Goal: Use online tool/utility: Utilize a website feature to perform a specific function

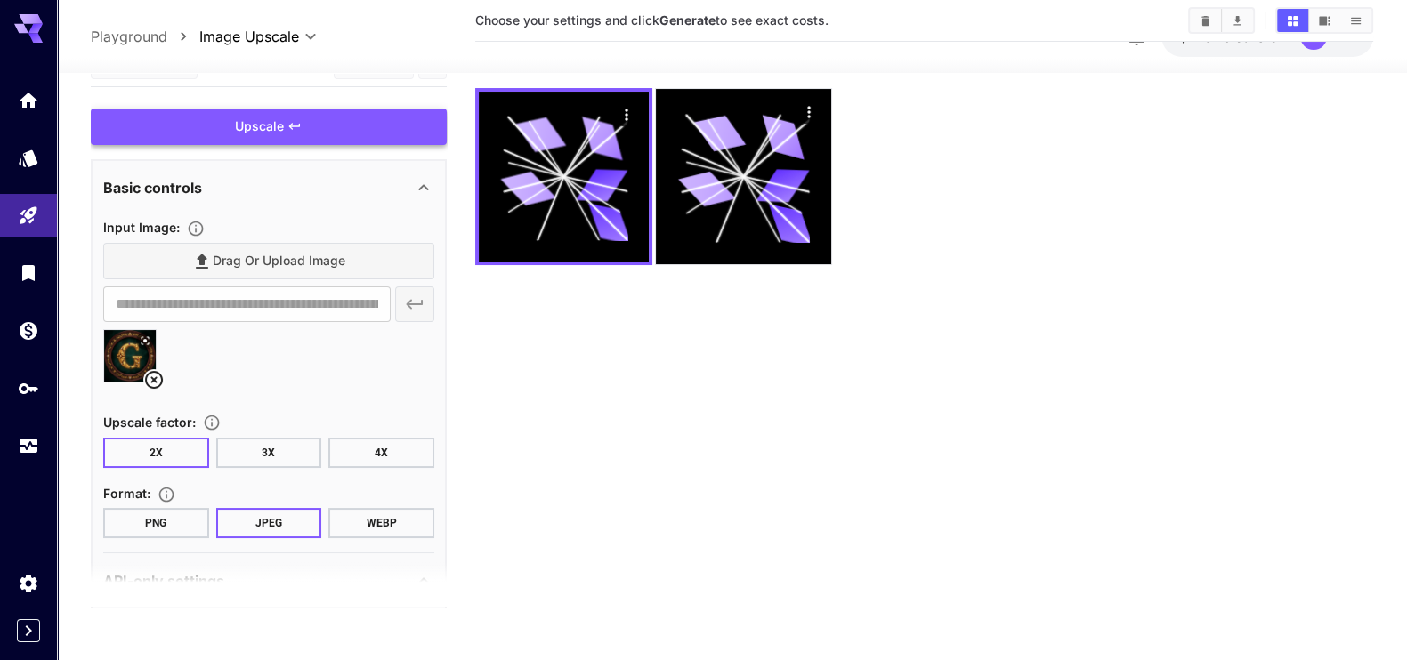
click at [299, 141] on div "Upscale" at bounding box center [269, 127] width 356 height 36
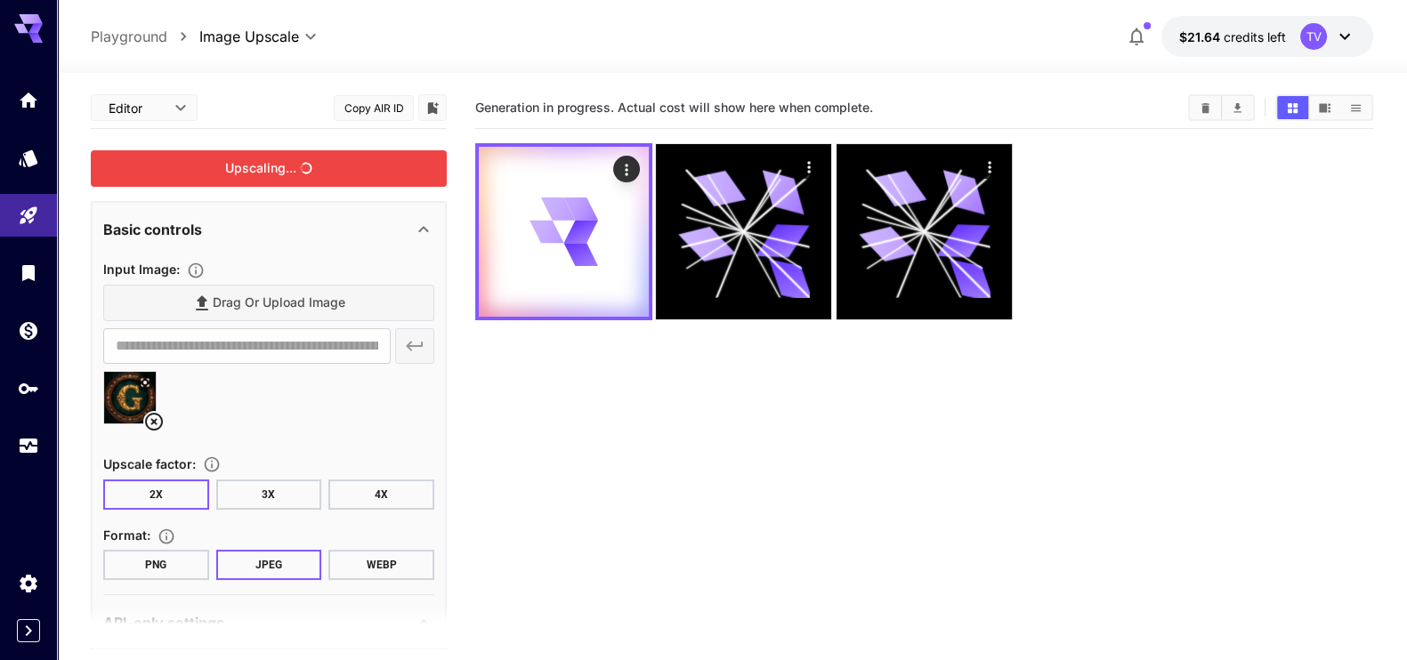
drag, startPoint x: 28, startPoint y: 444, endPoint x: 186, endPoint y: 206, distance: 285.8
drag, startPoint x: 186, startPoint y: 206, endPoint x: 13, endPoint y: 451, distance: 300.2
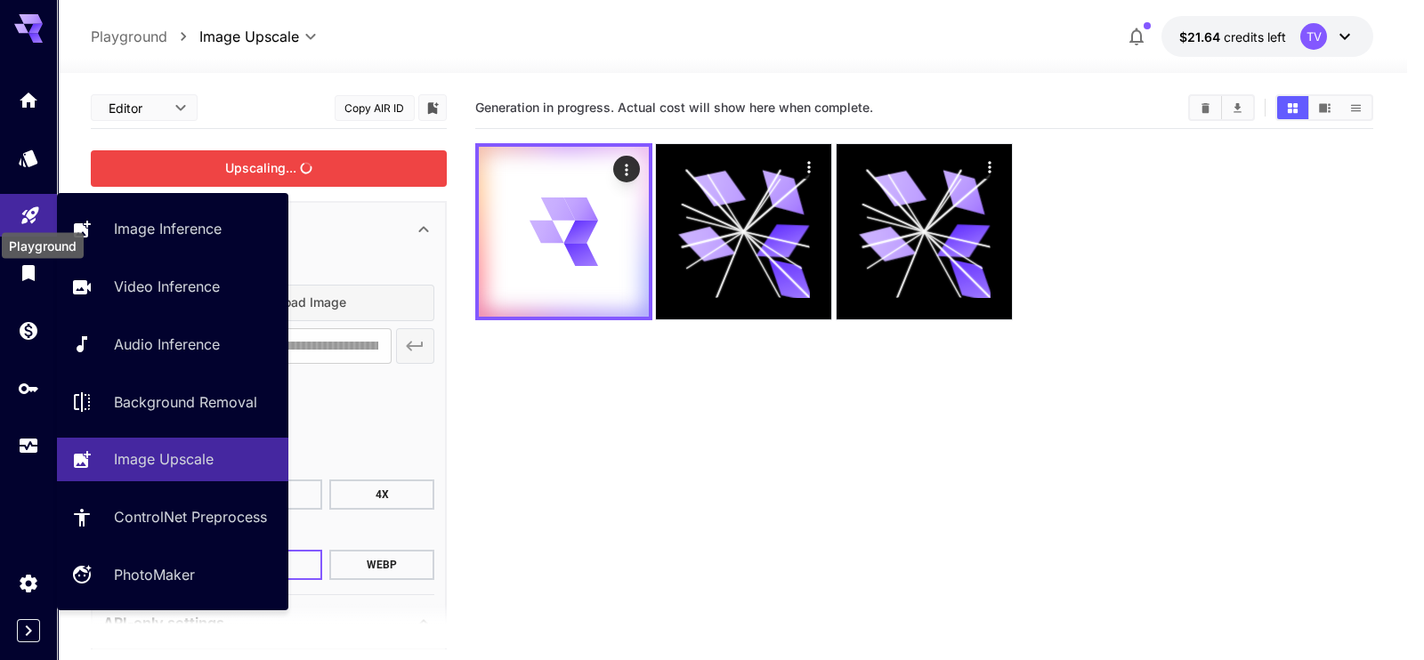
click at [31, 213] on icon "Playground" at bounding box center [30, 215] width 21 height 21
type input "**********"
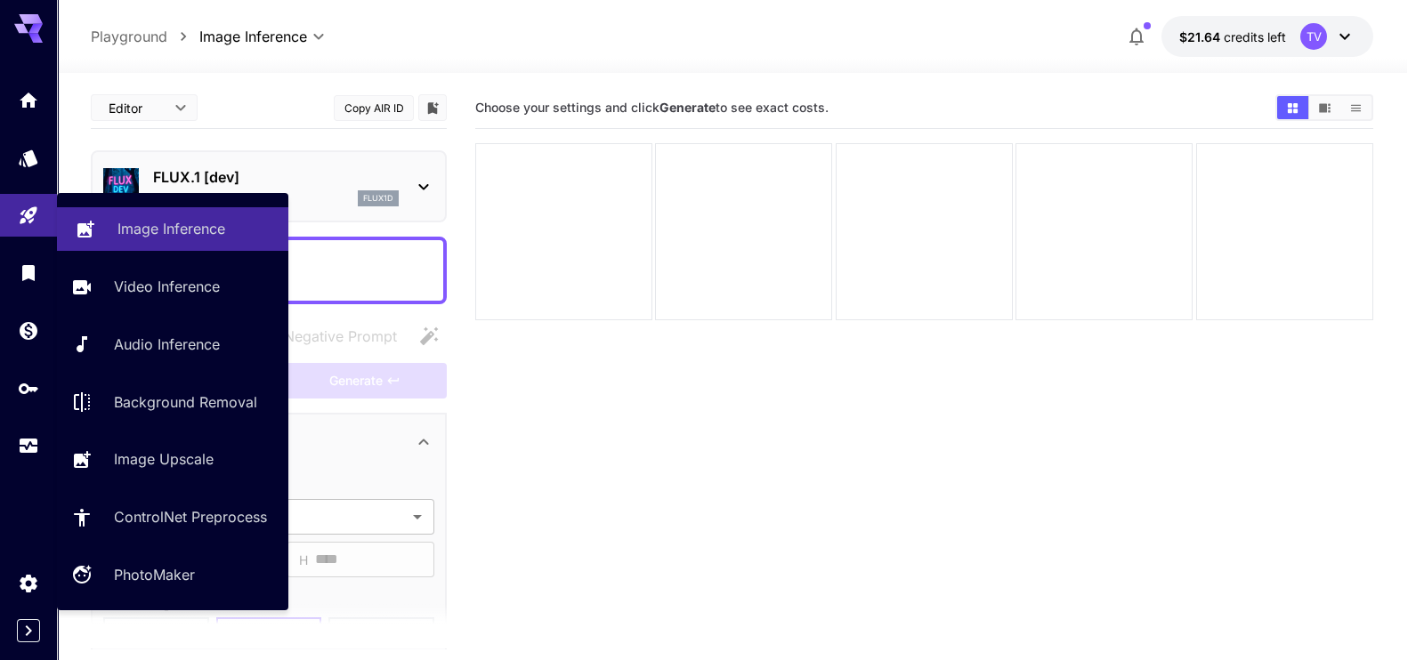
click at [141, 228] on p "Image Inference" at bounding box center [171, 228] width 108 height 21
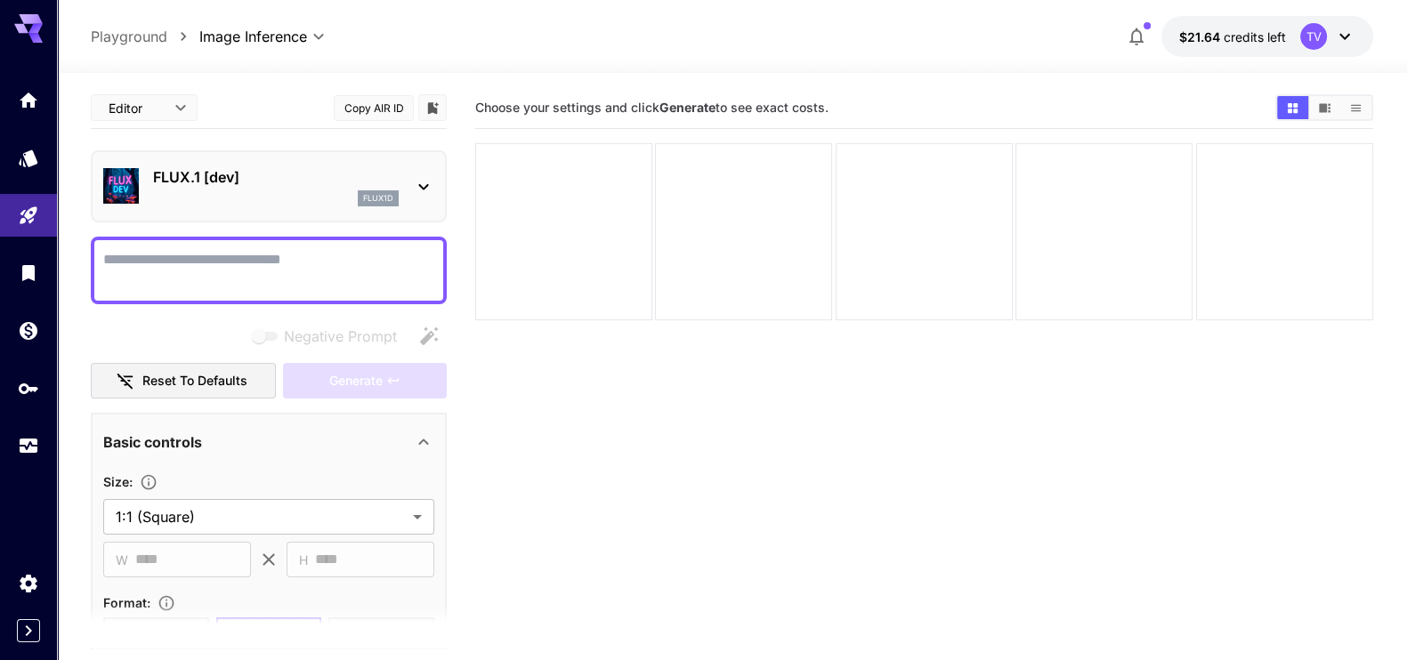
click at [424, 184] on icon at bounding box center [423, 186] width 21 height 21
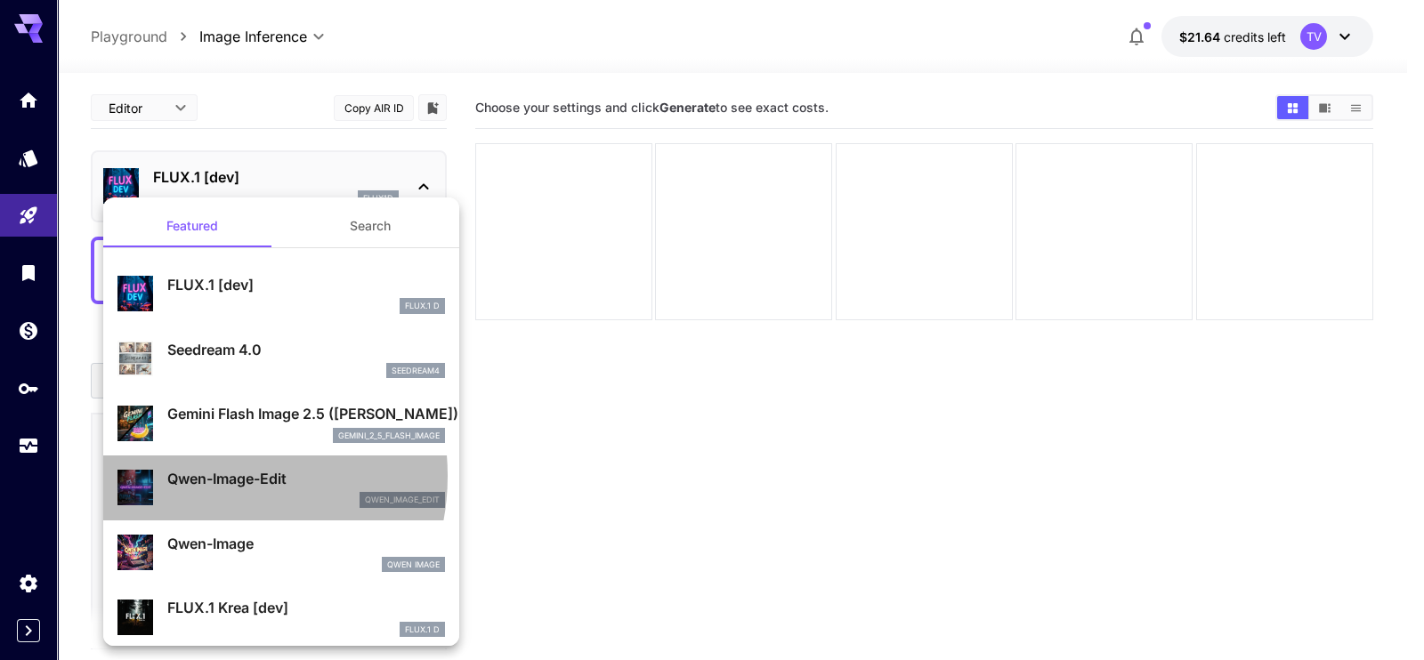
click at [205, 476] on p "Qwen-Image-Edit" at bounding box center [306, 478] width 278 height 21
type input "*"
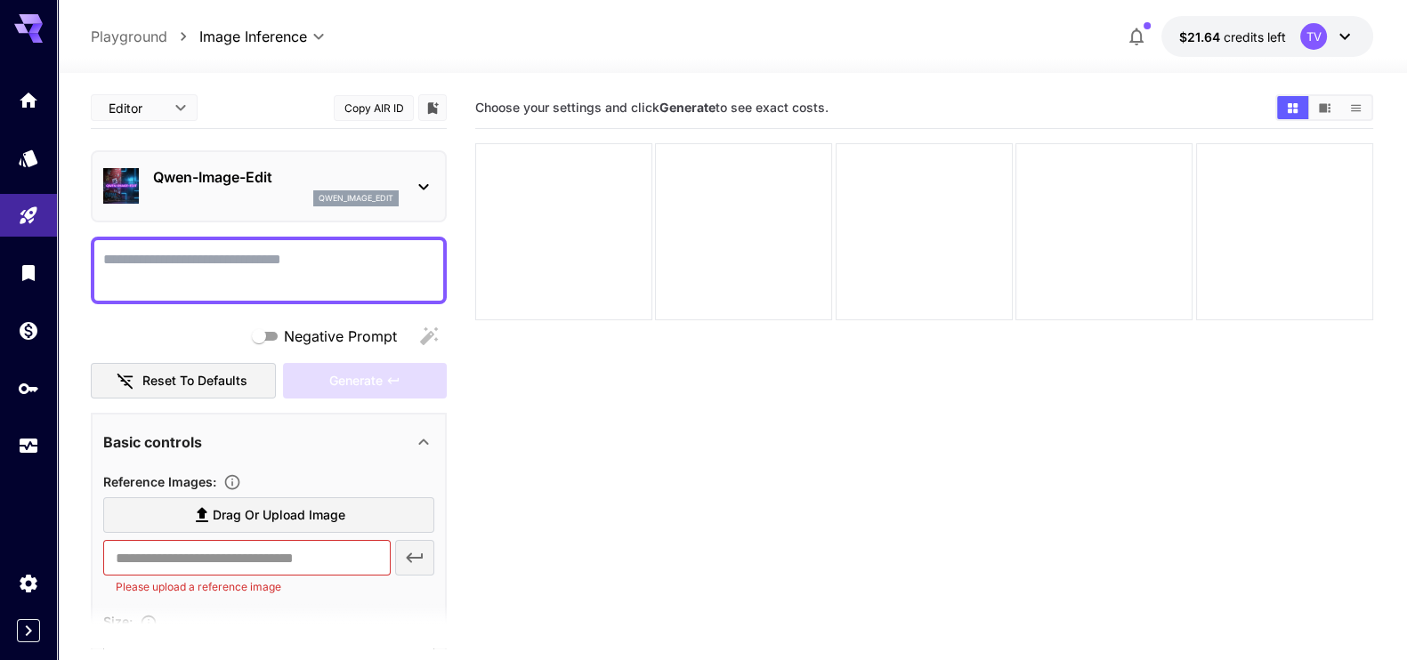
scroll to position [222, 0]
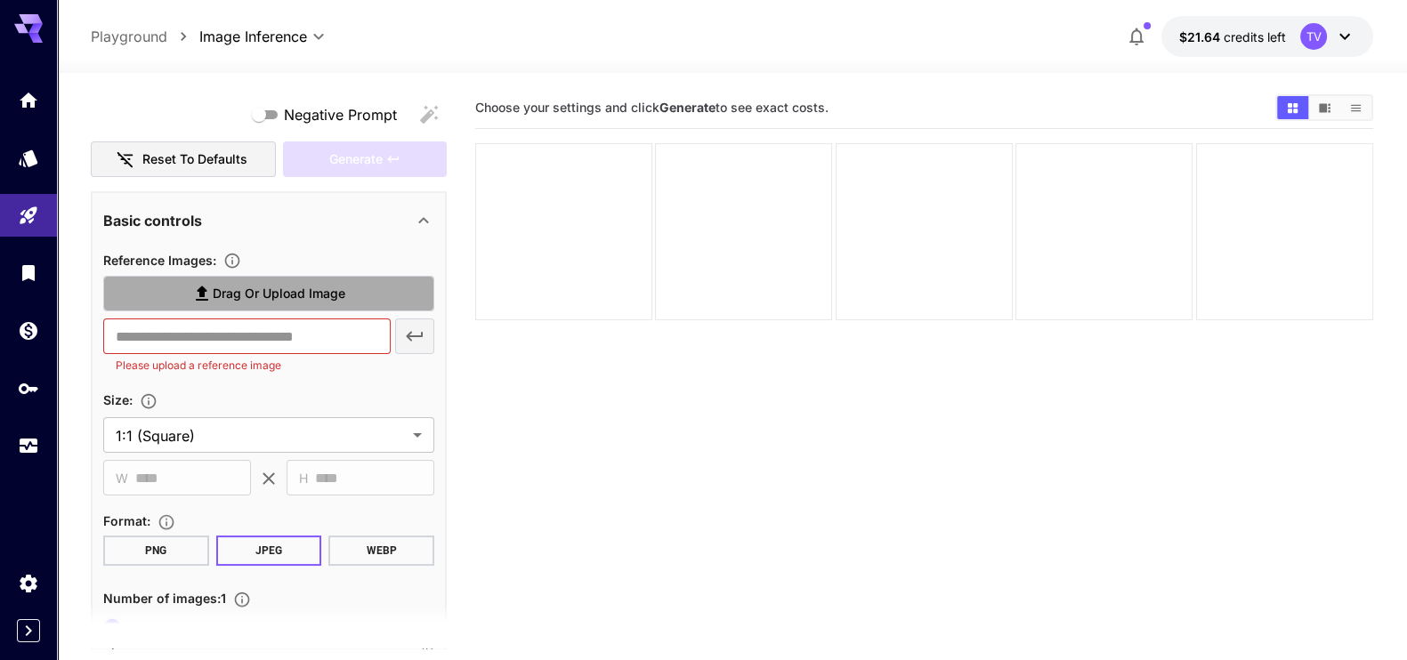
click at [242, 291] on span "Drag or upload image" at bounding box center [279, 294] width 133 height 22
click at [0, 0] on input "Drag or upload image" at bounding box center [0, 0] width 0 height 0
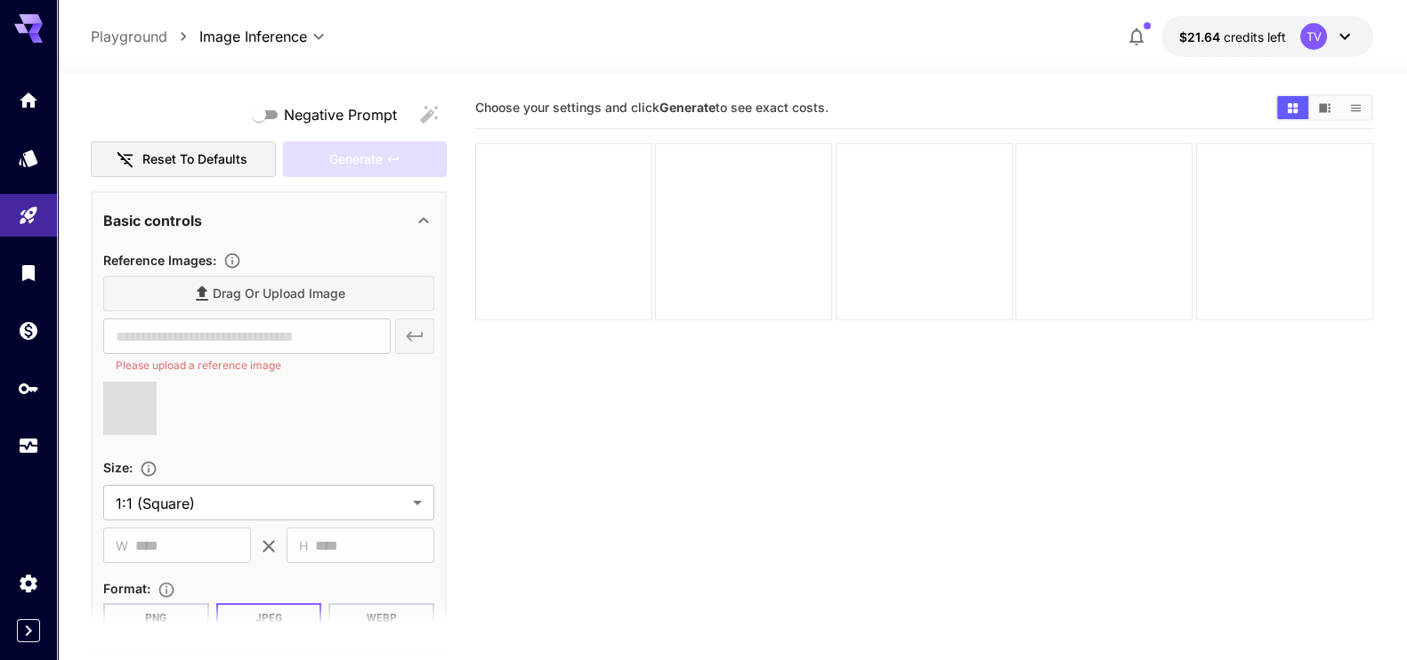
type input "**********"
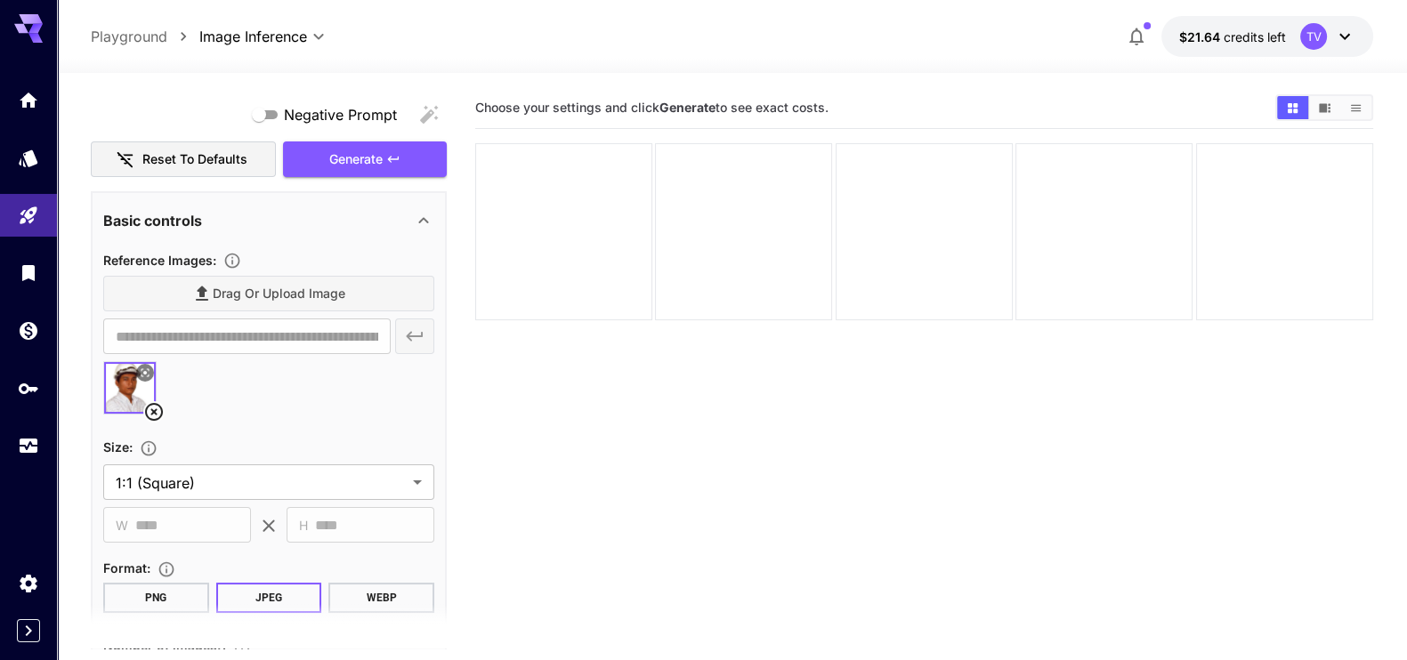
click at [151, 406] on icon at bounding box center [153, 411] width 21 height 21
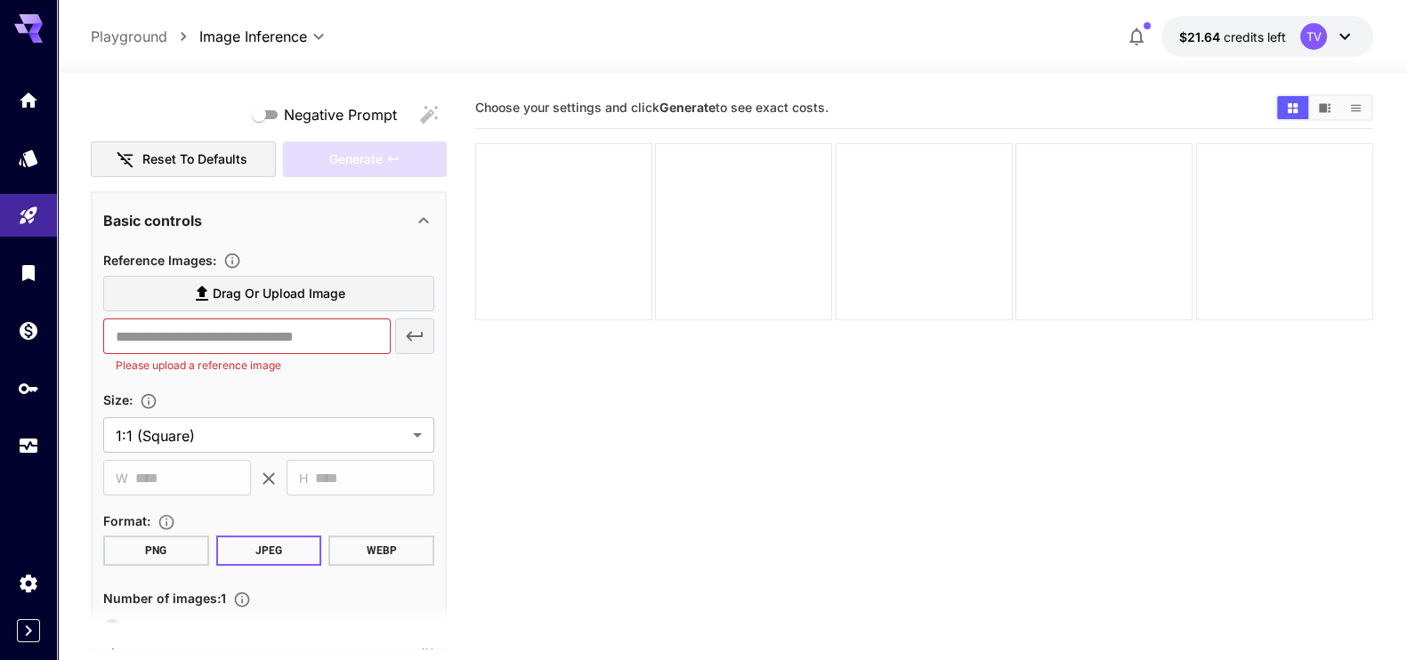
click at [249, 285] on span "Drag or upload image" at bounding box center [279, 294] width 133 height 22
click at [0, 0] on input "Drag or upload image" at bounding box center [0, 0] width 0 height 0
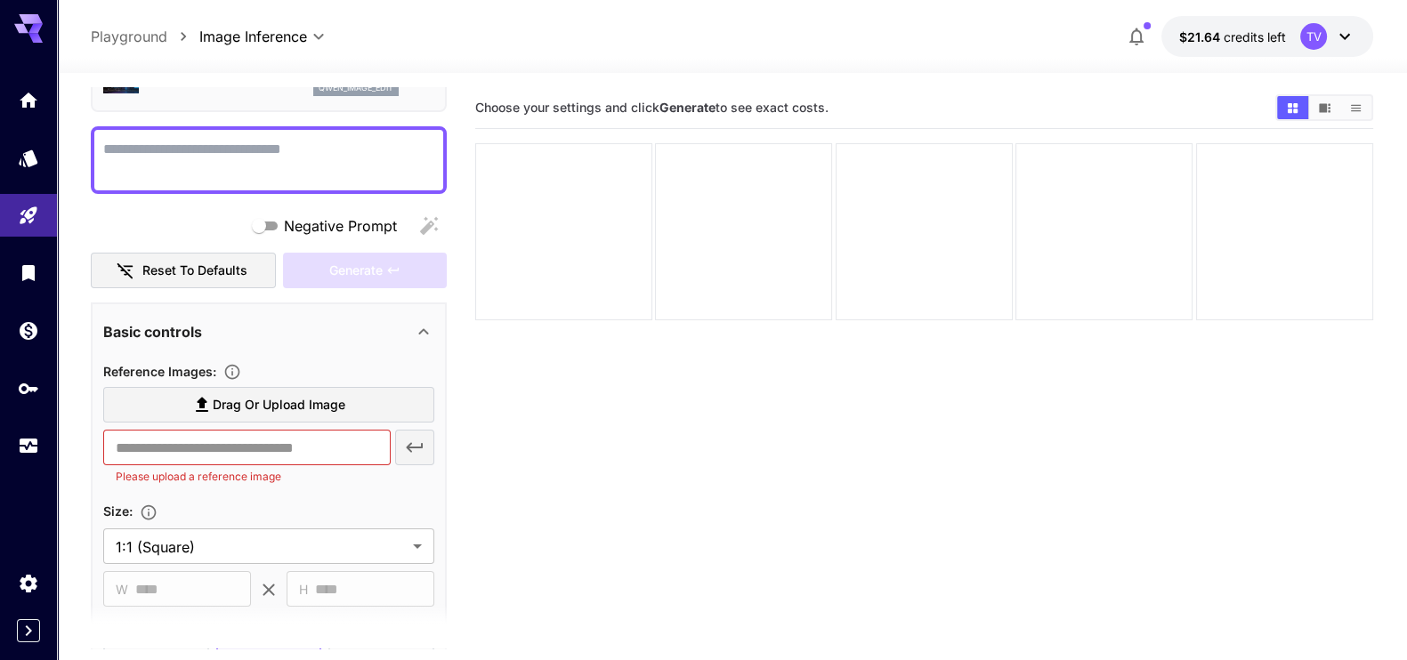
scroll to position [0, 0]
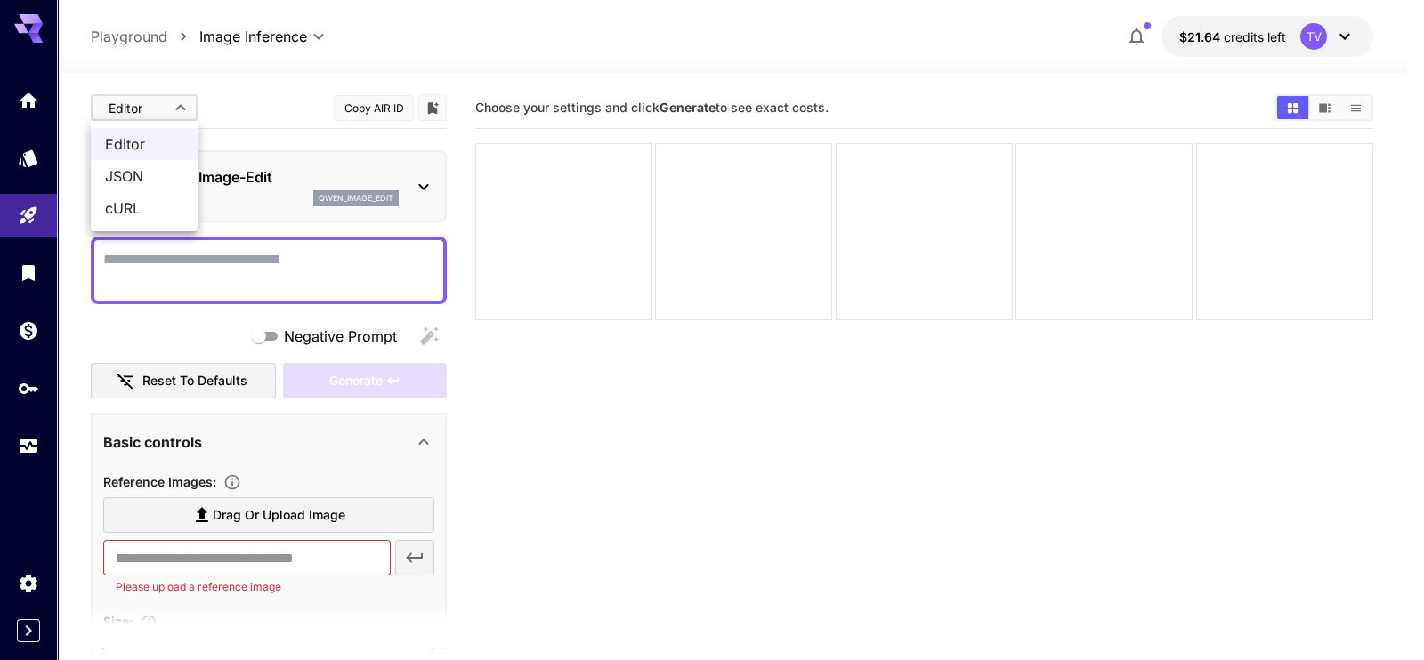
click at [169, 102] on body "**********" at bounding box center [712, 400] width 1424 height 801
click at [270, 112] on div at bounding box center [712, 330] width 1424 height 660
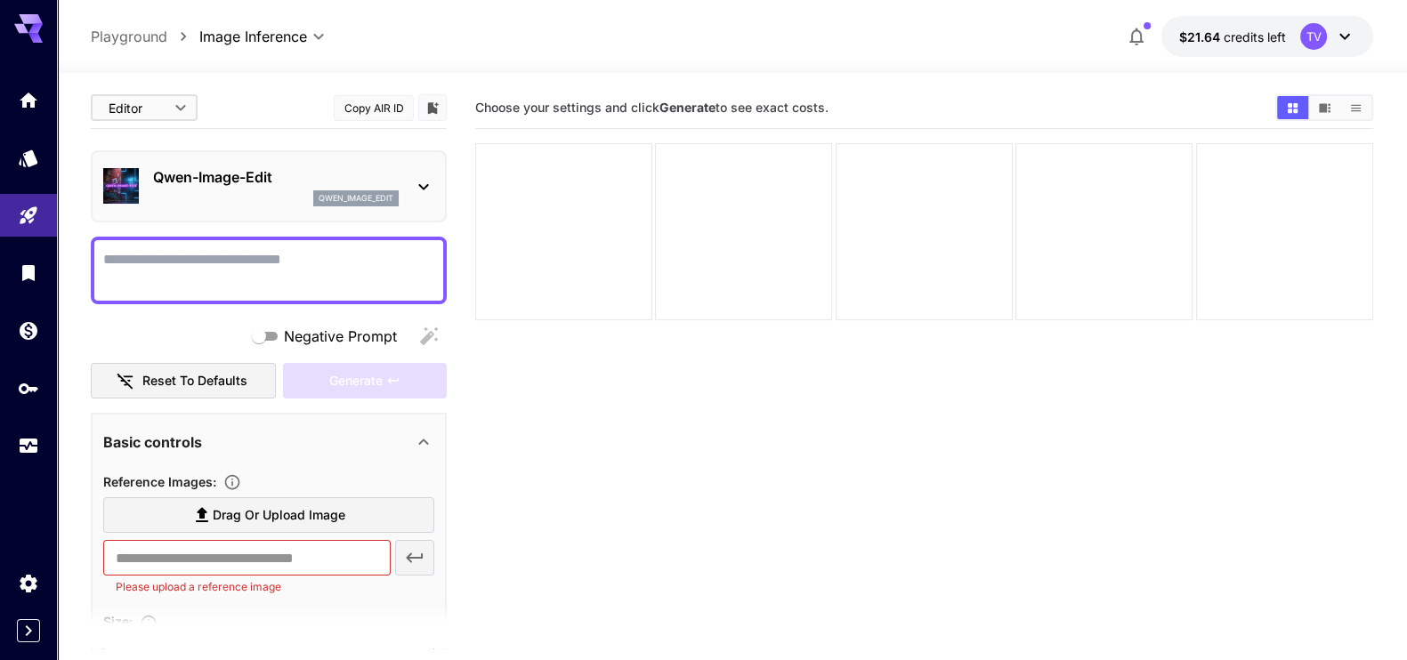
click at [423, 189] on icon at bounding box center [423, 186] width 21 height 21
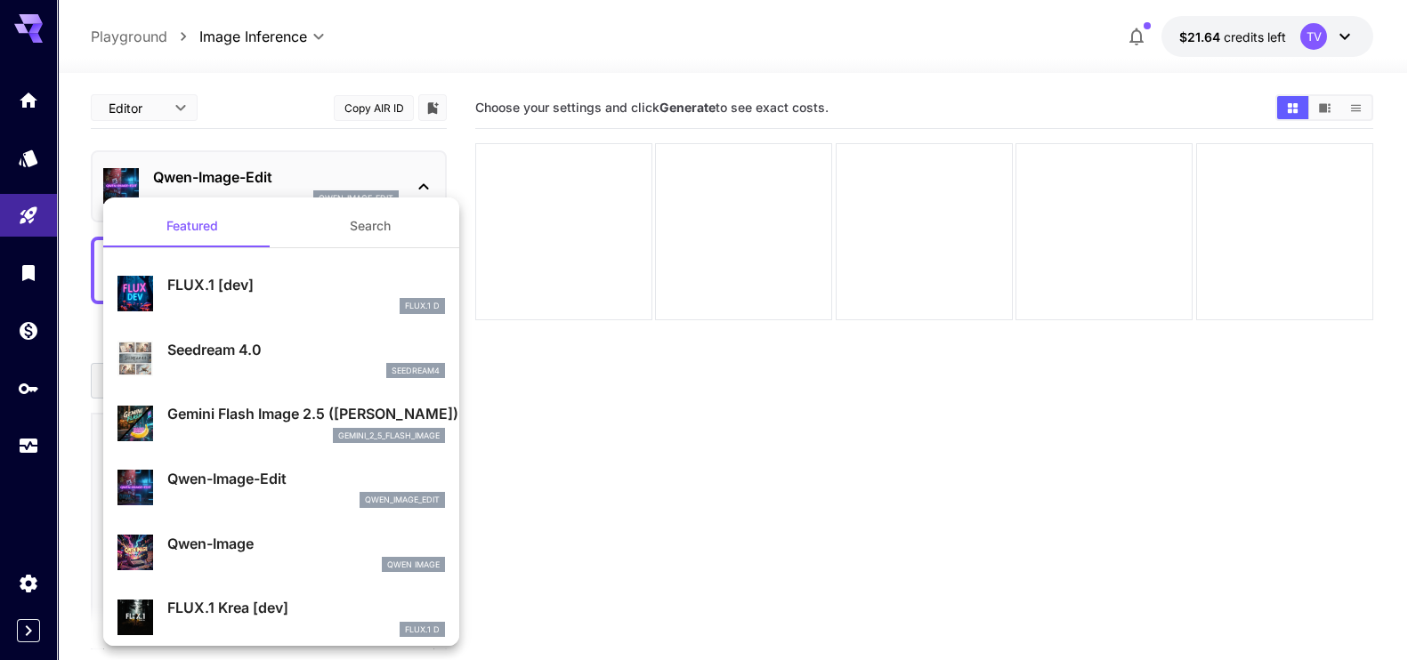
click at [314, 365] on div "seedream4" at bounding box center [306, 371] width 278 height 16
type input "**********"
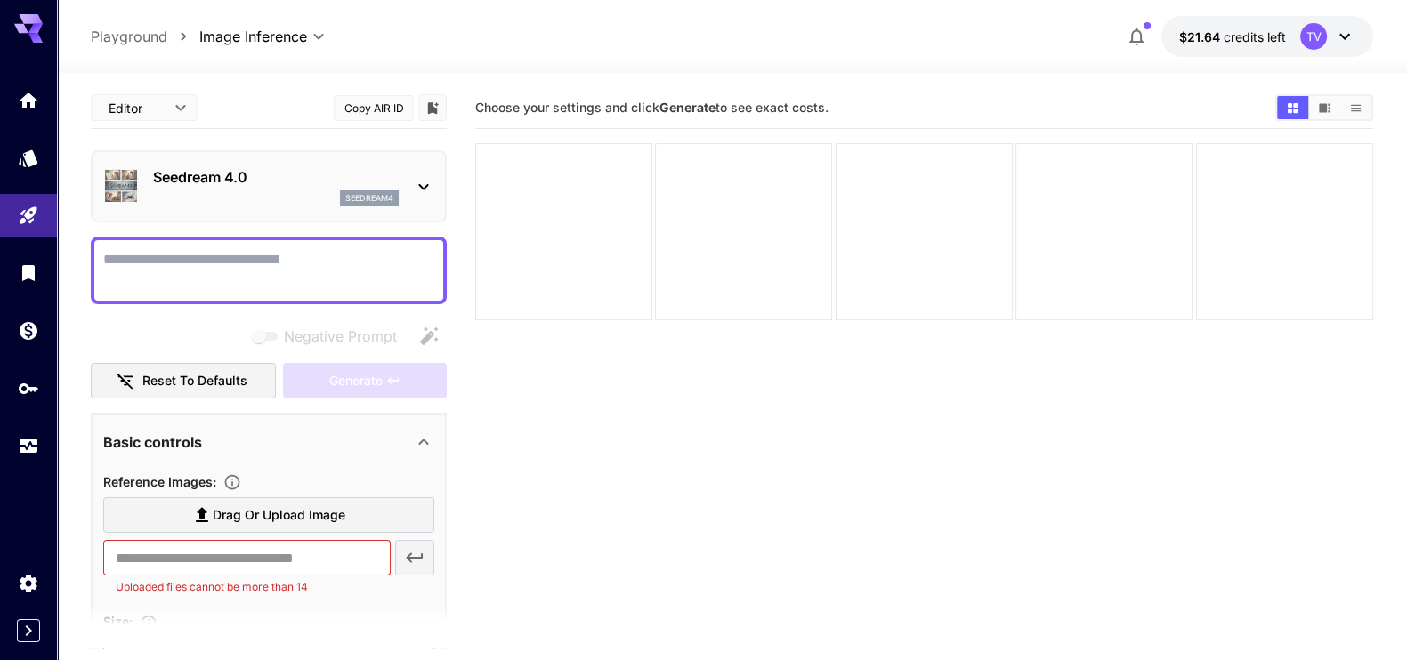
scroll to position [334, 0]
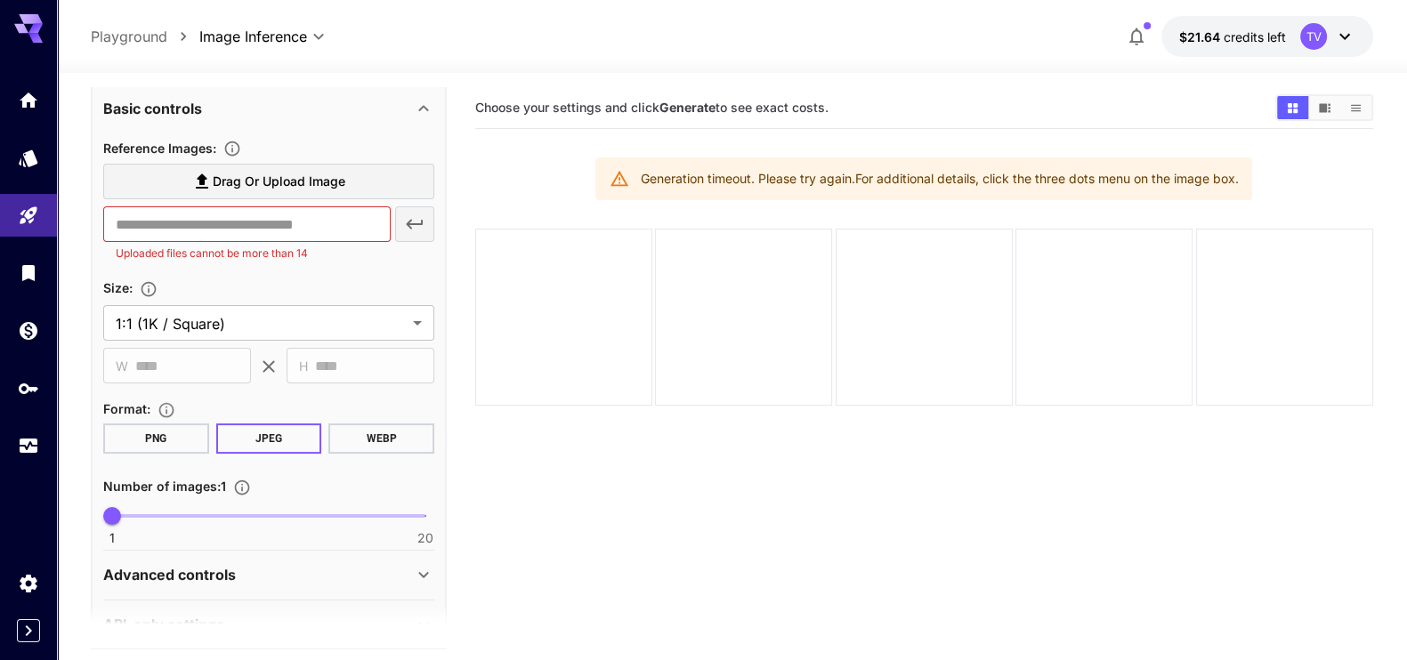
click at [265, 184] on span "Drag or upload image" at bounding box center [279, 182] width 133 height 22
click at [0, 0] on input "Drag or upload image" at bounding box center [0, 0] width 0 height 0
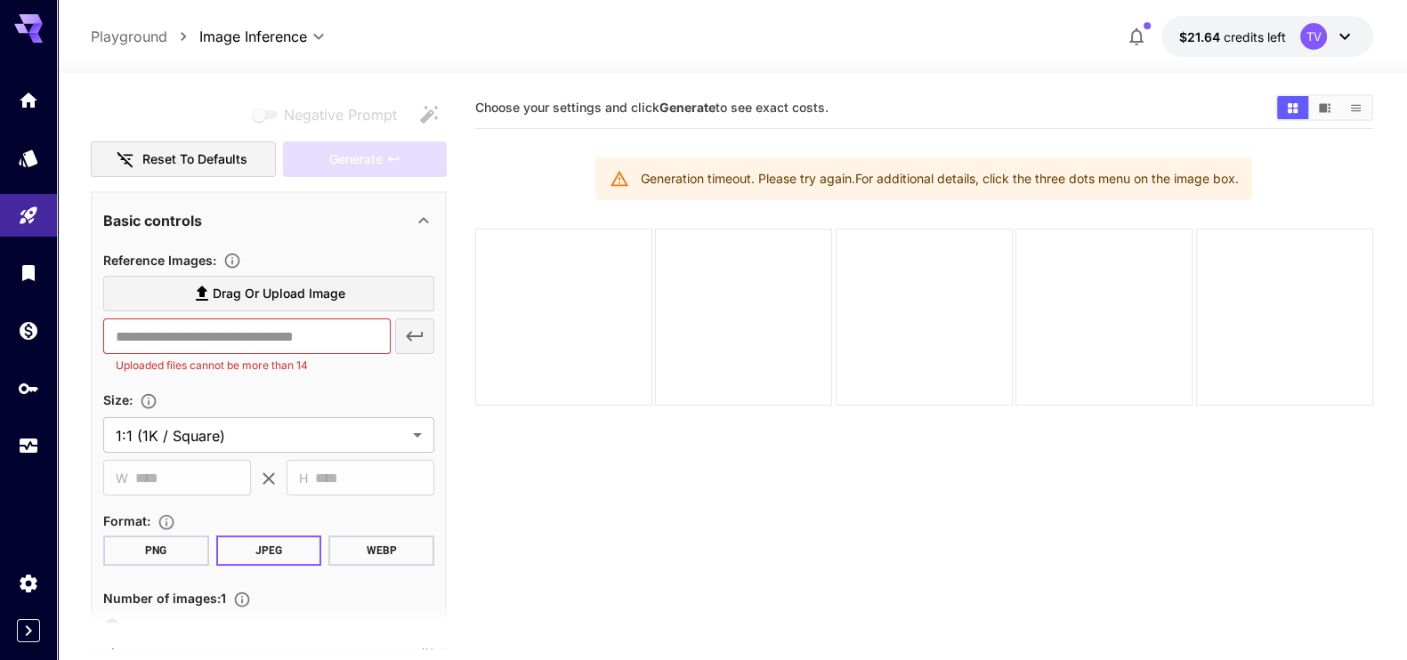
scroll to position [0, 0]
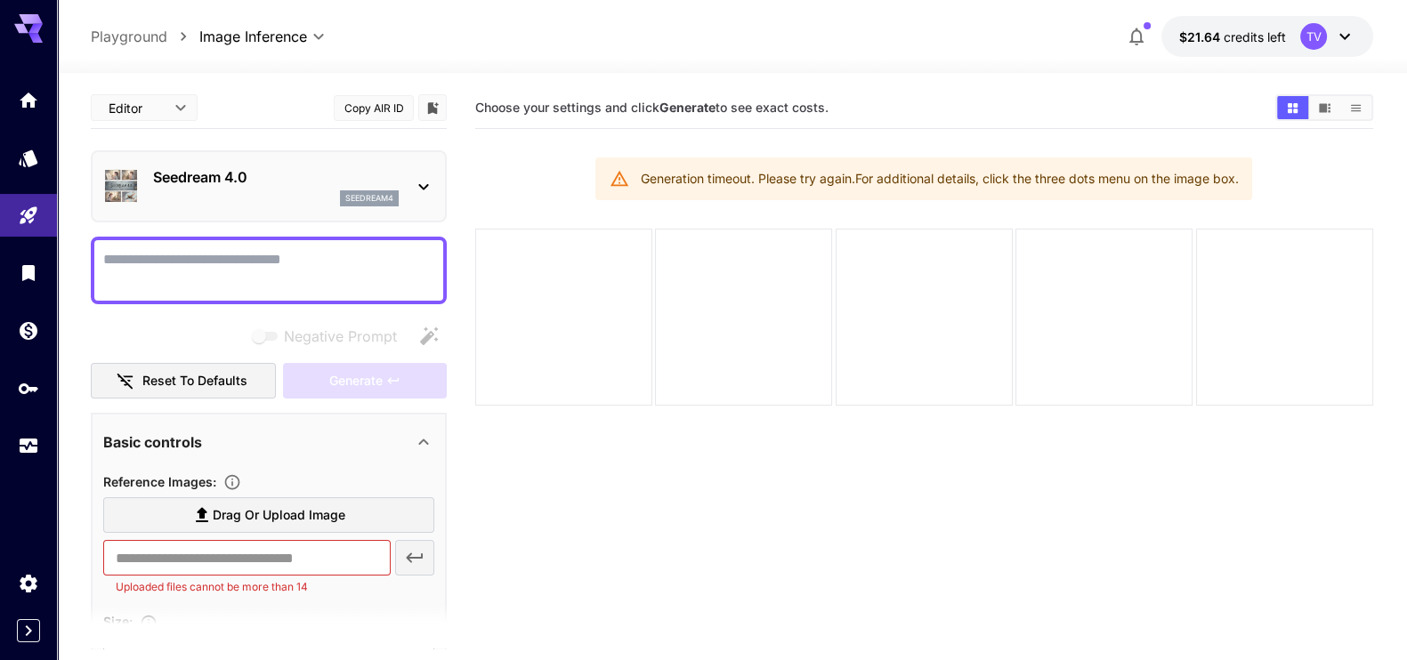
click at [318, 194] on div "seedream4" at bounding box center [276, 198] width 246 height 16
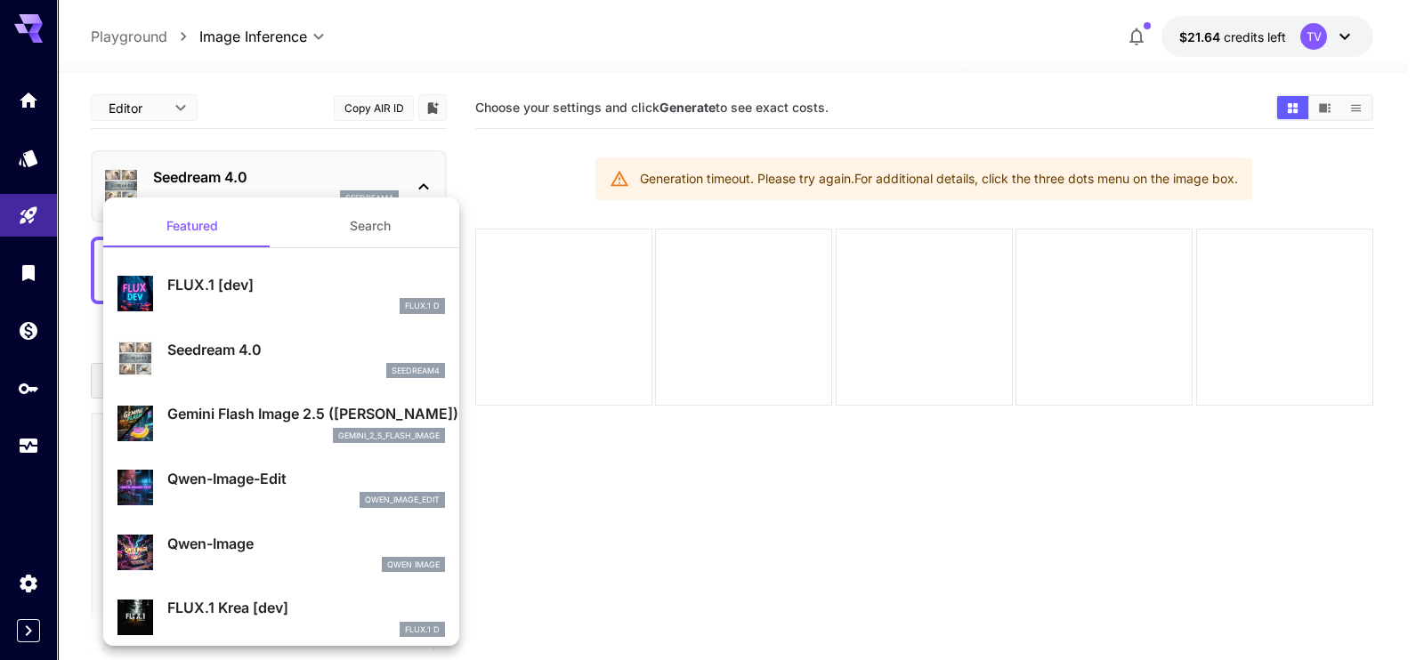
click at [245, 424] on div "Gemini Flash Image 2.5 (Nano Banana) gemini_2_5_flash_image" at bounding box center [306, 423] width 278 height 40
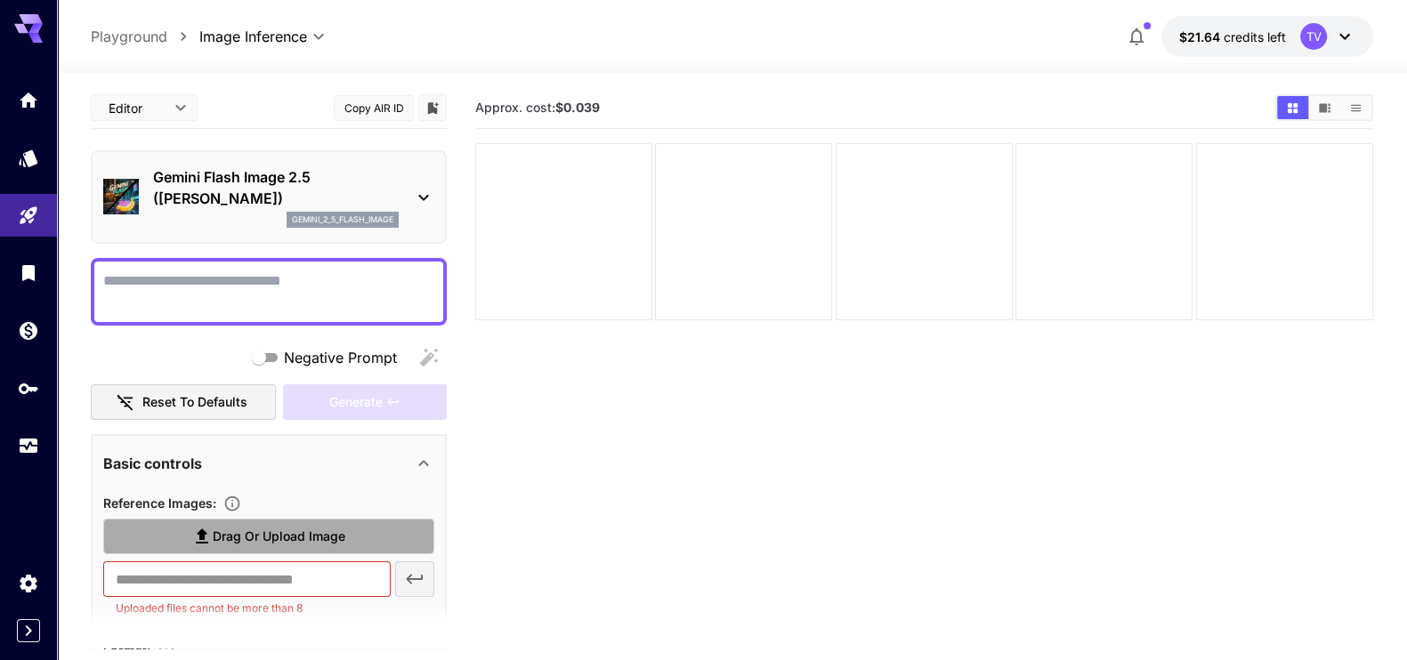
click at [264, 527] on span "Drag or upload image" at bounding box center [279, 537] width 133 height 22
click at [0, 0] on input "Drag or upload image" at bounding box center [0, 0] width 0 height 0
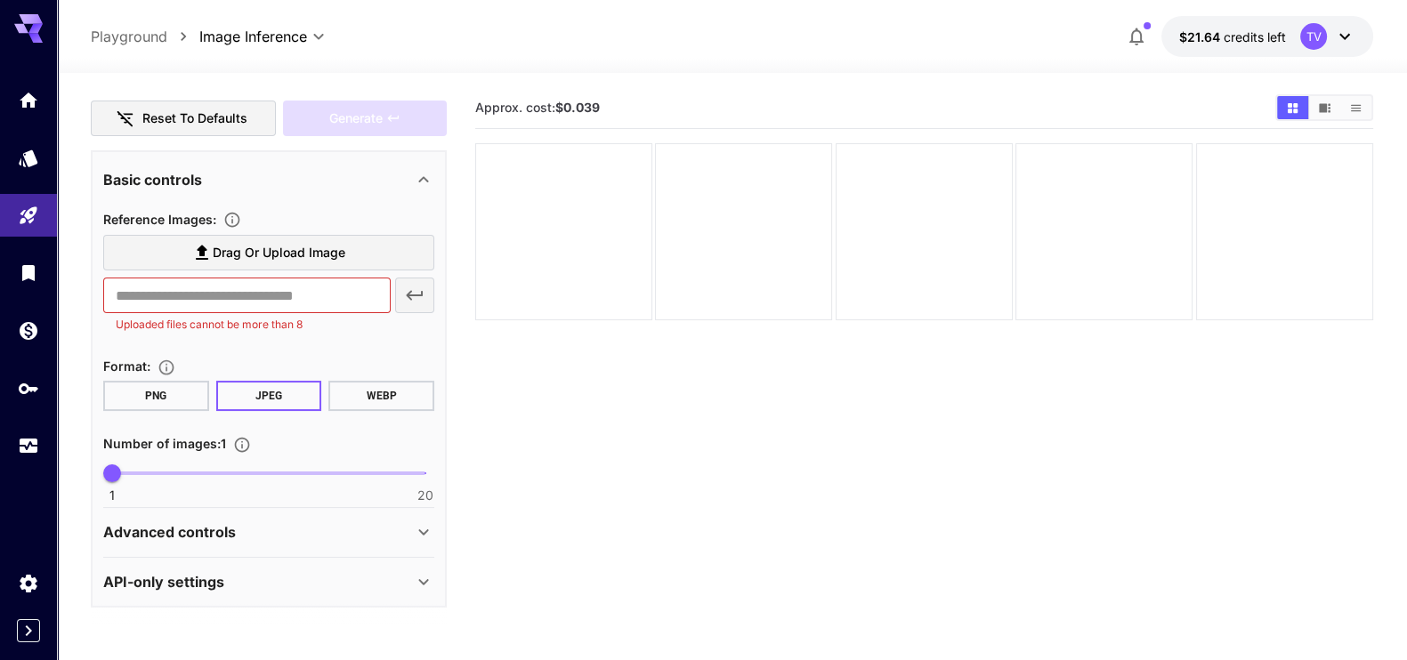
scroll to position [173, 0]
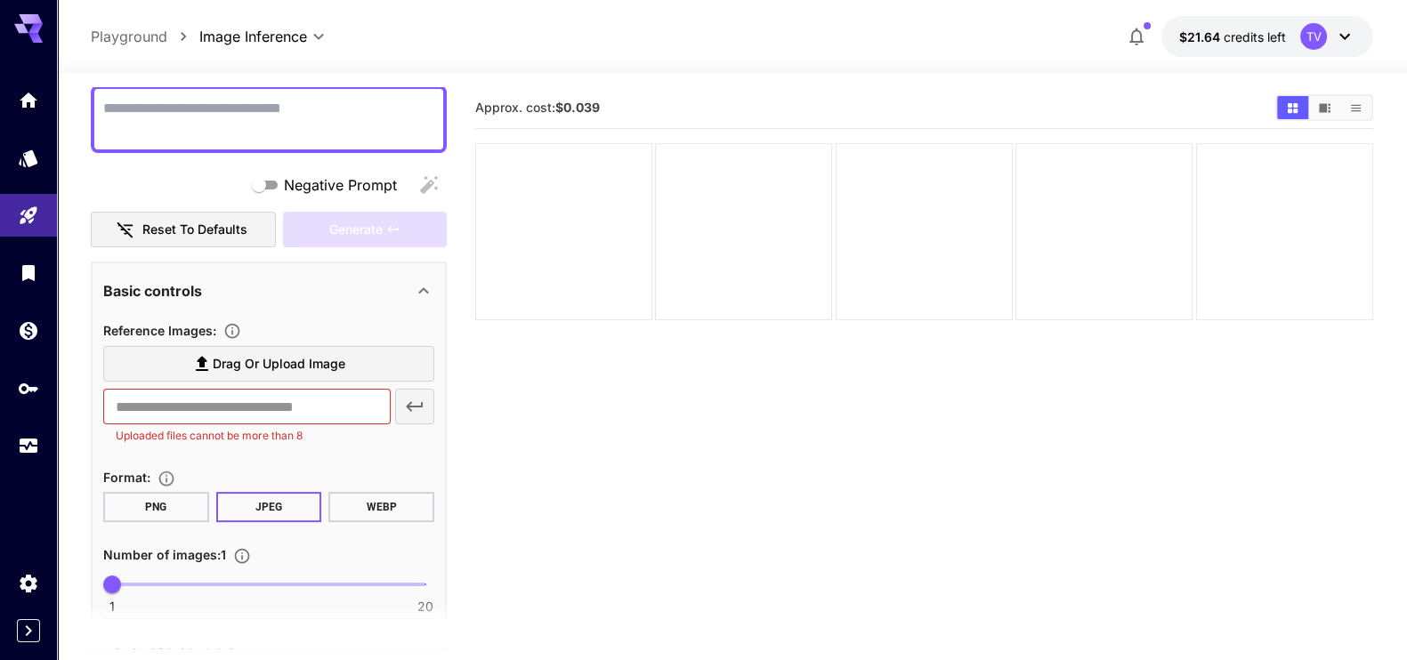
click at [258, 362] on span "Drag or upload image" at bounding box center [279, 364] width 133 height 22
click at [0, 0] on input "Drag or upload image" at bounding box center [0, 0] width 0 height 0
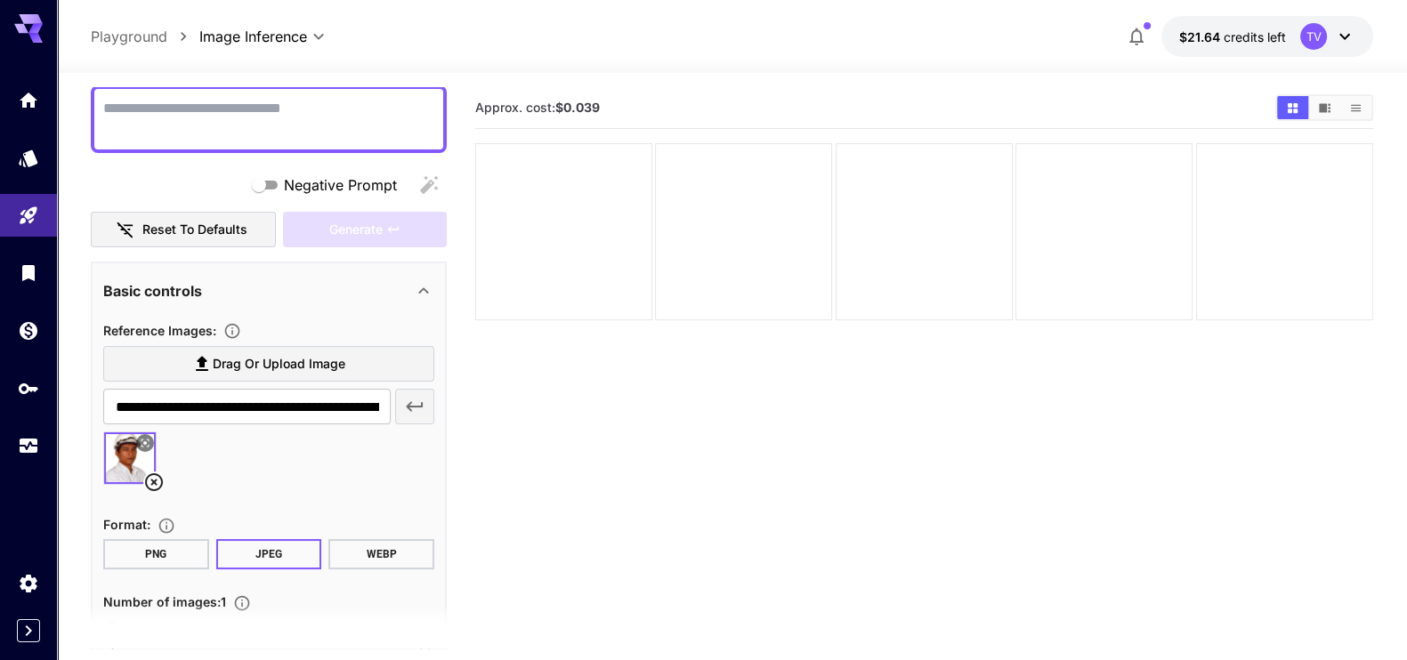
click at [267, 367] on span "Drag or upload image" at bounding box center [279, 364] width 133 height 22
click at [0, 0] on input "Drag or upload image" at bounding box center [0, 0] width 0 height 0
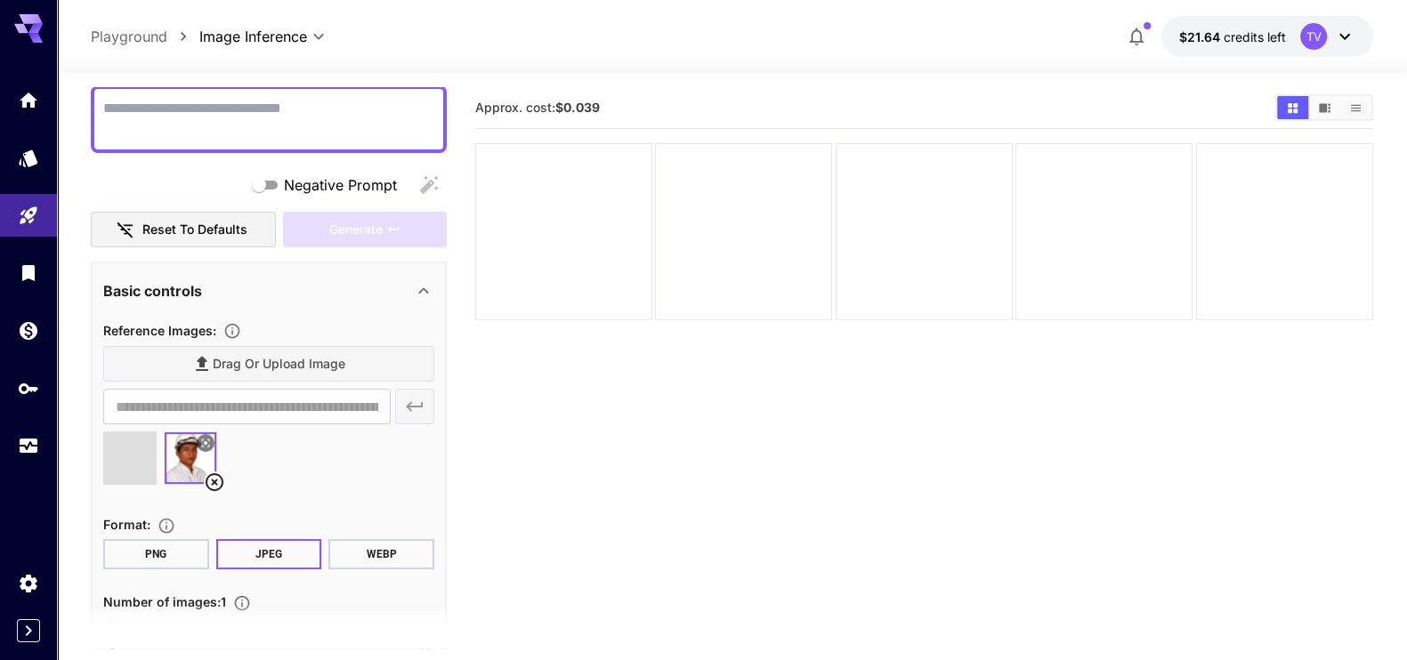
type input "**********"
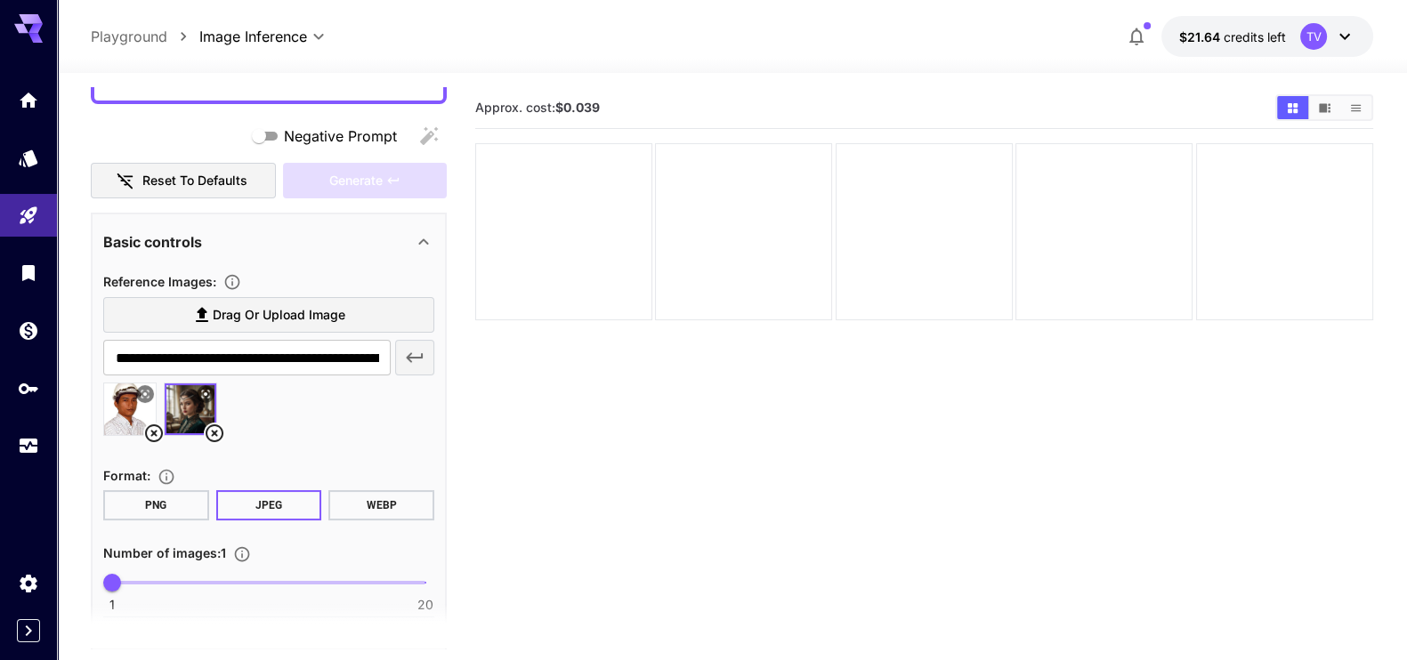
scroll to position [0, 0]
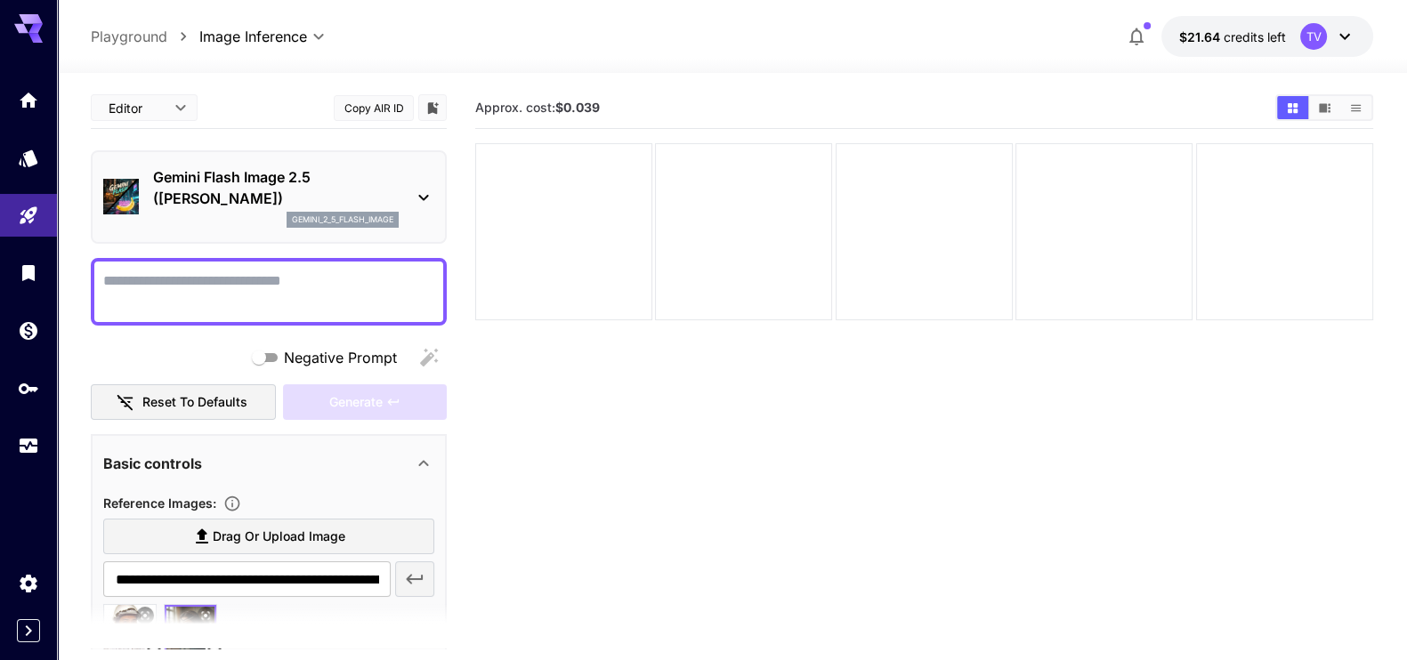
click at [320, 294] on textarea "Negative Prompt" at bounding box center [268, 291] width 331 height 43
click at [372, 394] on span "Generate" at bounding box center [355, 402] width 53 height 22
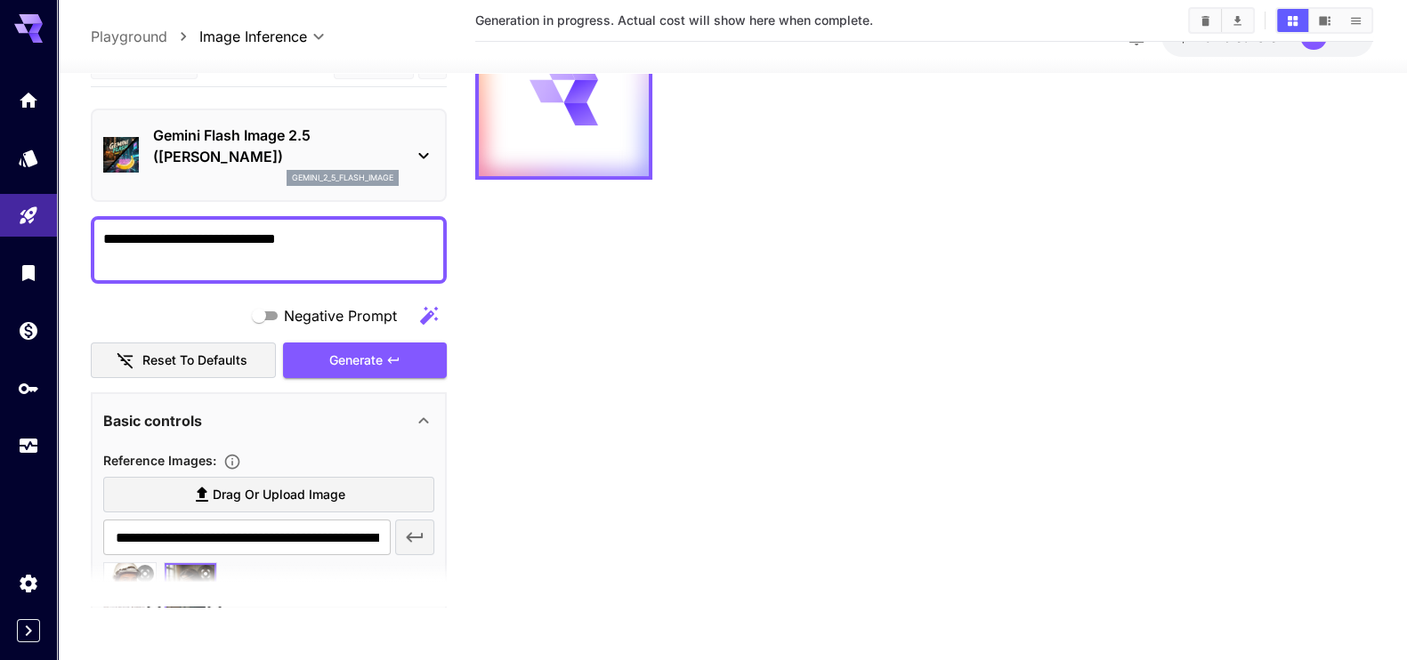
scroll to position [330, 0]
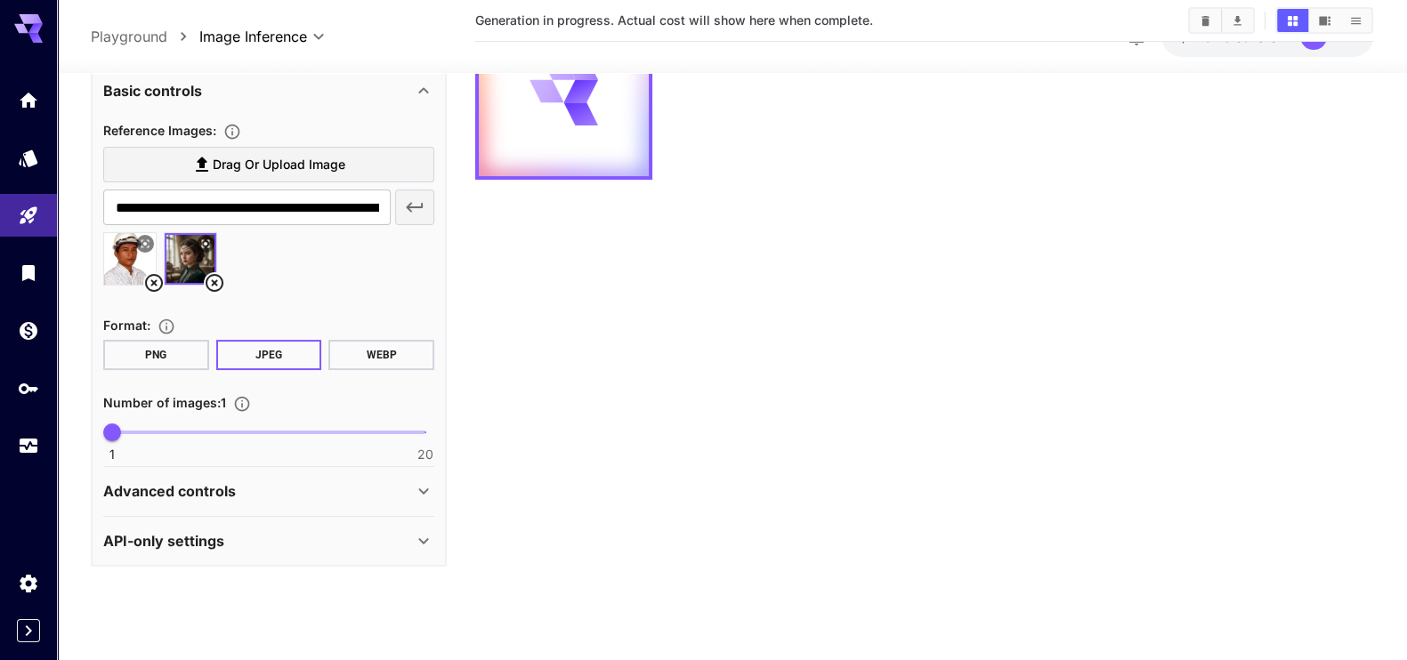
click at [421, 482] on icon at bounding box center [423, 491] width 21 height 21
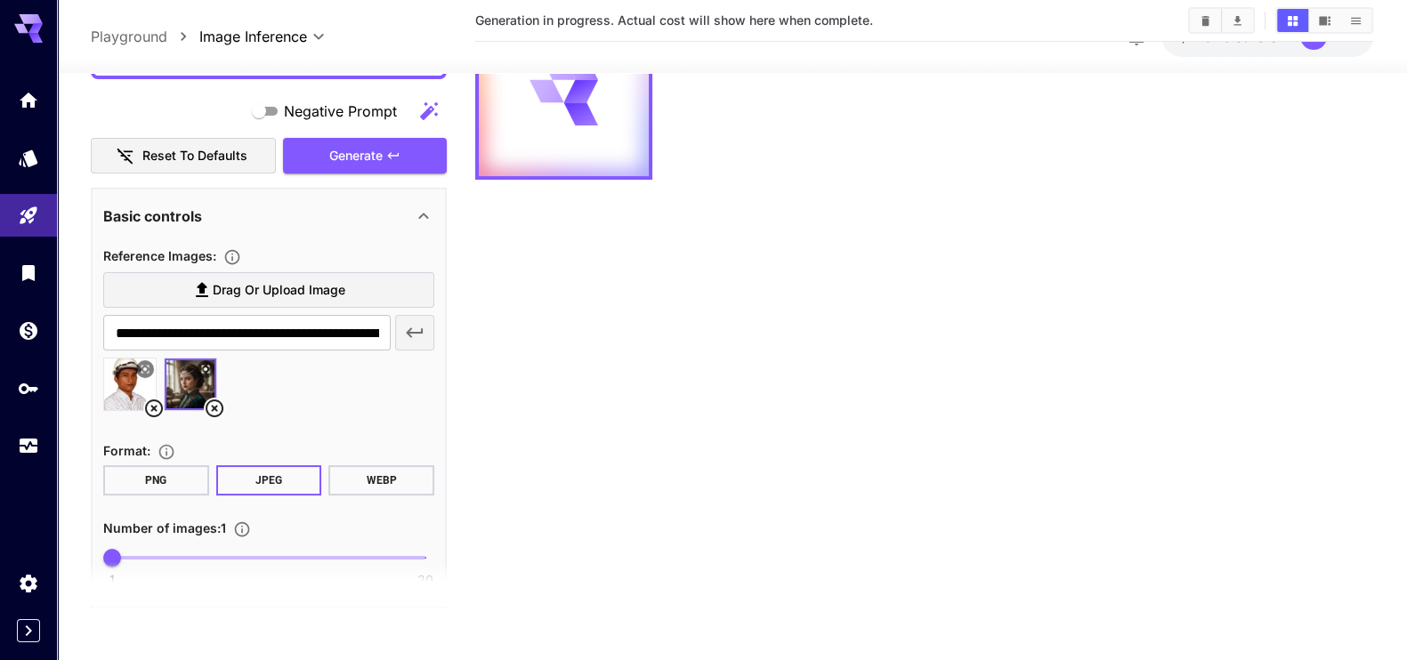
scroll to position [427, 0]
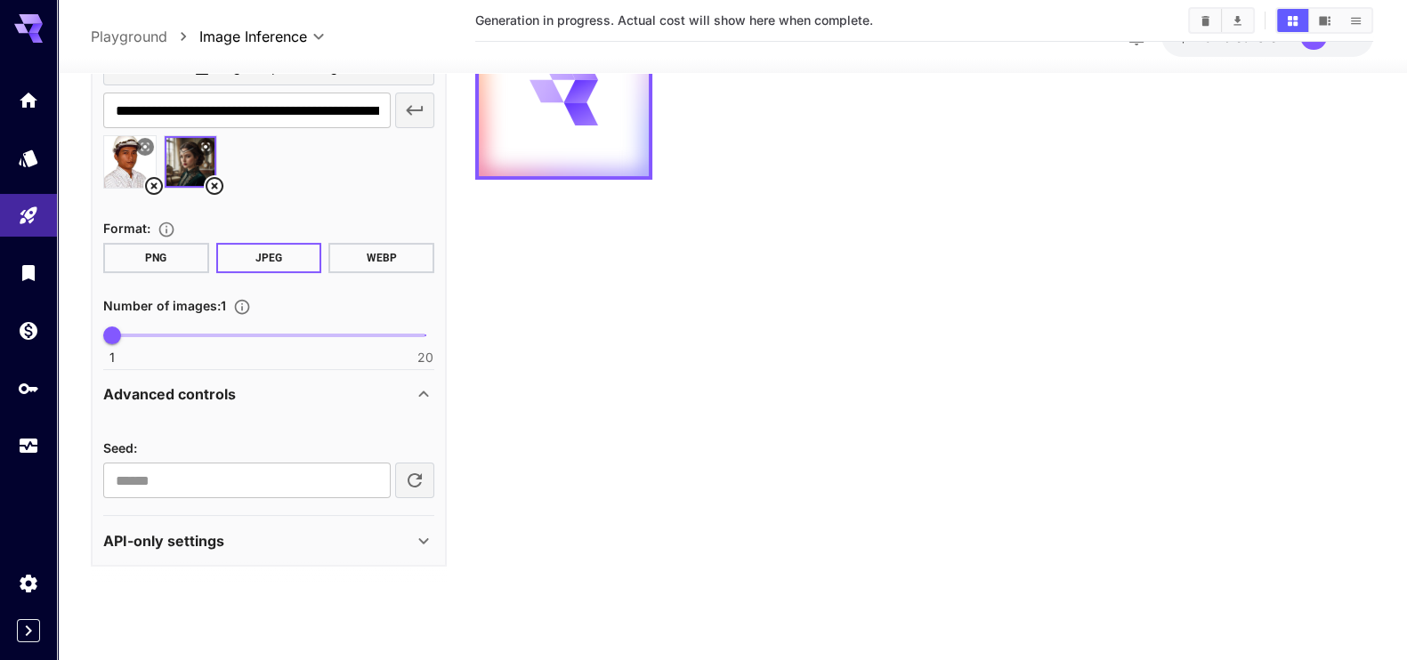
click at [417, 530] on icon at bounding box center [423, 540] width 21 height 21
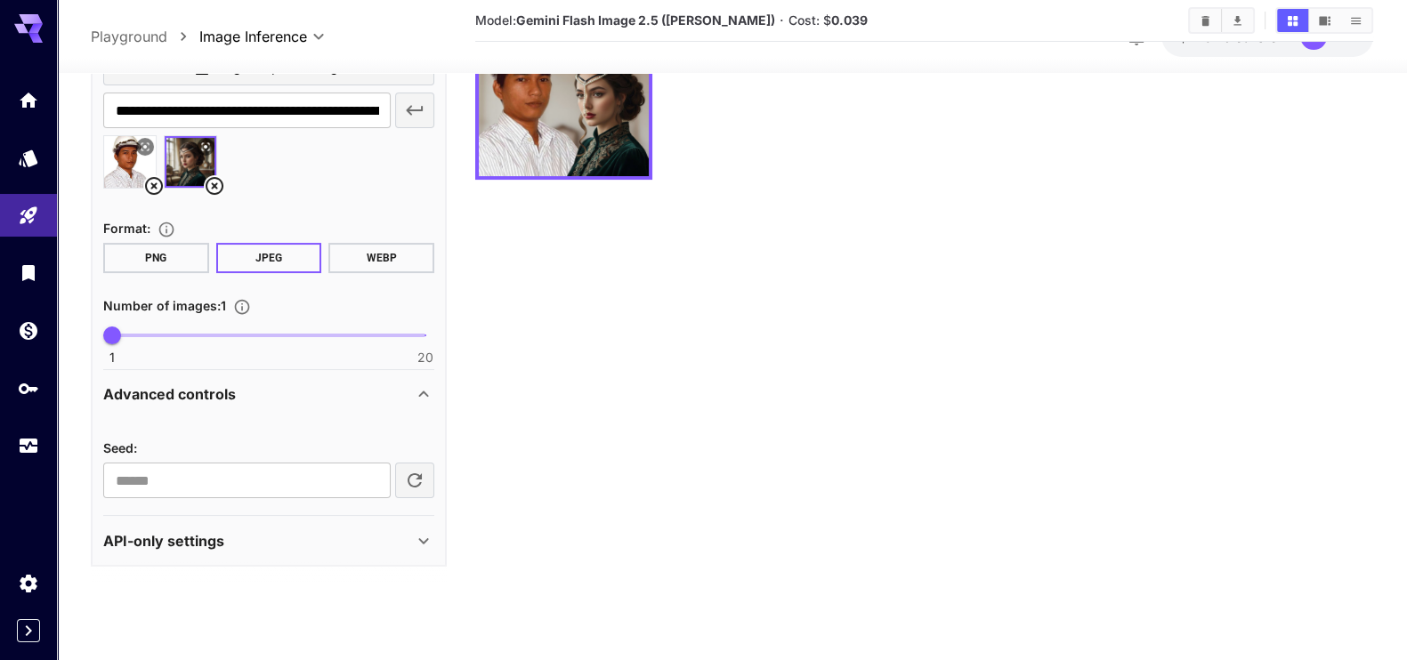
click at [427, 389] on icon at bounding box center [423, 394] width 21 height 21
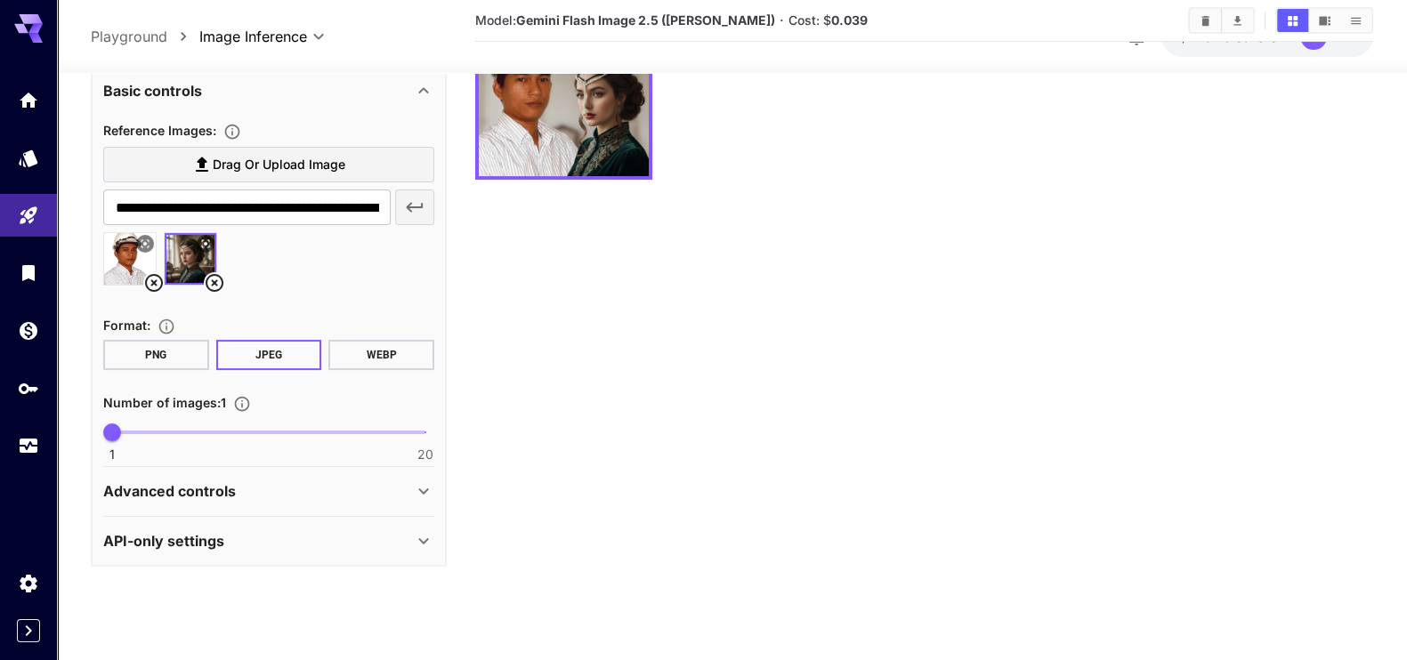
scroll to position [0, 0]
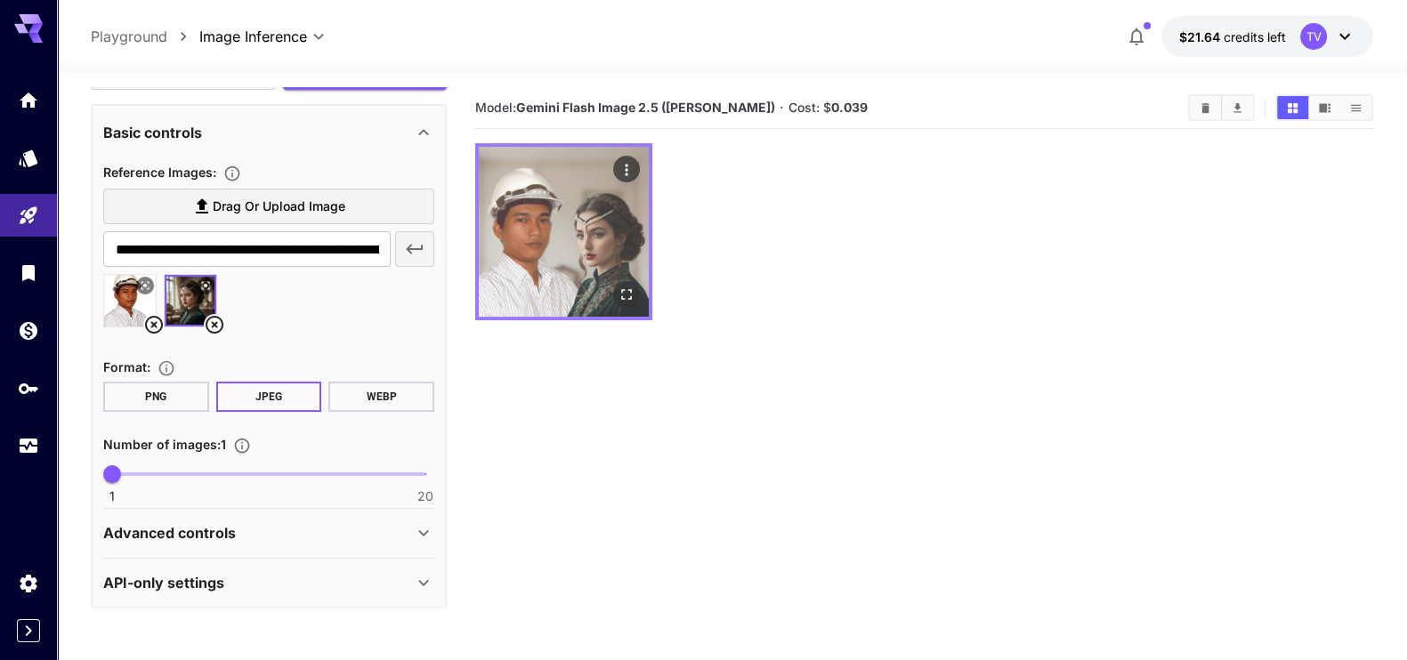
click at [596, 283] on img at bounding box center [564, 232] width 170 height 170
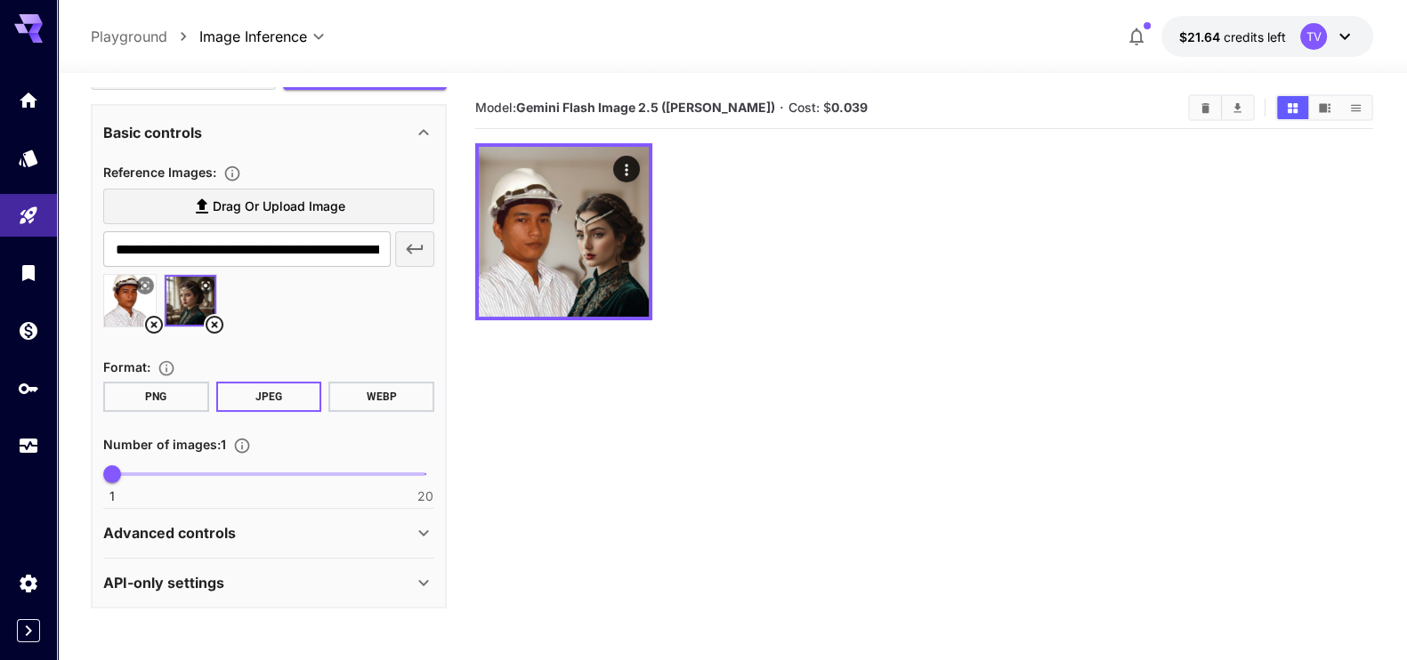
click at [682, 382] on section "Model: Gemini Flash Image 2.5 (Nano Banana) · Cost: $ 0.039" at bounding box center [924, 417] width 898 height 660
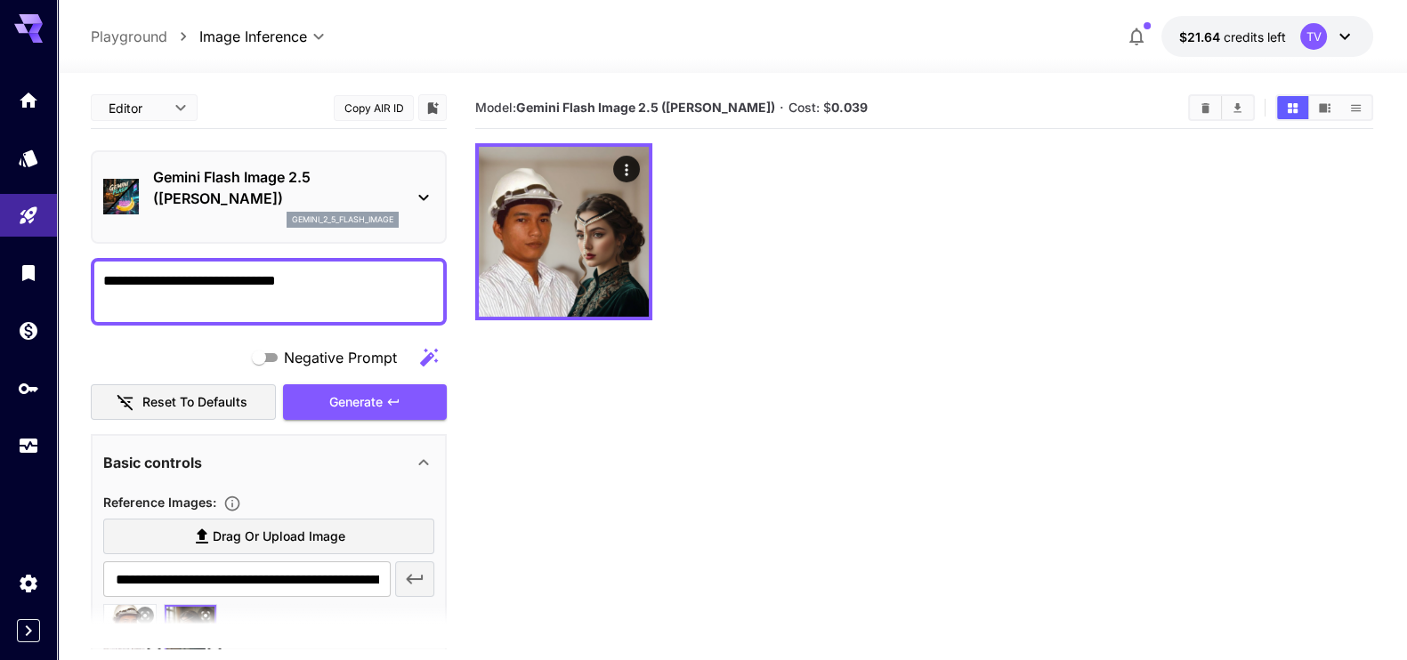
drag, startPoint x: 153, startPoint y: 277, endPoint x: 361, endPoint y: 290, distance: 208.6
click at [361, 290] on textarea "**********" at bounding box center [269, 291] width 332 height 43
click at [369, 284] on textarea "**********" at bounding box center [269, 291] width 332 height 43
drag, startPoint x: 343, startPoint y: 275, endPoint x: 11, endPoint y: 286, distance: 332.1
click at [11, 286] on div "**********" at bounding box center [703, 400] width 1407 height 801
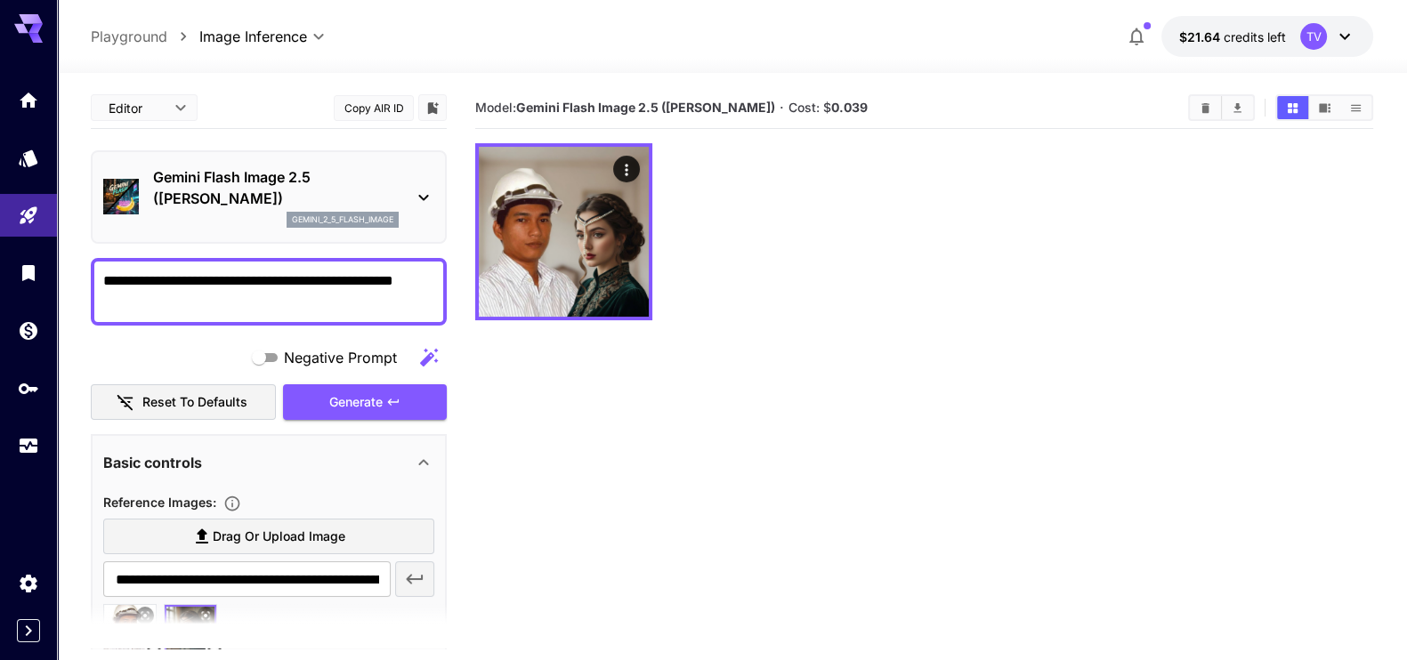
drag, startPoint x: 313, startPoint y: 279, endPoint x: 333, endPoint y: 271, distance: 21.1
click at [315, 279] on textarea "**********" at bounding box center [269, 291] width 332 height 43
click at [347, 393] on span "Generate" at bounding box center [355, 402] width 53 height 22
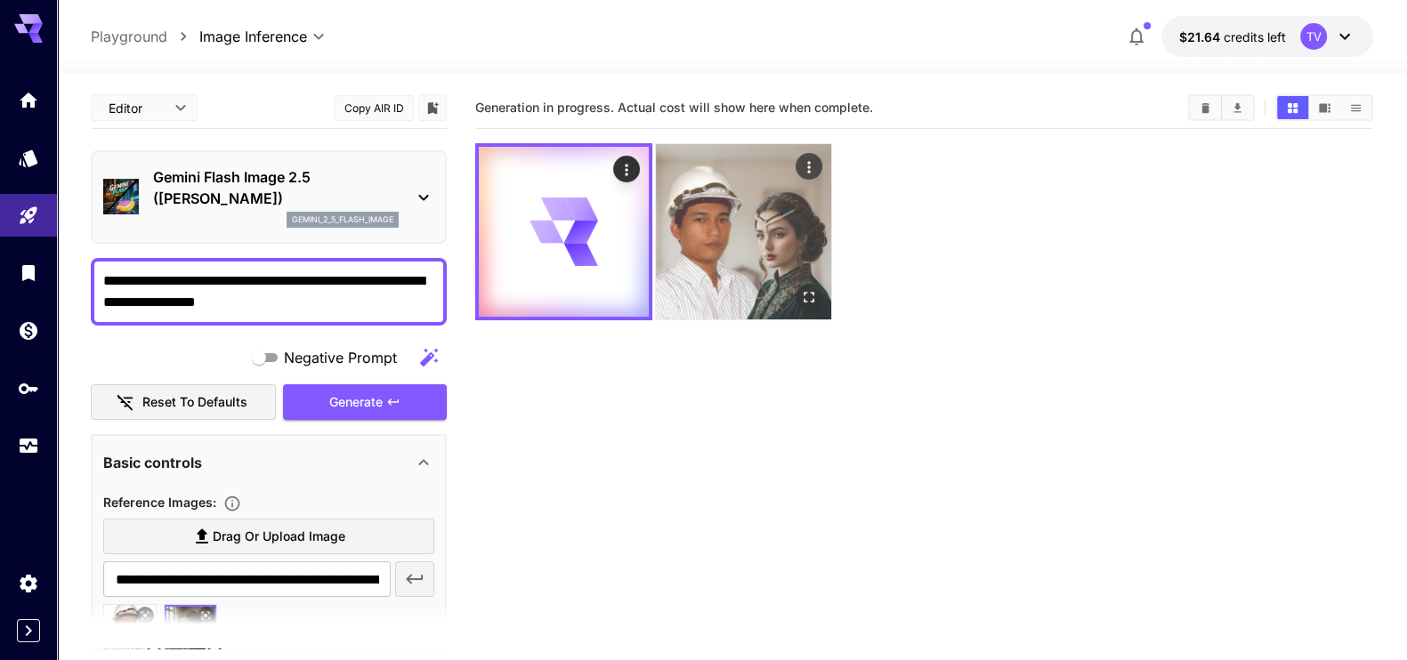
click at [814, 294] on icon "Open in fullscreen" at bounding box center [809, 297] width 11 height 11
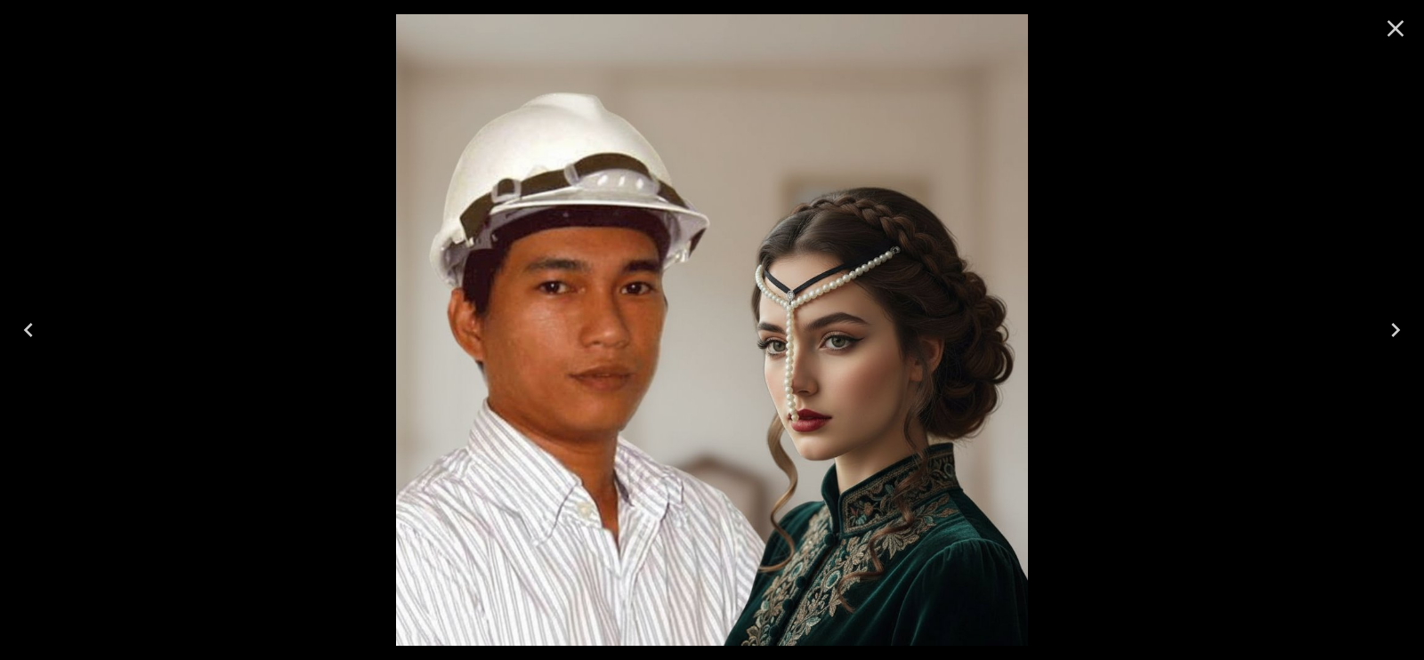
click at [814, 294] on img at bounding box center [712, 330] width 632 height 632
click at [1174, 212] on div at bounding box center [712, 330] width 1424 height 660
click at [1405, 22] on icon "Close" at bounding box center [1395, 28] width 28 height 28
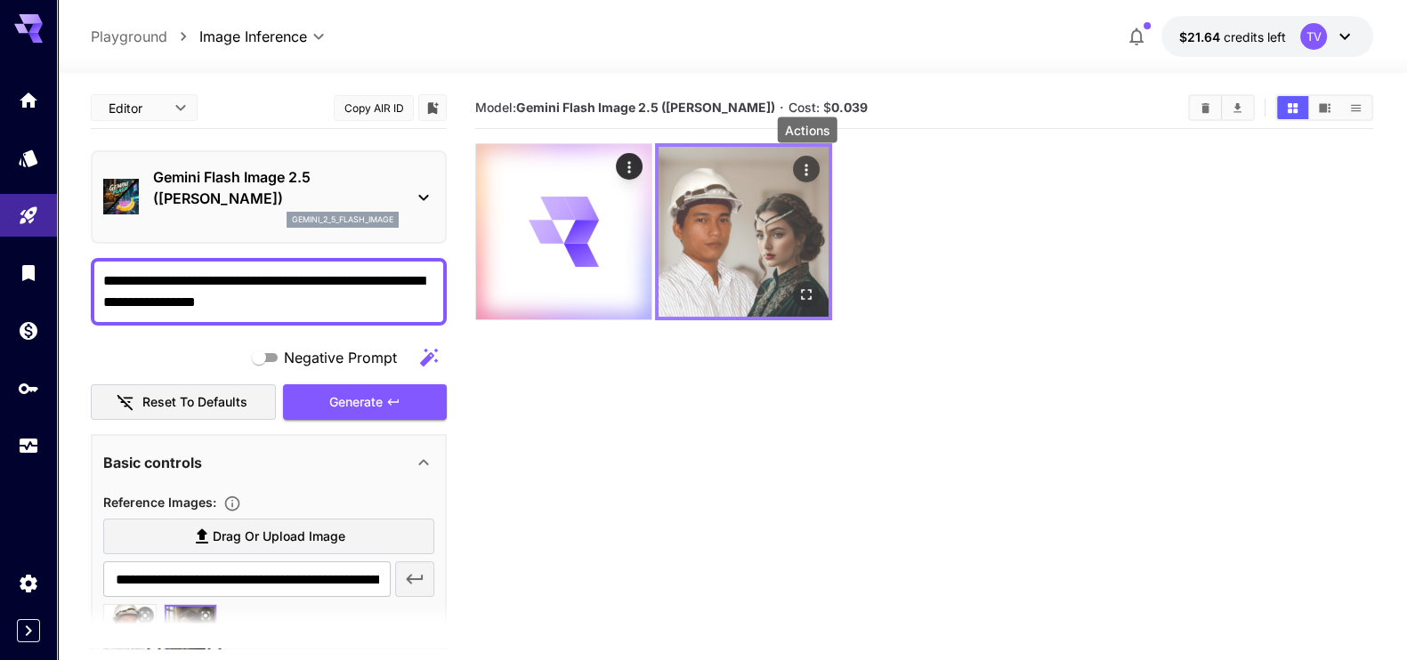
click at [806, 170] on icon "Actions" at bounding box center [807, 170] width 18 height 18
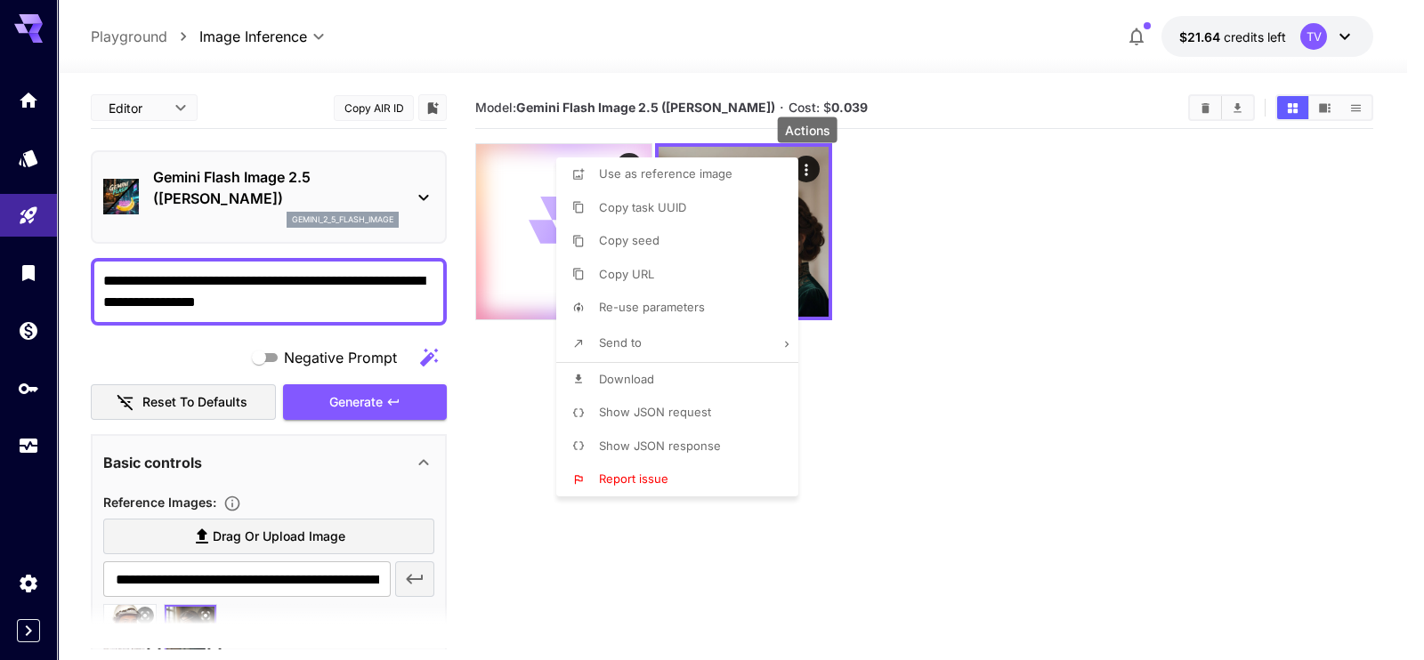
click at [951, 273] on div at bounding box center [712, 330] width 1424 height 660
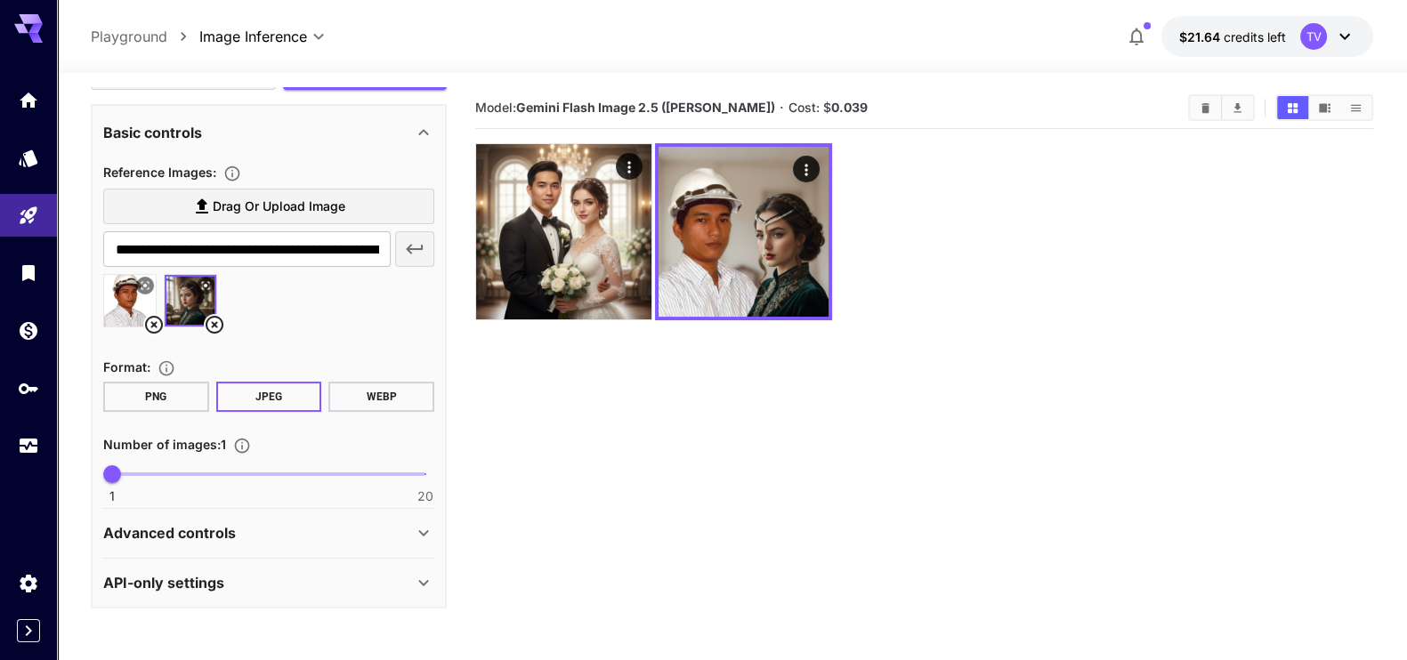
scroll to position [219, 0]
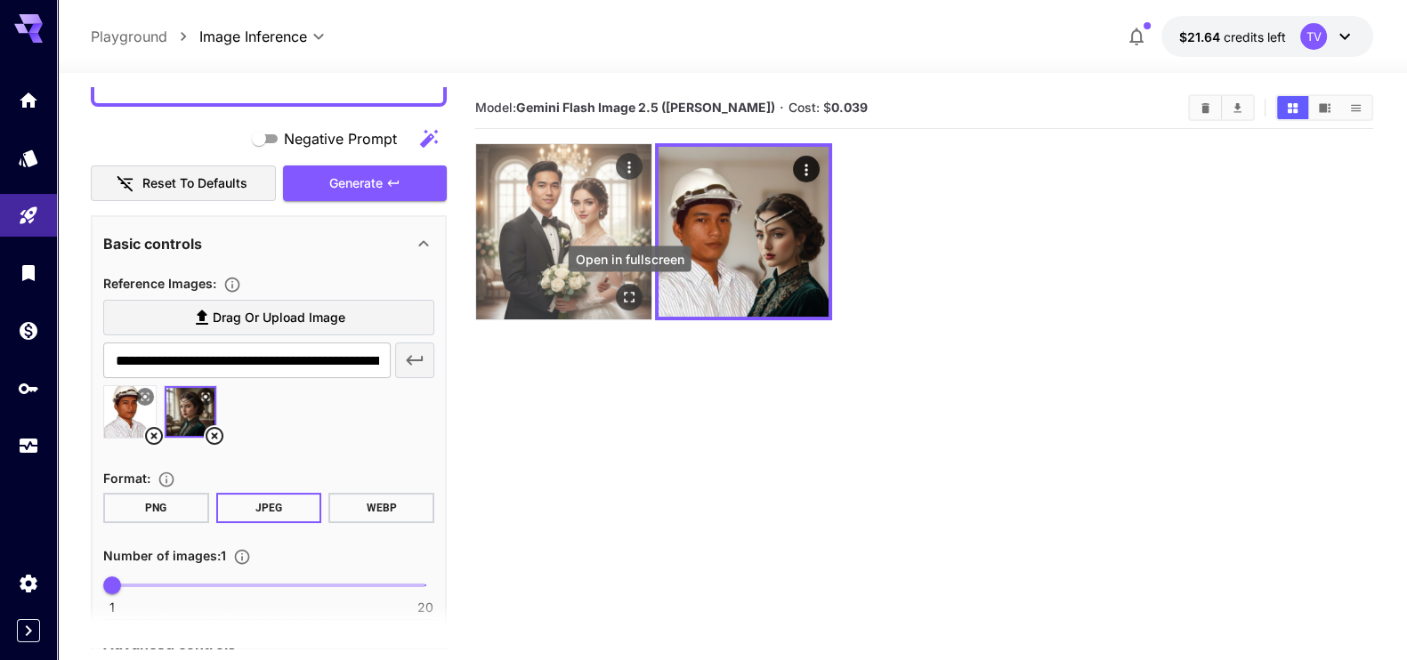
click at [632, 299] on icon "Open in fullscreen" at bounding box center [629, 297] width 18 height 18
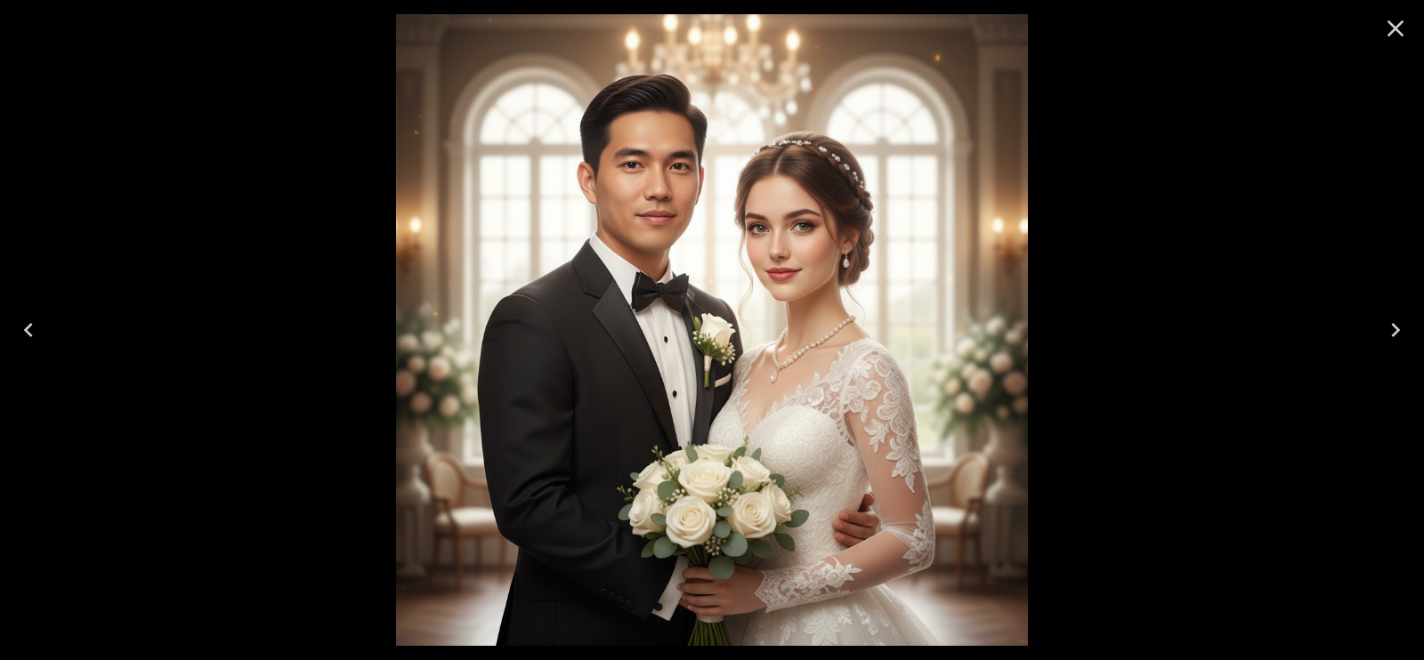
click at [778, 238] on img at bounding box center [712, 330] width 632 height 632
click at [1401, 16] on icon "Close" at bounding box center [1395, 28] width 28 height 28
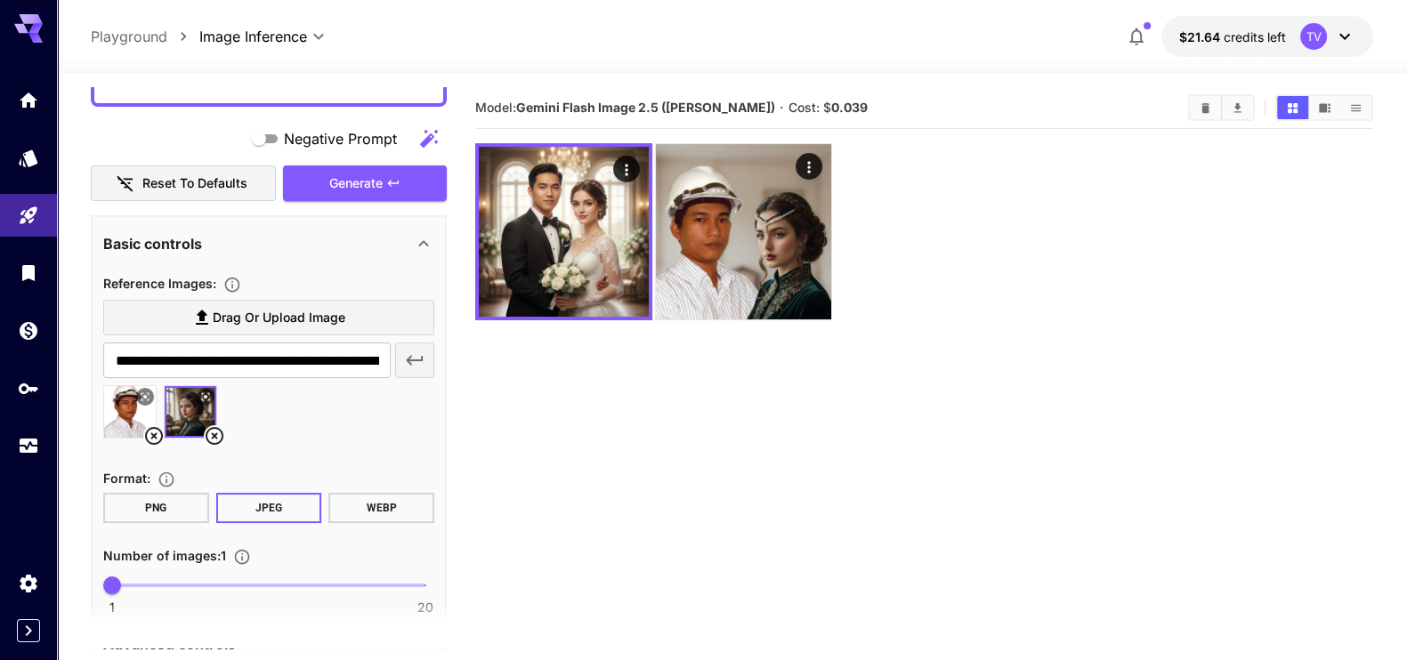
scroll to position [0, 0]
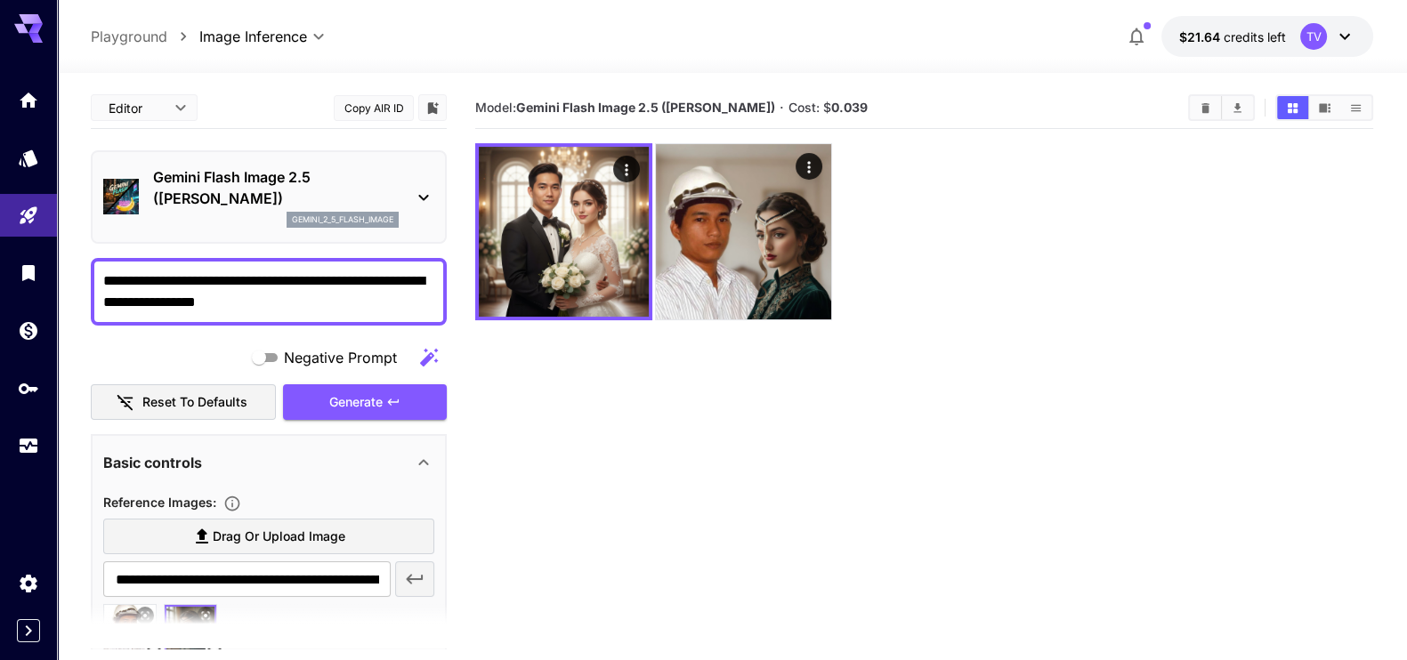
click at [310, 301] on textarea "**********" at bounding box center [269, 291] width 332 height 43
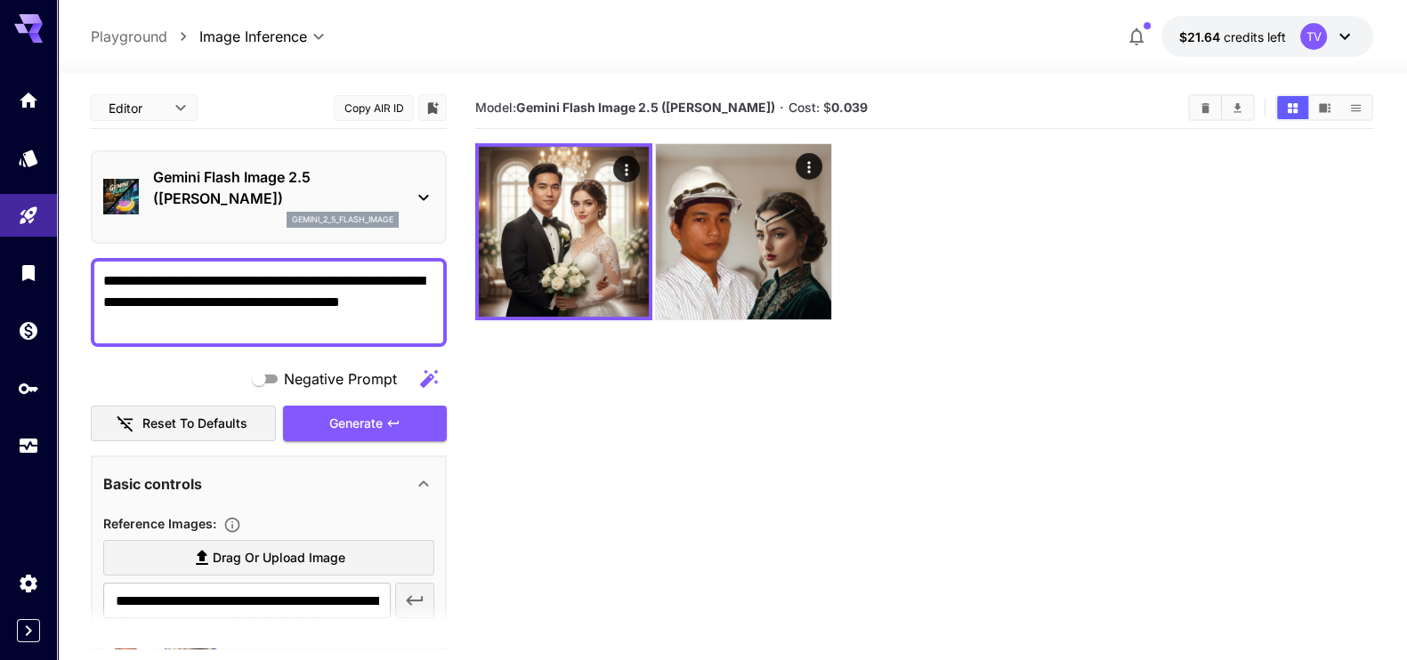
click at [352, 300] on textarea "**********" at bounding box center [269, 302] width 332 height 64
click at [348, 302] on textarea "**********" at bounding box center [269, 302] width 332 height 64
type textarea "**********"
click at [365, 416] on span "Generate" at bounding box center [355, 424] width 53 height 22
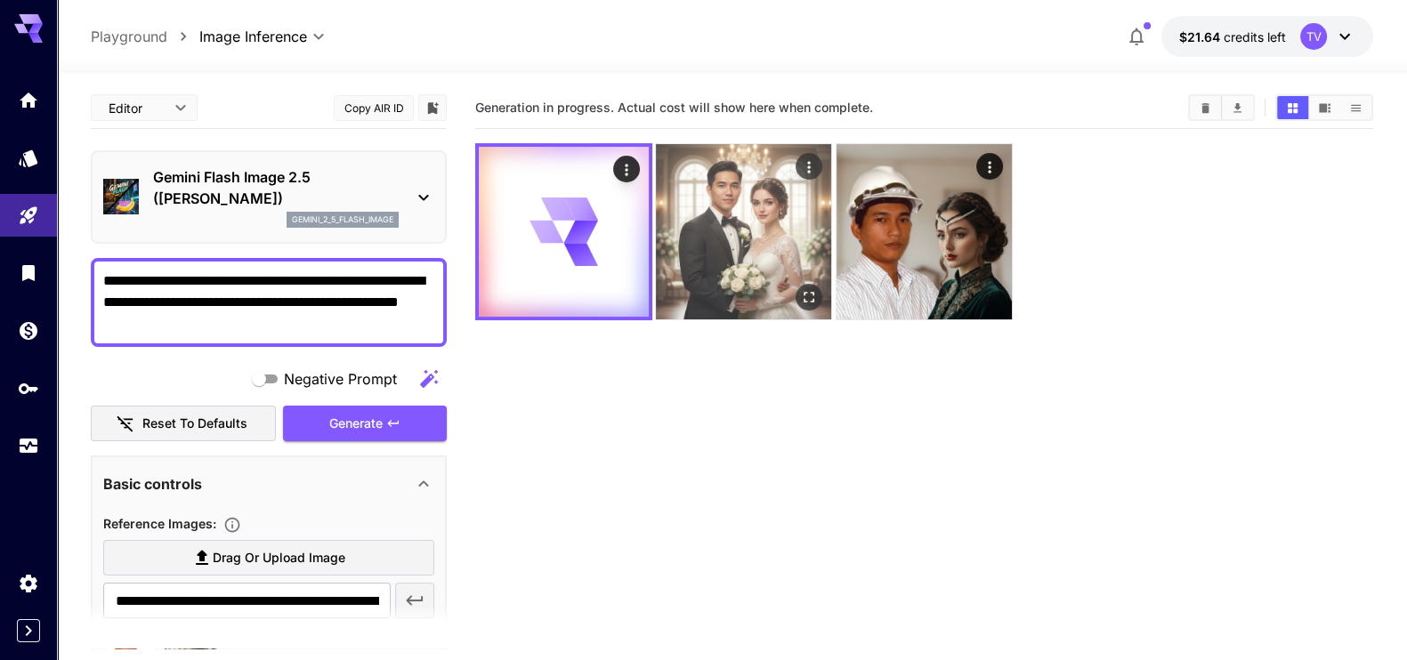
click at [753, 282] on img at bounding box center [743, 231] width 175 height 175
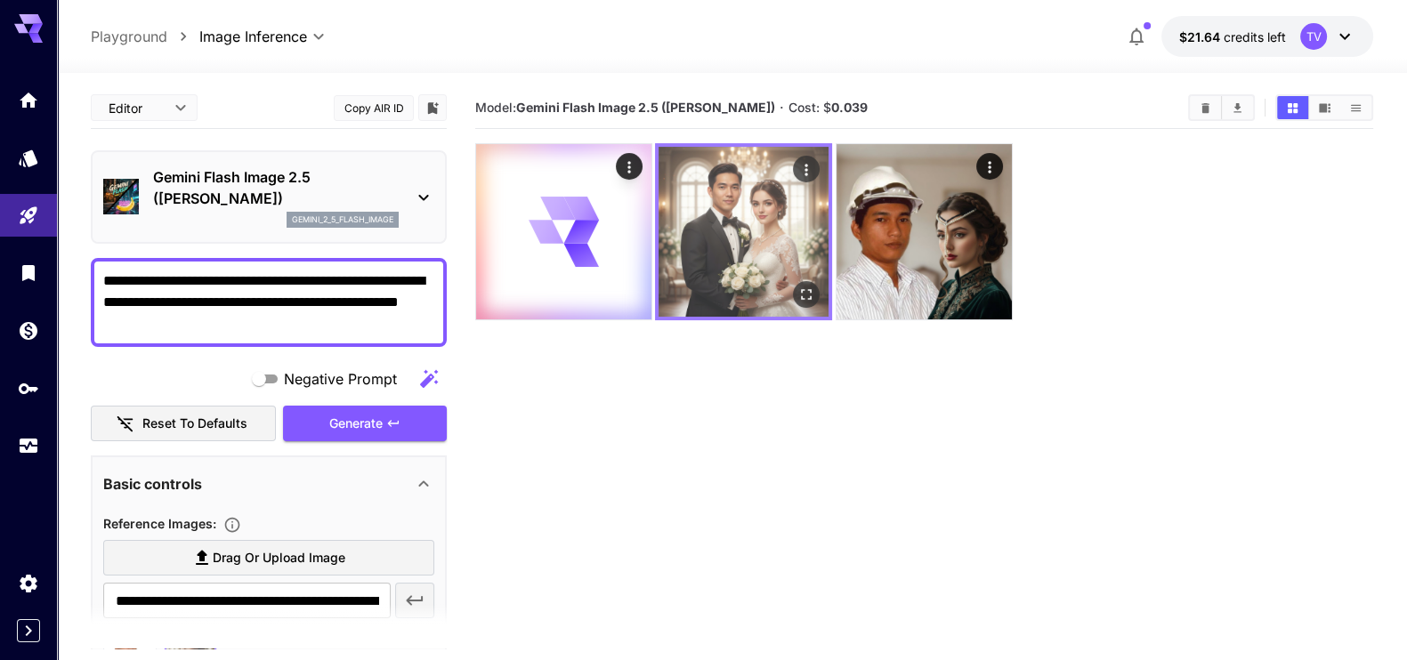
click at [755, 286] on img at bounding box center [743, 232] width 170 height 170
click at [811, 292] on icon "Open in fullscreen" at bounding box center [807, 294] width 11 height 11
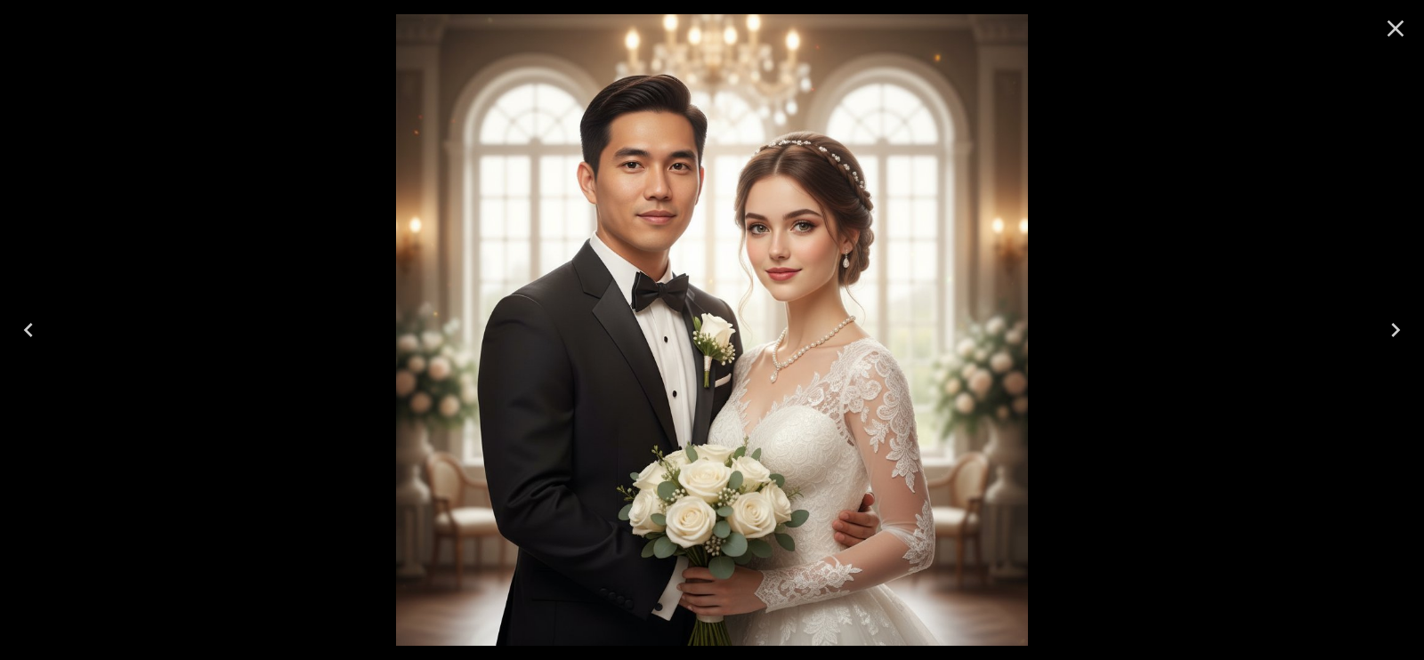
click at [1406, 16] on icon "Close" at bounding box center [1395, 28] width 28 height 28
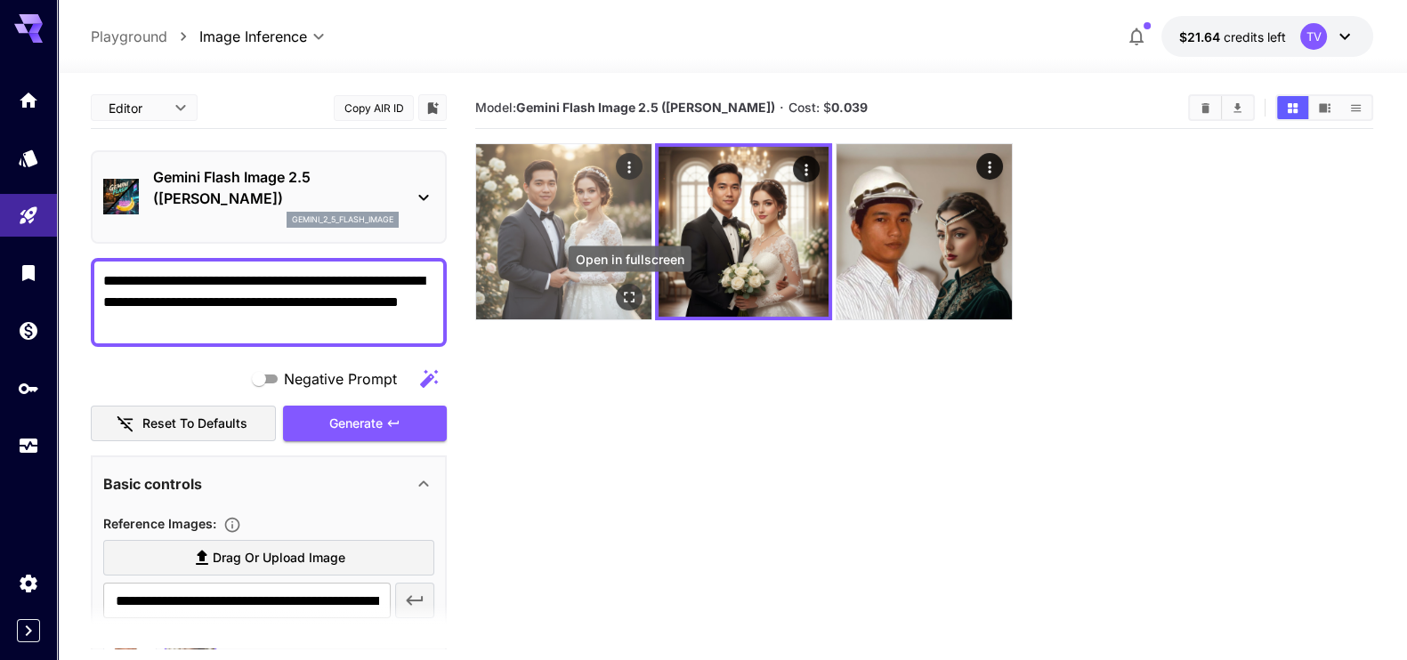
click at [622, 291] on icon "Open in fullscreen" at bounding box center [629, 297] width 18 height 18
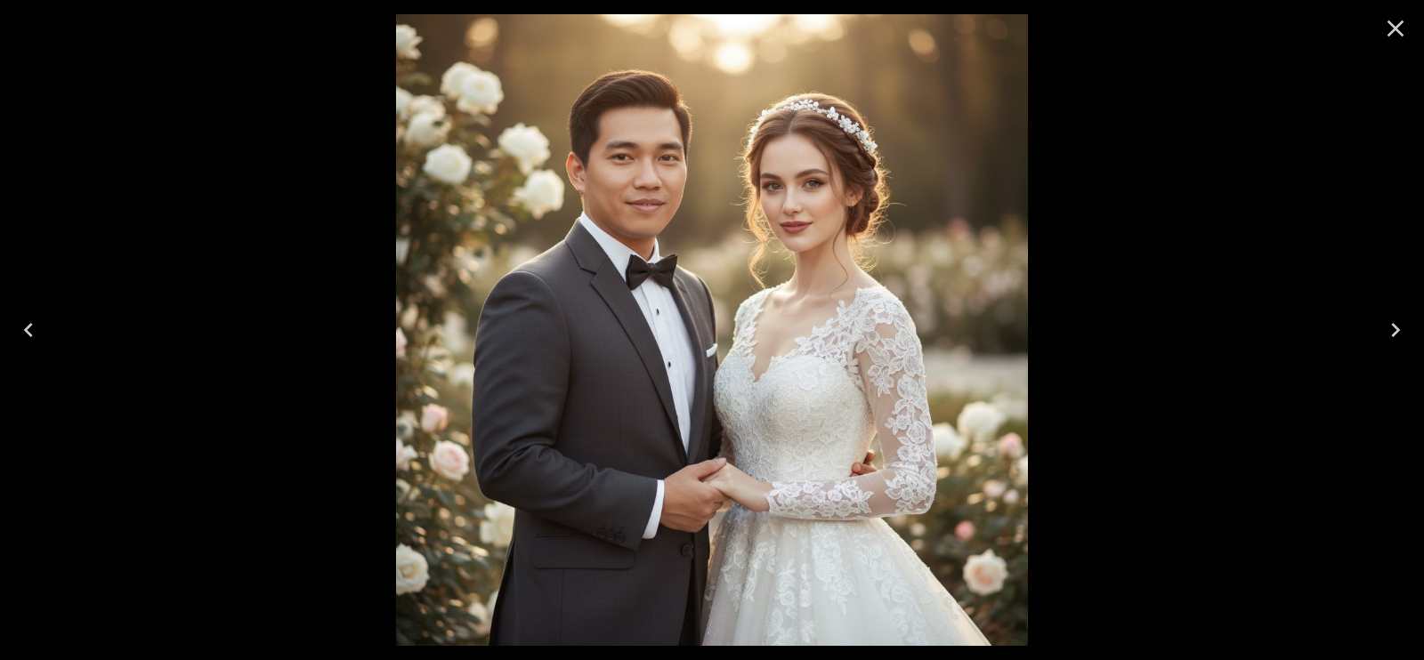
click at [1201, 174] on div at bounding box center [712, 330] width 1424 height 660
click at [1404, 23] on icon "Close" at bounding box center [1395, 28] width 28 height 28
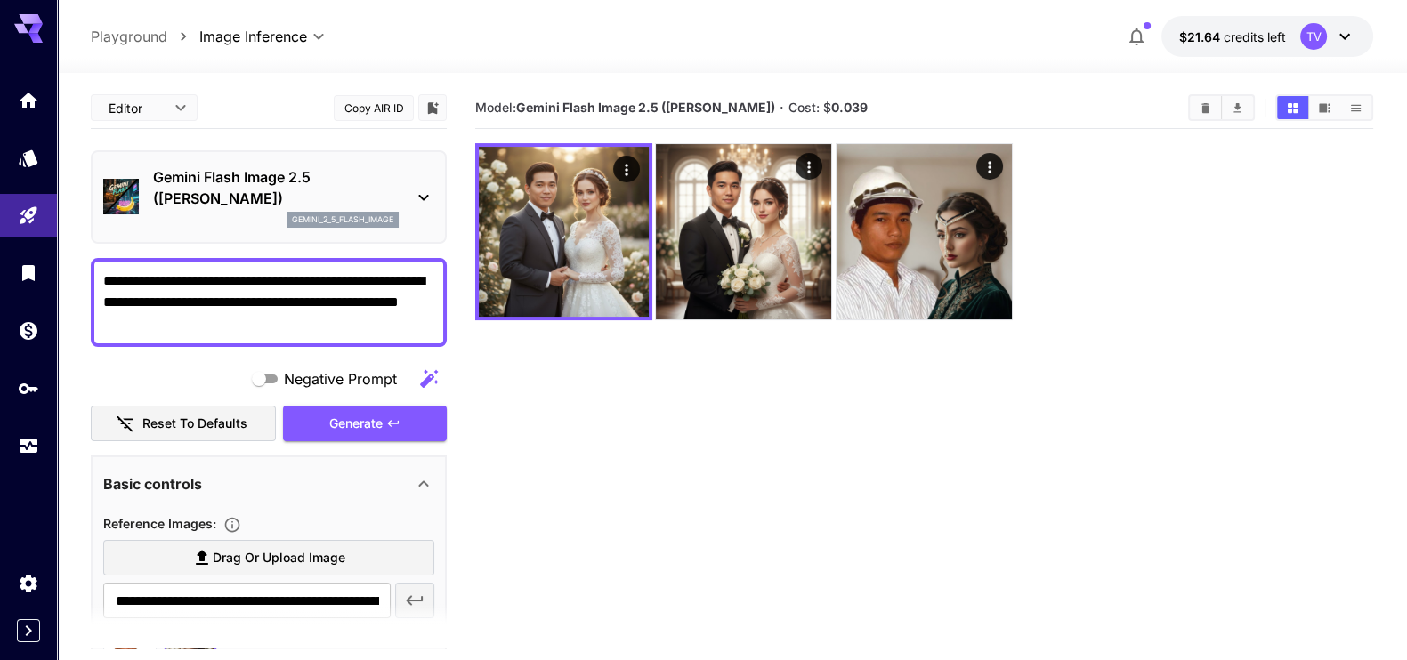
click at [421, 191] on icon at bounding box center [423, 197] width 21 height 21
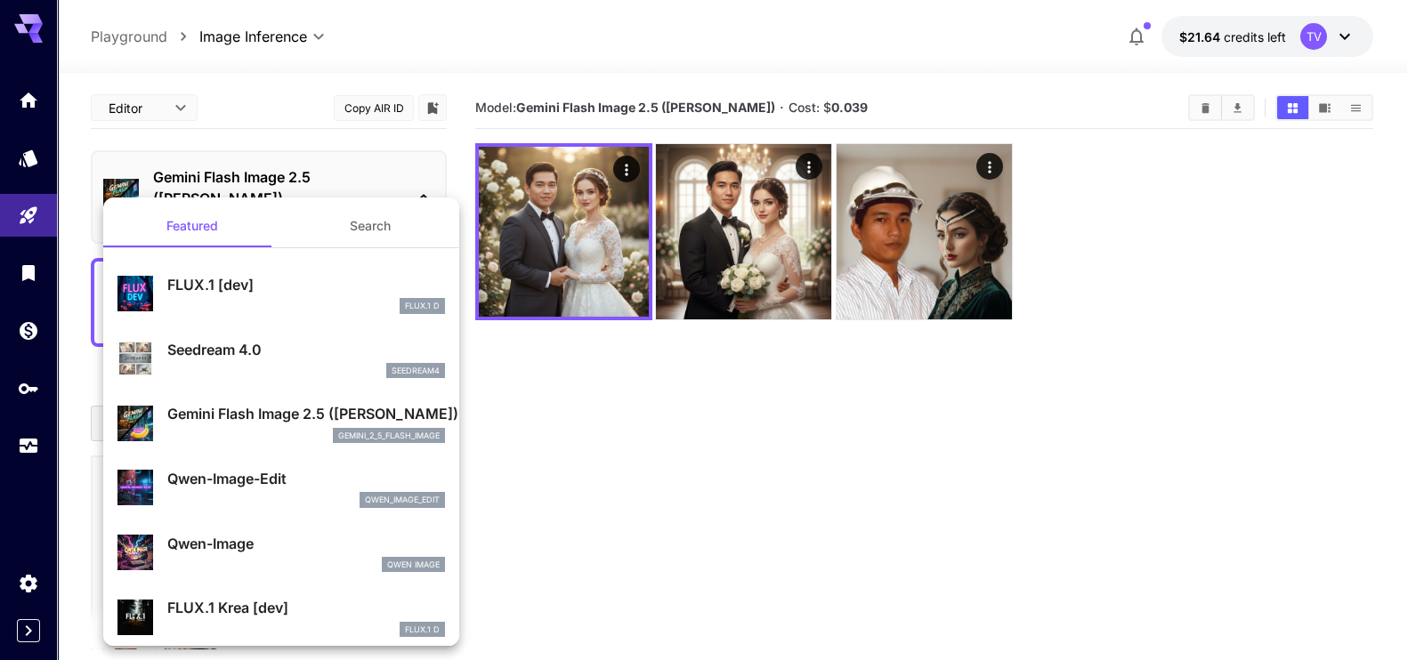
click at [240, 344] on p "Seedream 4.0" at bounding box center [306, 349] width 278 height 21
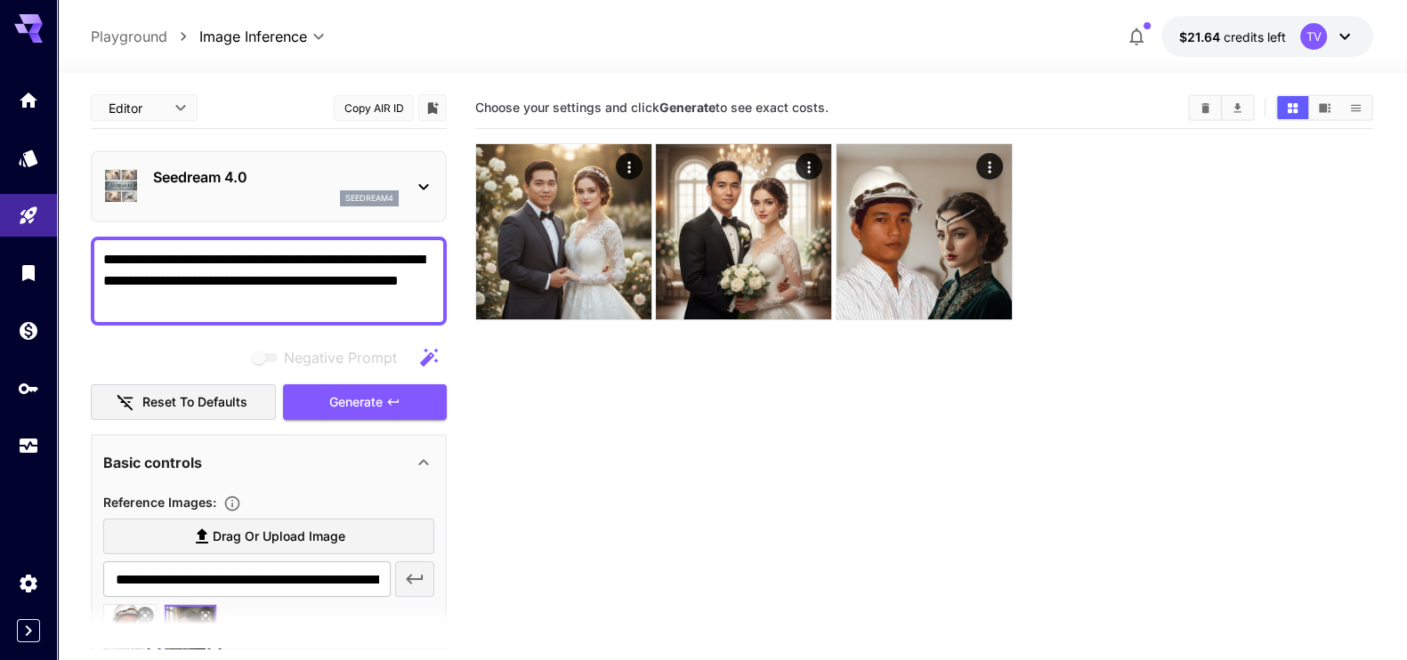
scroll to position [141, 0]
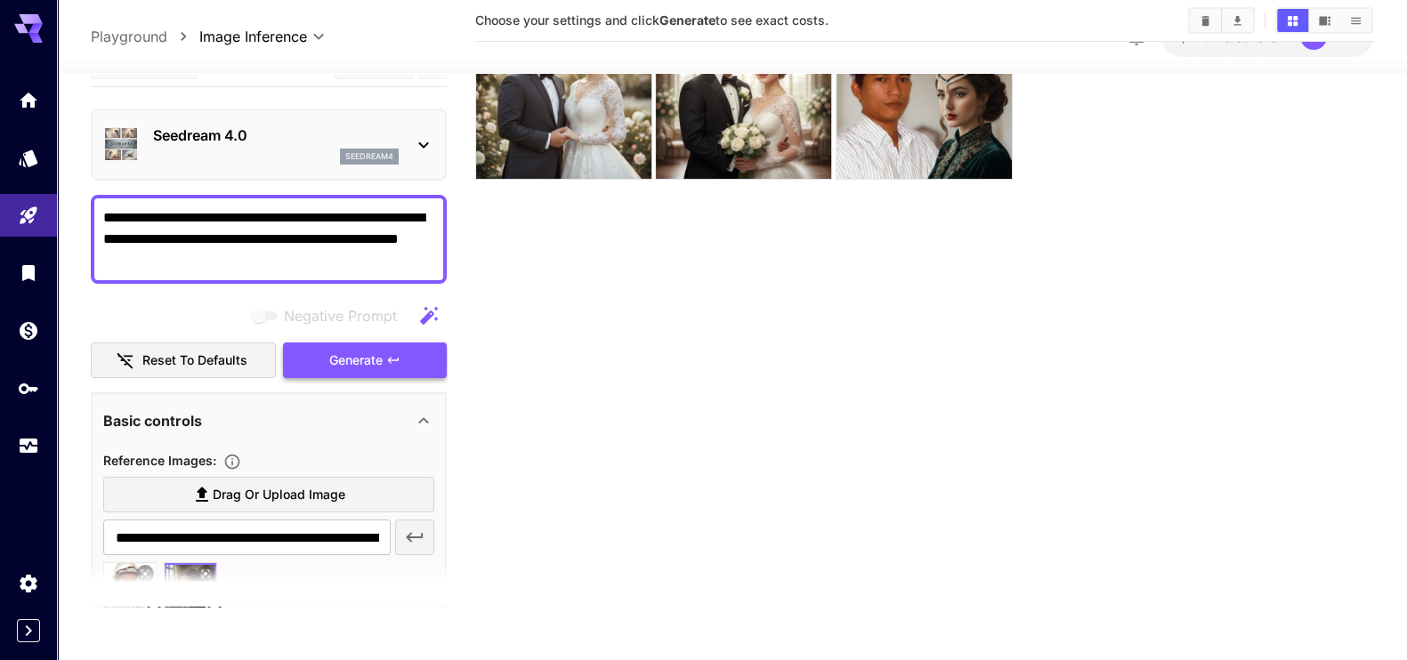
click at [364, 364] on span "Generate" at bounding box center [355, 361] width 53 height 22
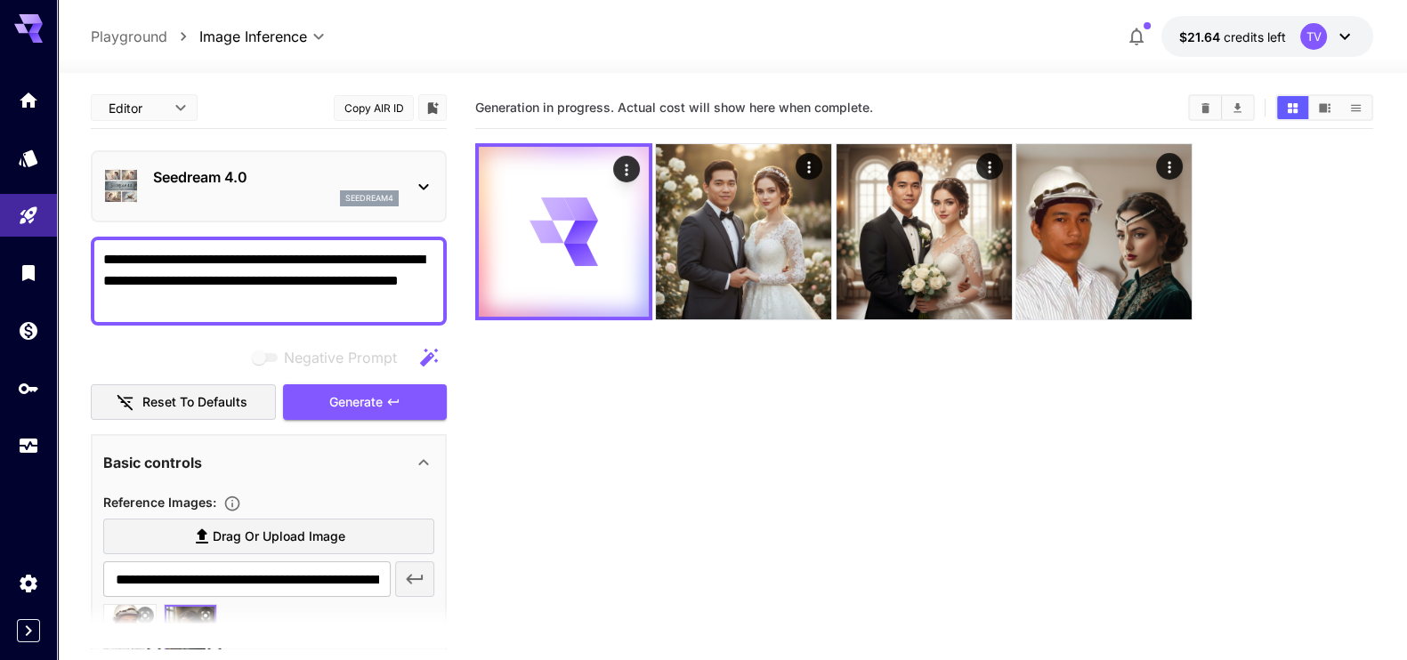
scroll to position [444, 0]
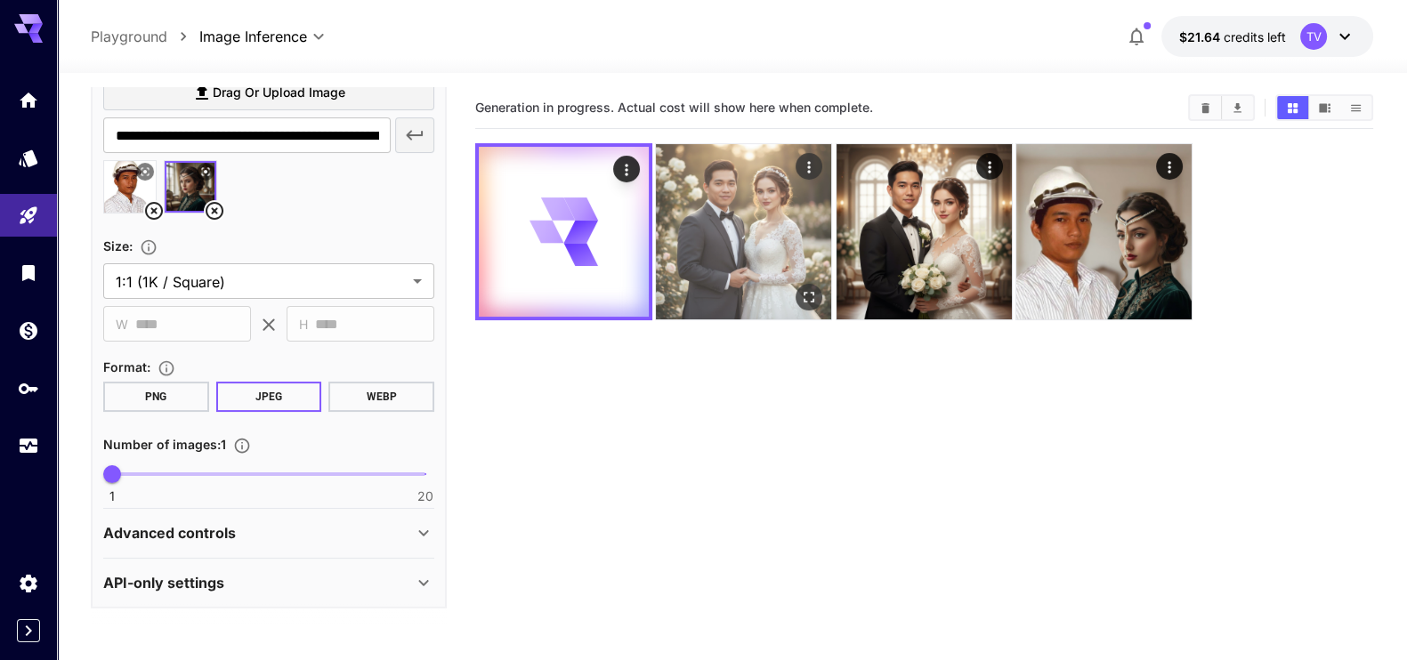
click at [768, 247] on img at bounding box center [743, 231] width 175 height 175
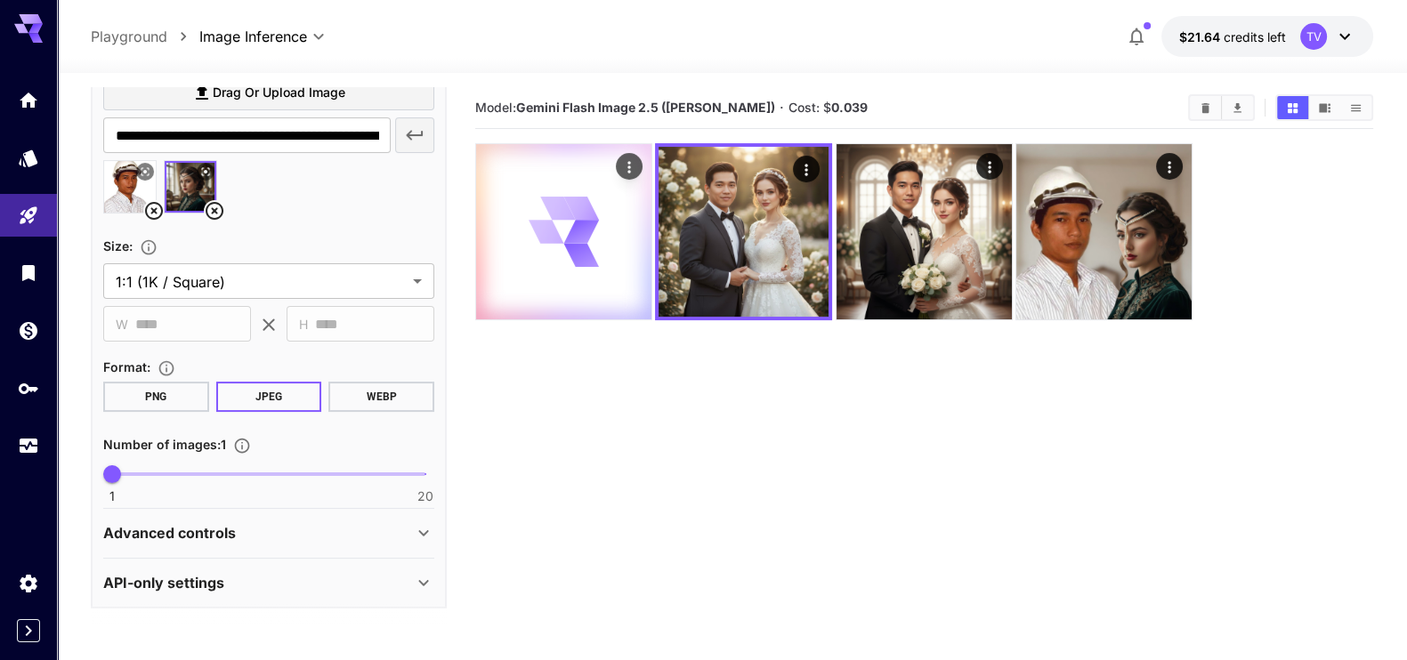
click at [595, 269] on div at bounding box center [563, 231] width 175 height 175
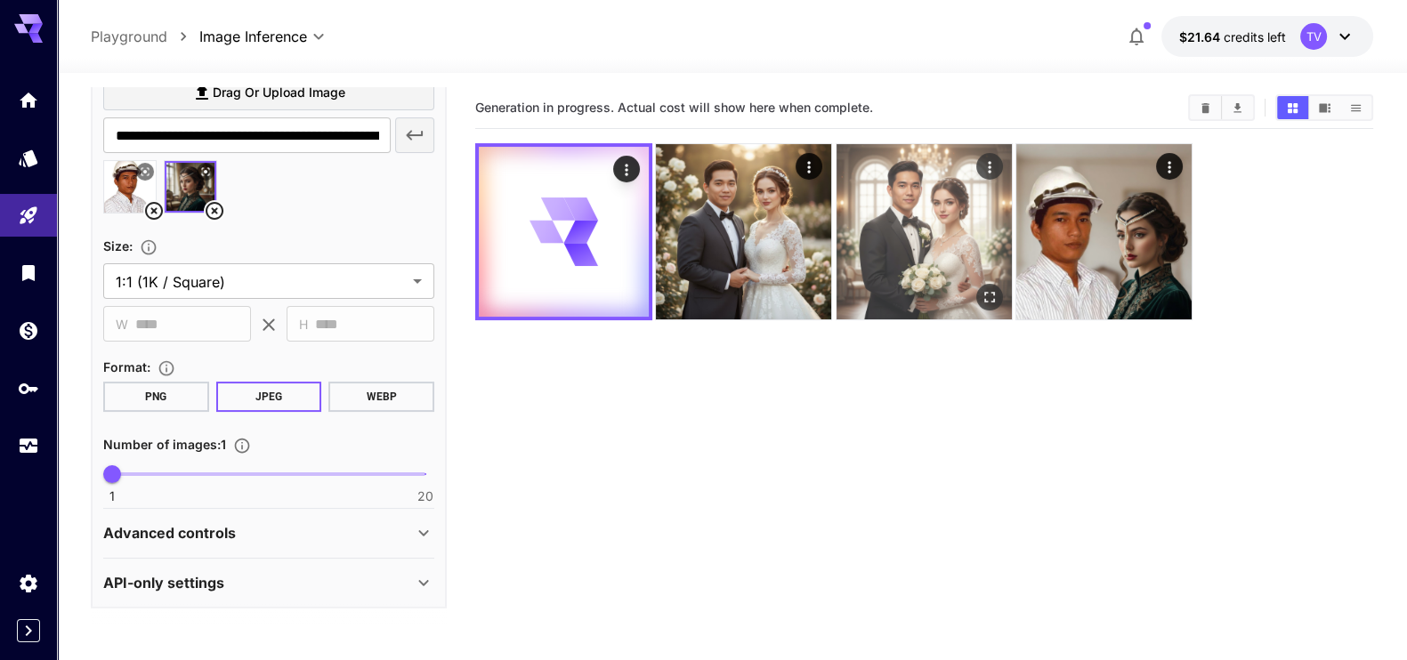
click at [891, 260] on img at bounding box center [923, 231] width 175 height 175
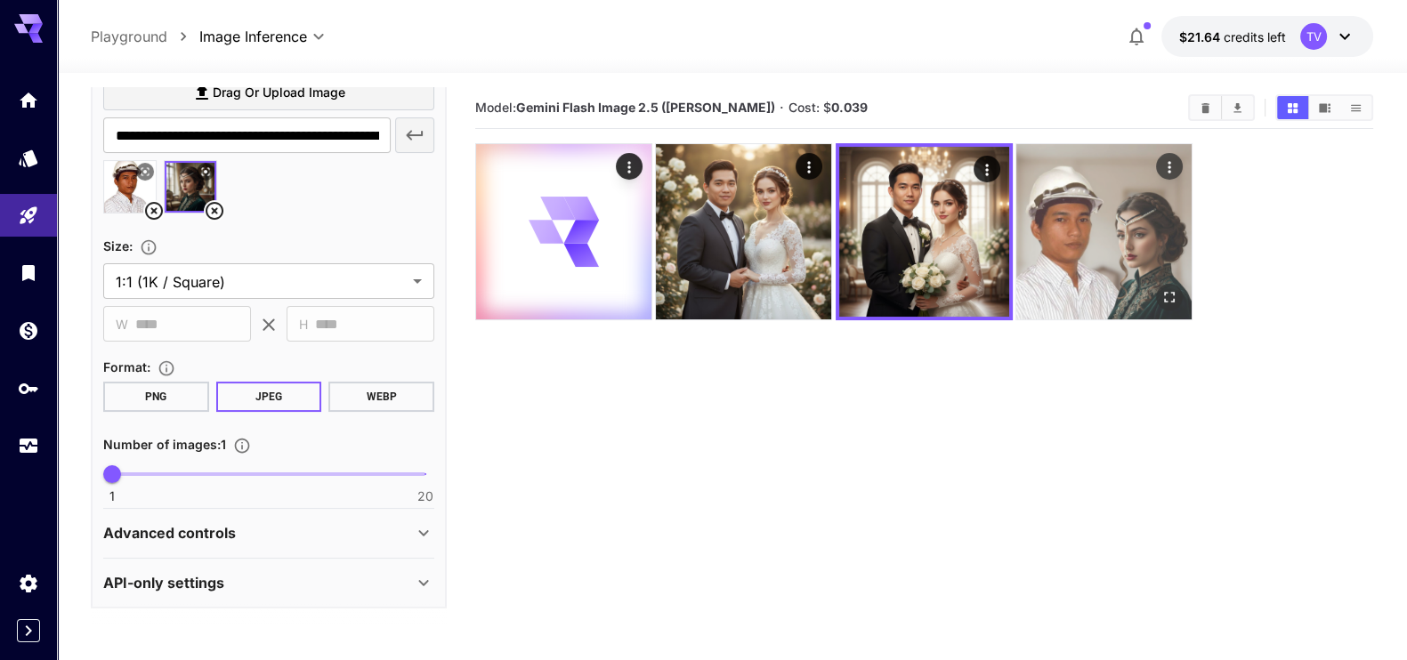
click at [1073, 260] on img at bounding box center [1103, 231] width 175 height 175
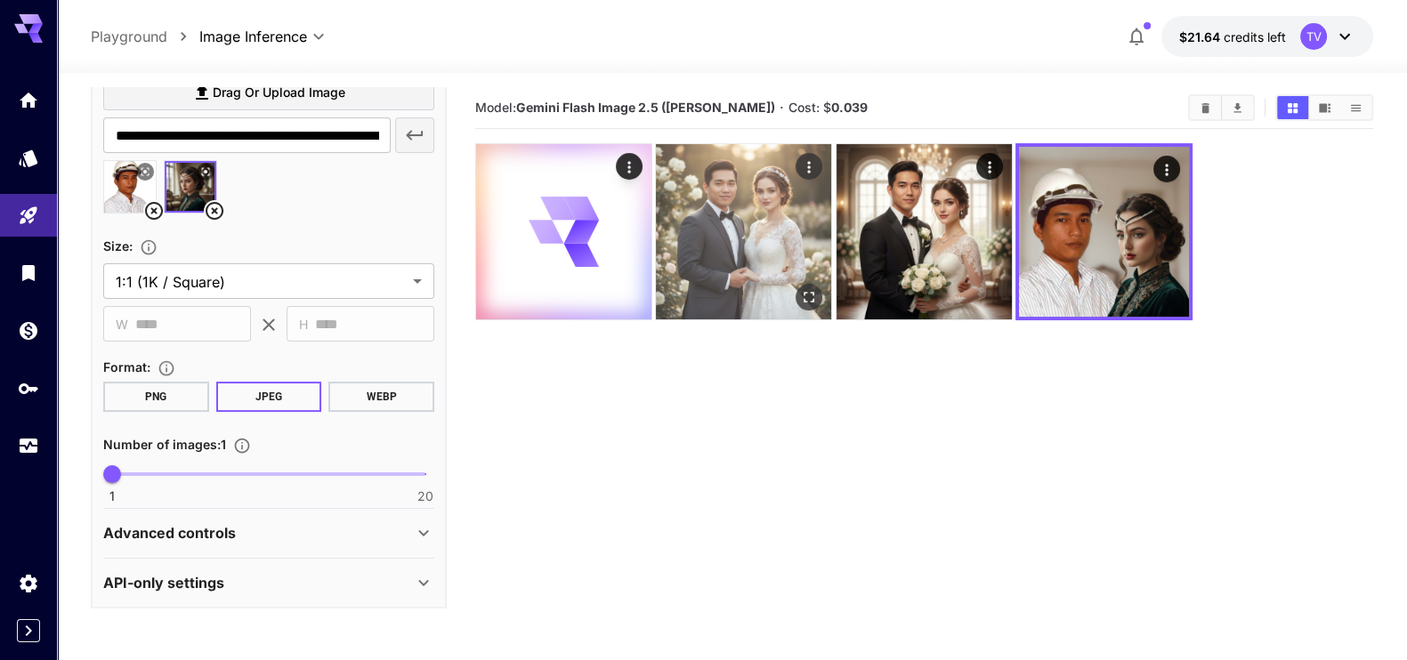
click at [779, 254] on img at bounding box center [743, 231] width 175 height 175
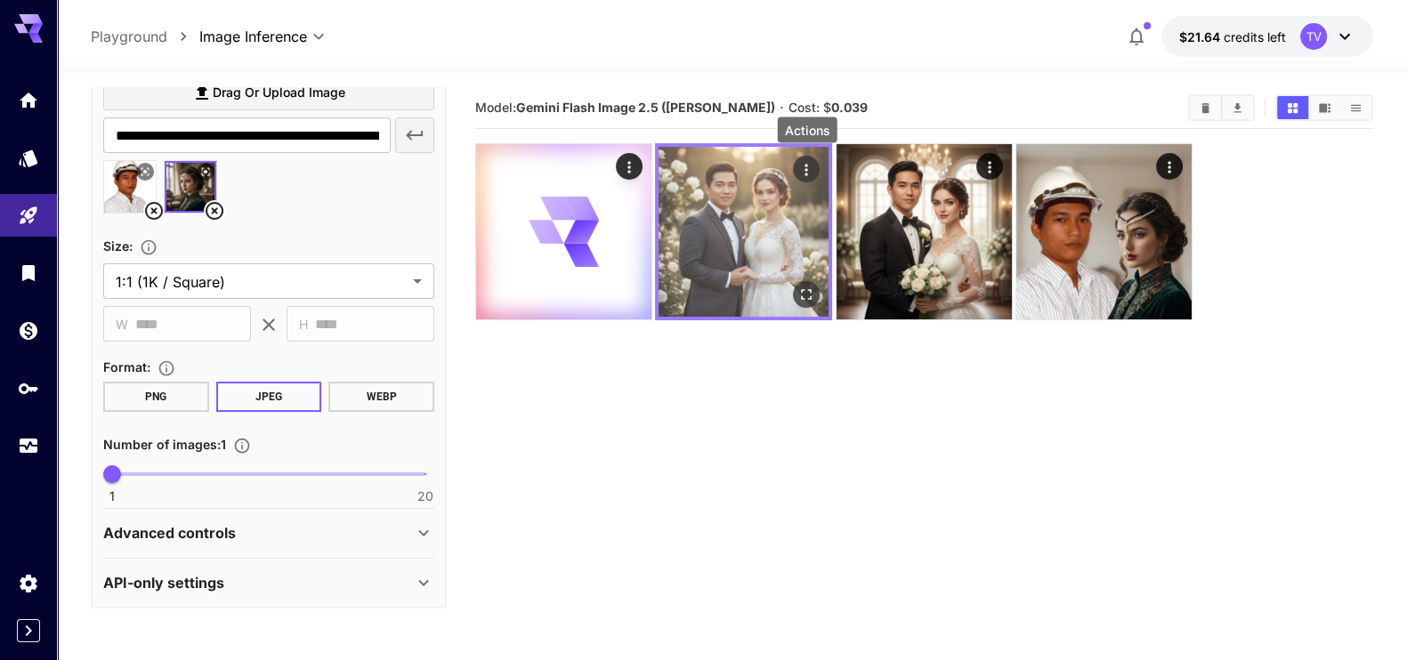
click at [807, 165] on icon "Actions" at bounding box center [806, 170] width 3 height 12
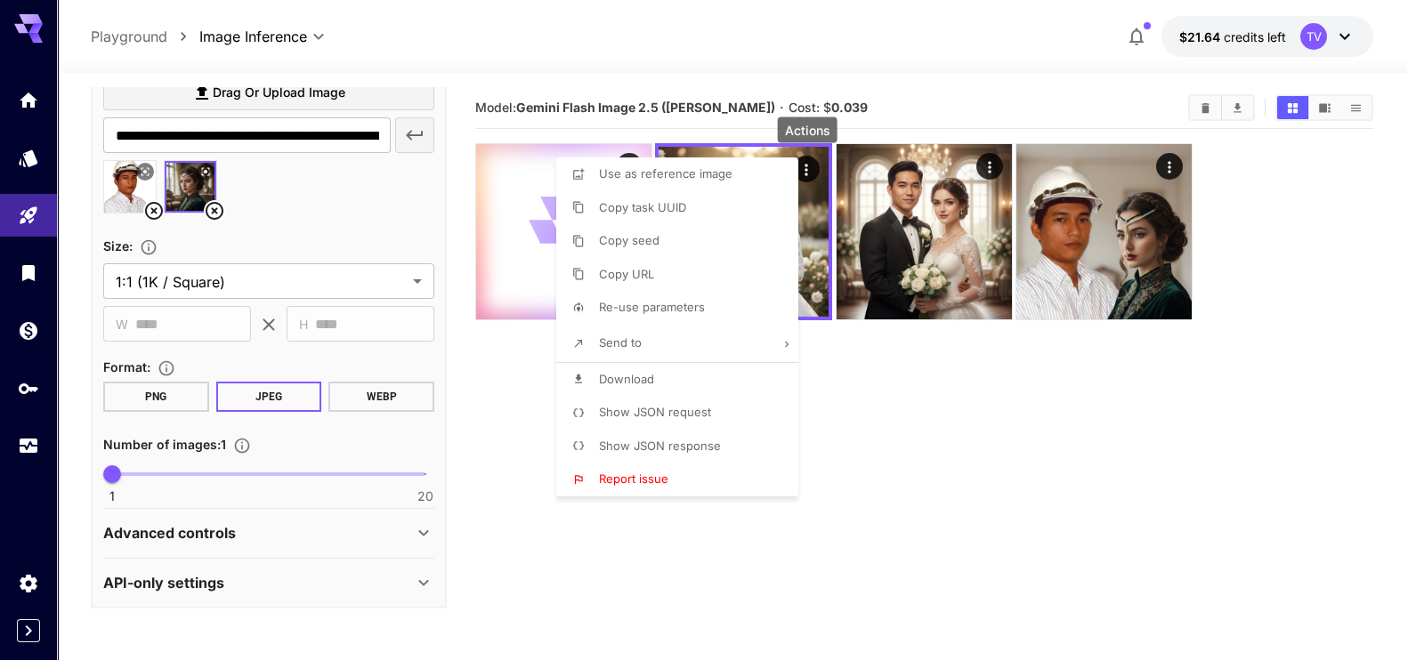
click at [996, 397] on div at bounding box center [712, 330] width 1424 height 660
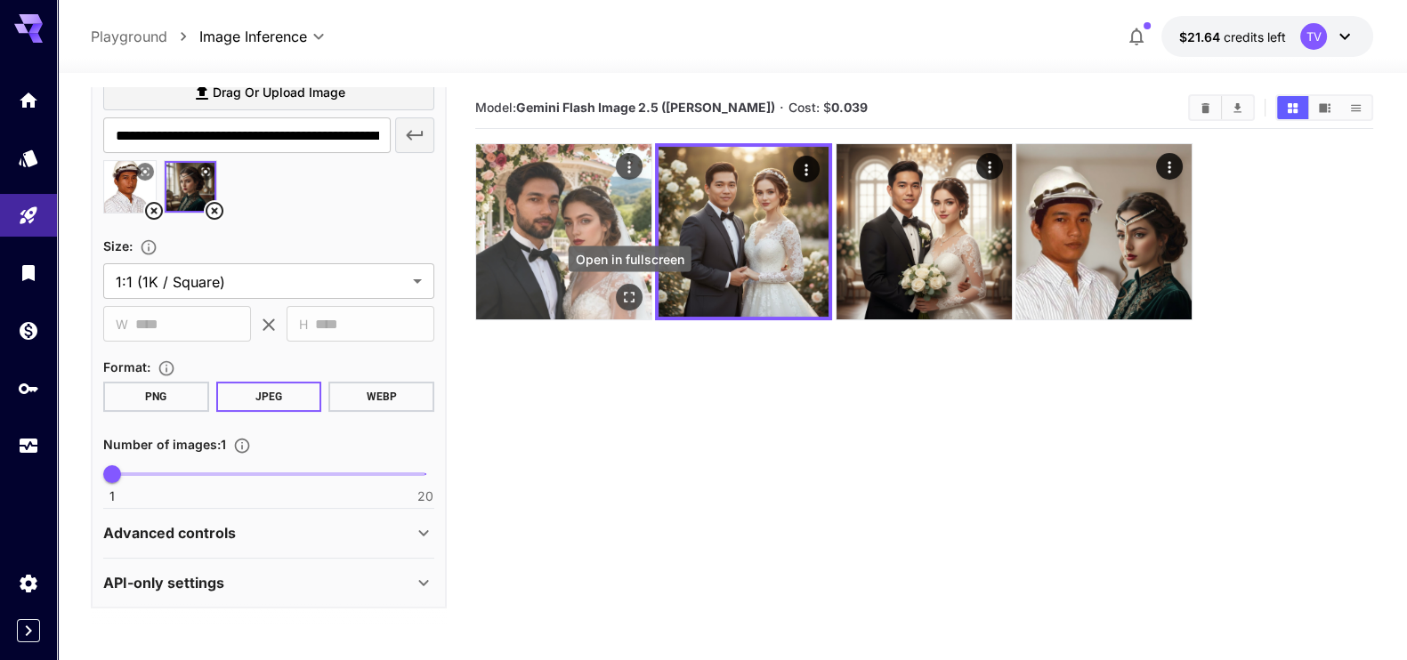
click at [627, 289] on icon "Open in fullscreen" at bounding box center [629, 297] width 18 height 18
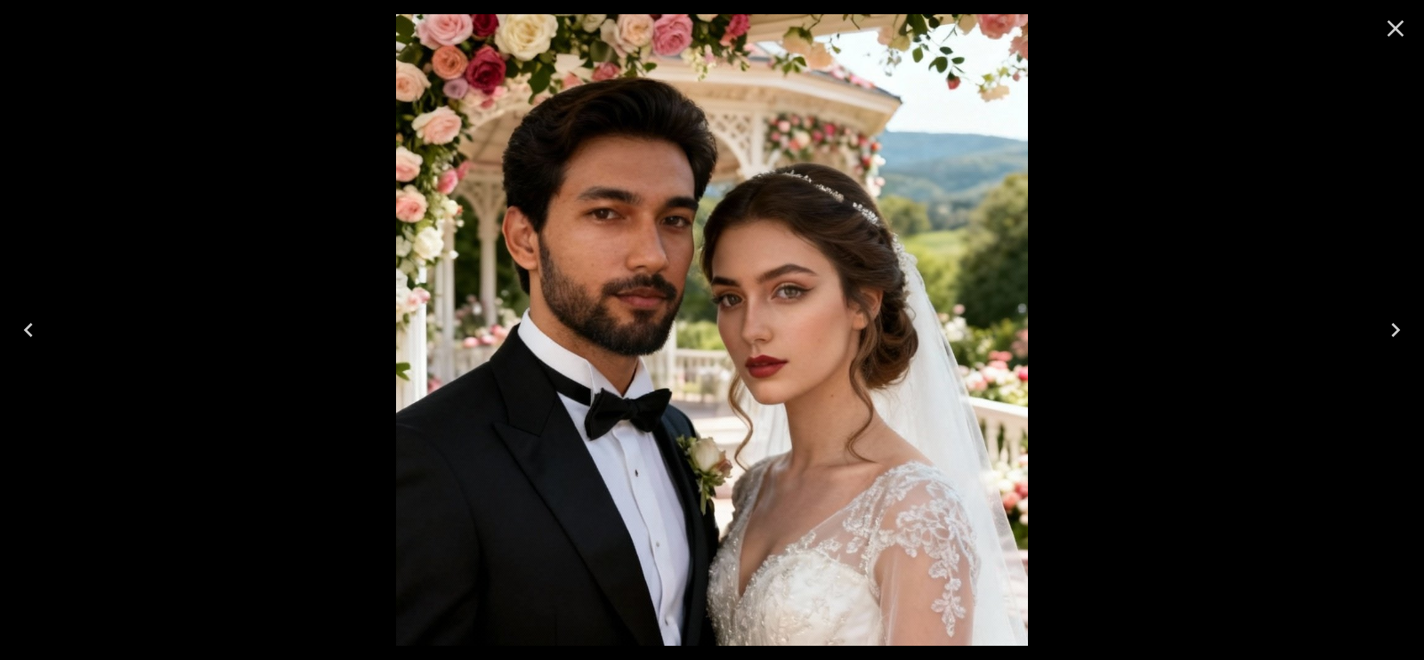
click at [1397, 27] on icon "Close" at bounding box center [1395, 28] width 17 height 17
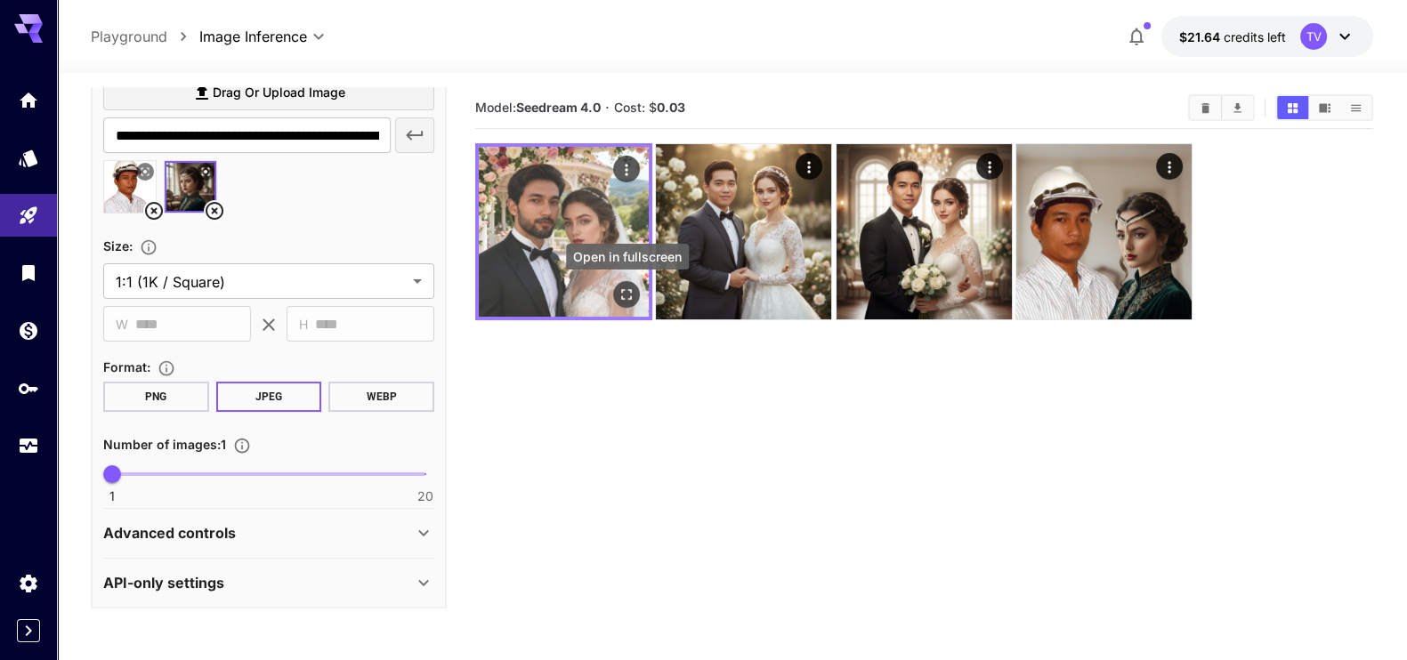
click at [624, 291] on icon "Open in fullscreen" at bounding box center [626, 294] width 11 height 11
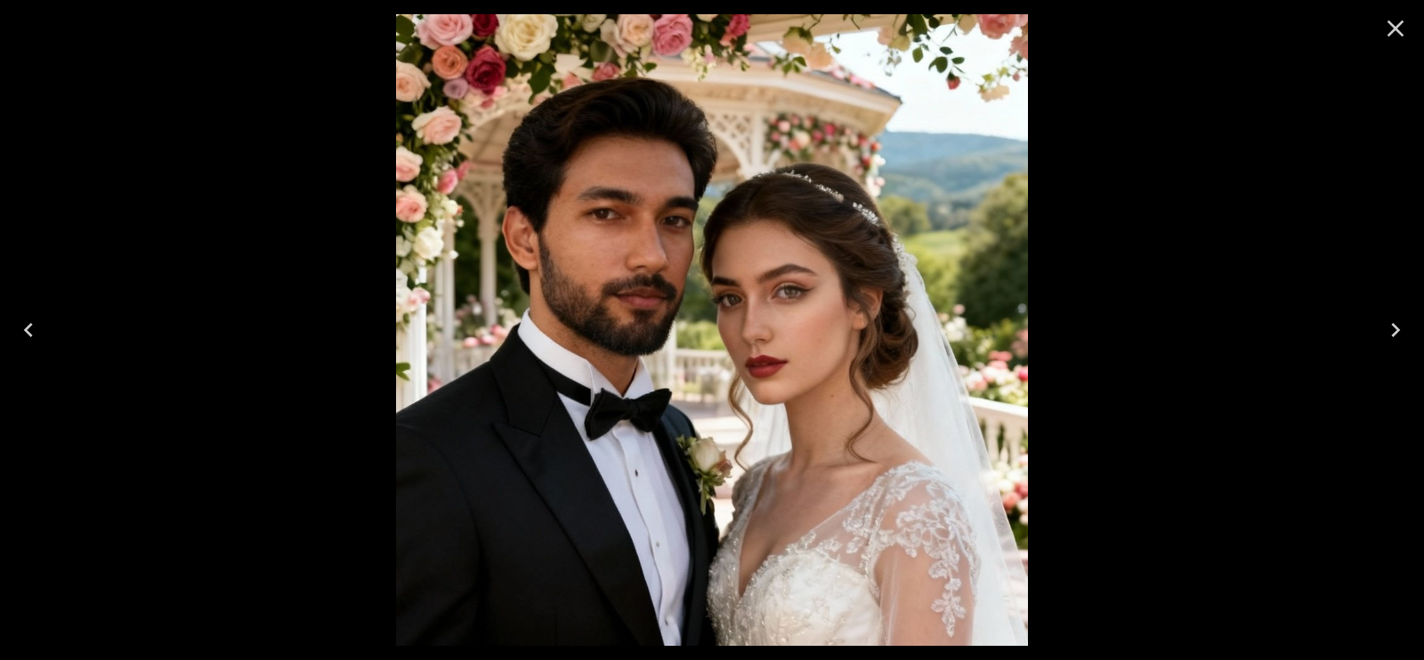
click at [940, 249] on img at bounding box center [712, 330] width 632 height 632
drag, startPoint x: 1172, startPoint y: 190, endPoint x: 1336, endPoint y: 126, distance: 175.8
click at [1174, 190] on div at bounding box center [712, 330] width 1424 height 660
click at [1400, 19] on icon "Close" at bounding box center [1395, 28] width 28 height 28
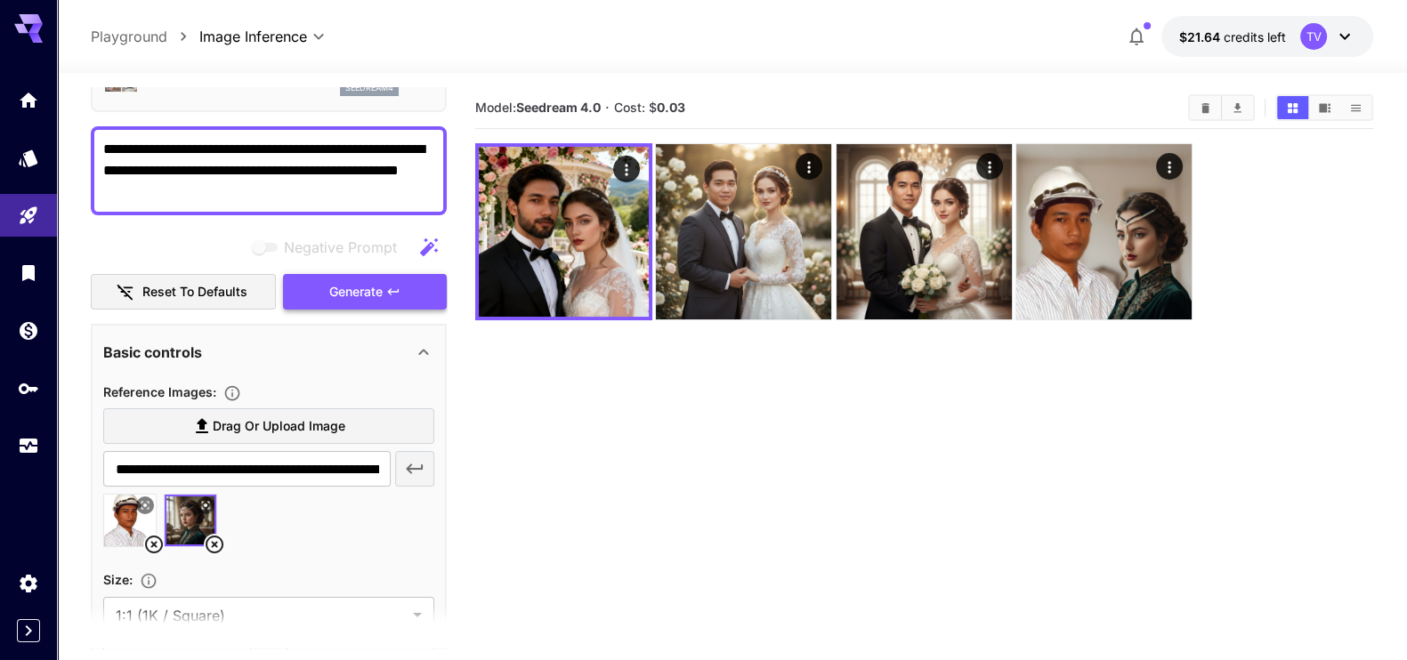
scroll to position [0, 0]
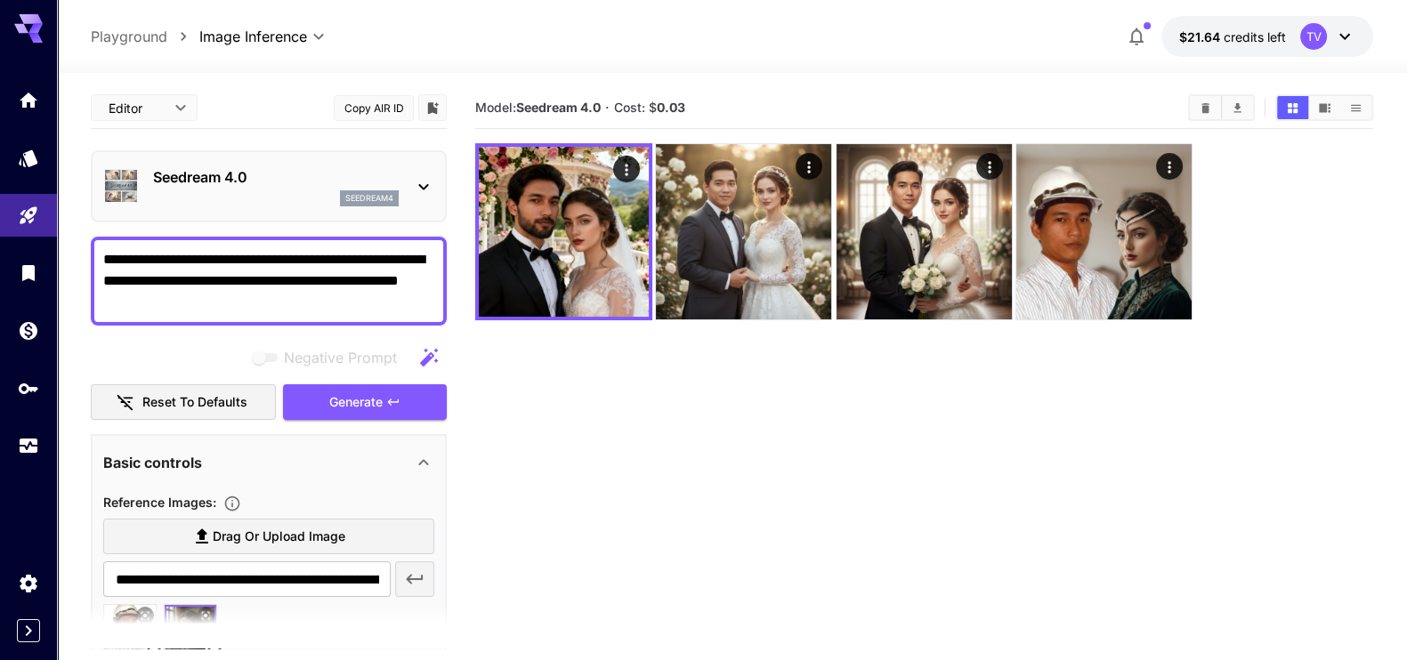
click at [416, 186] on icon at bounding box center [423, 186] width 21 height 21
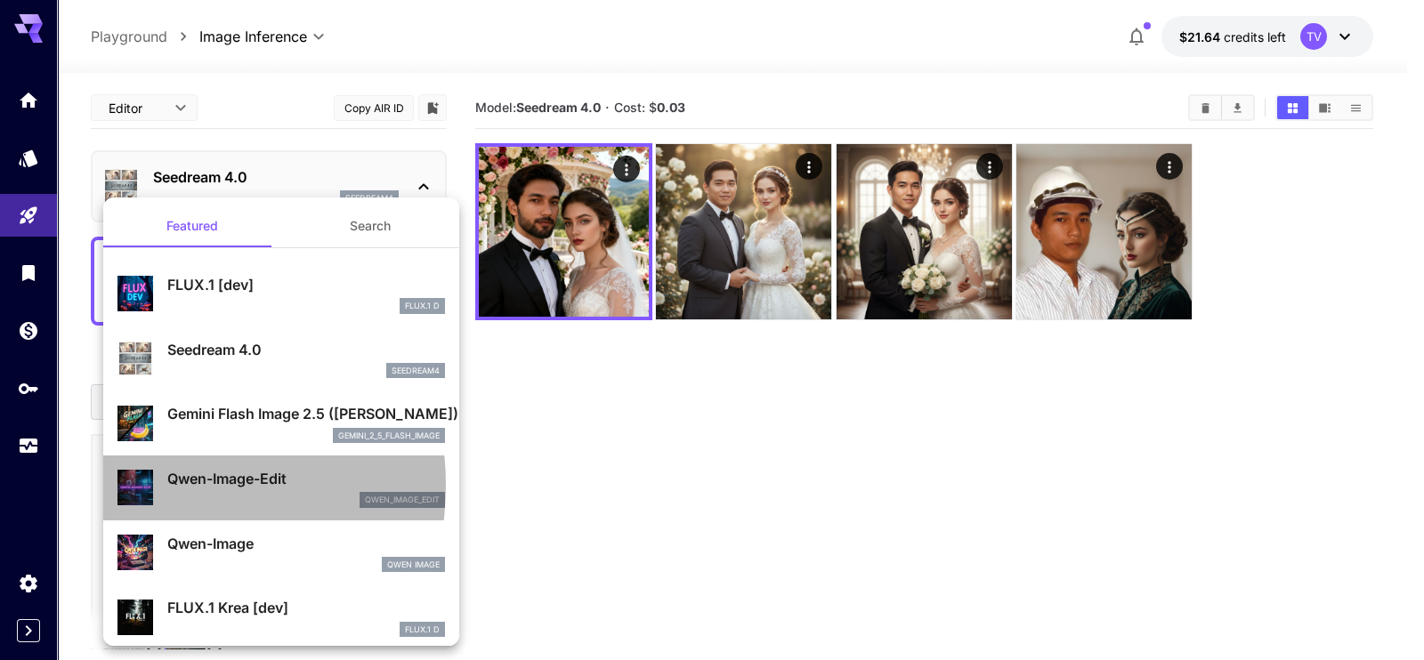
click at [146, 485] on img at bounding box center [135, 488] width 36 height 36
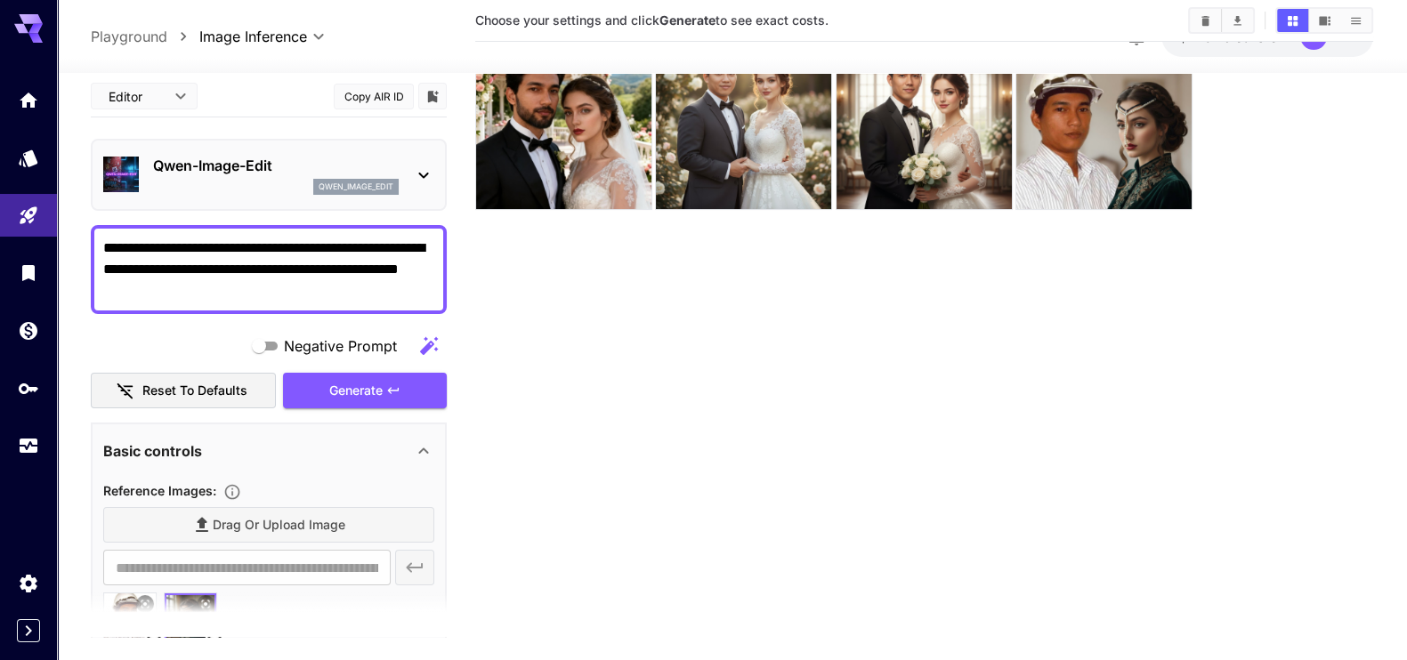
scroll to position [141, 0]
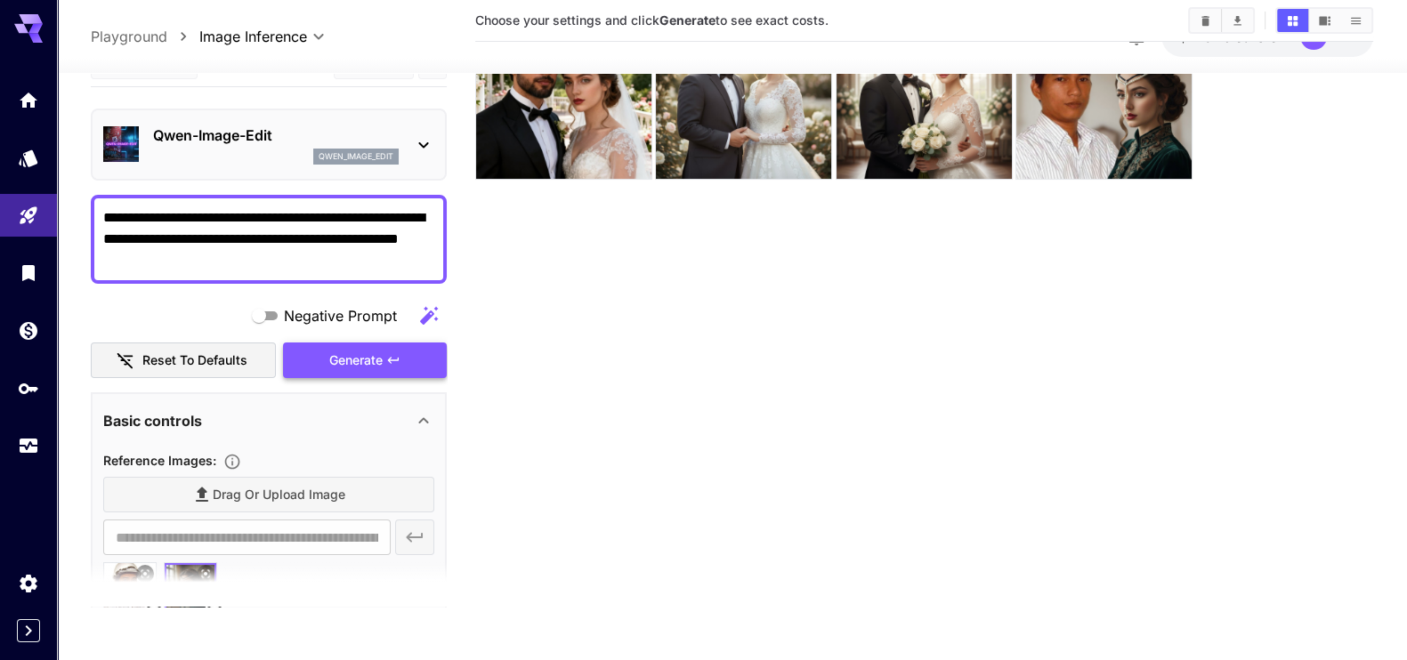
click at [359, 366] on span "Generate" at bounding box center [355, 361] width 53 height 22
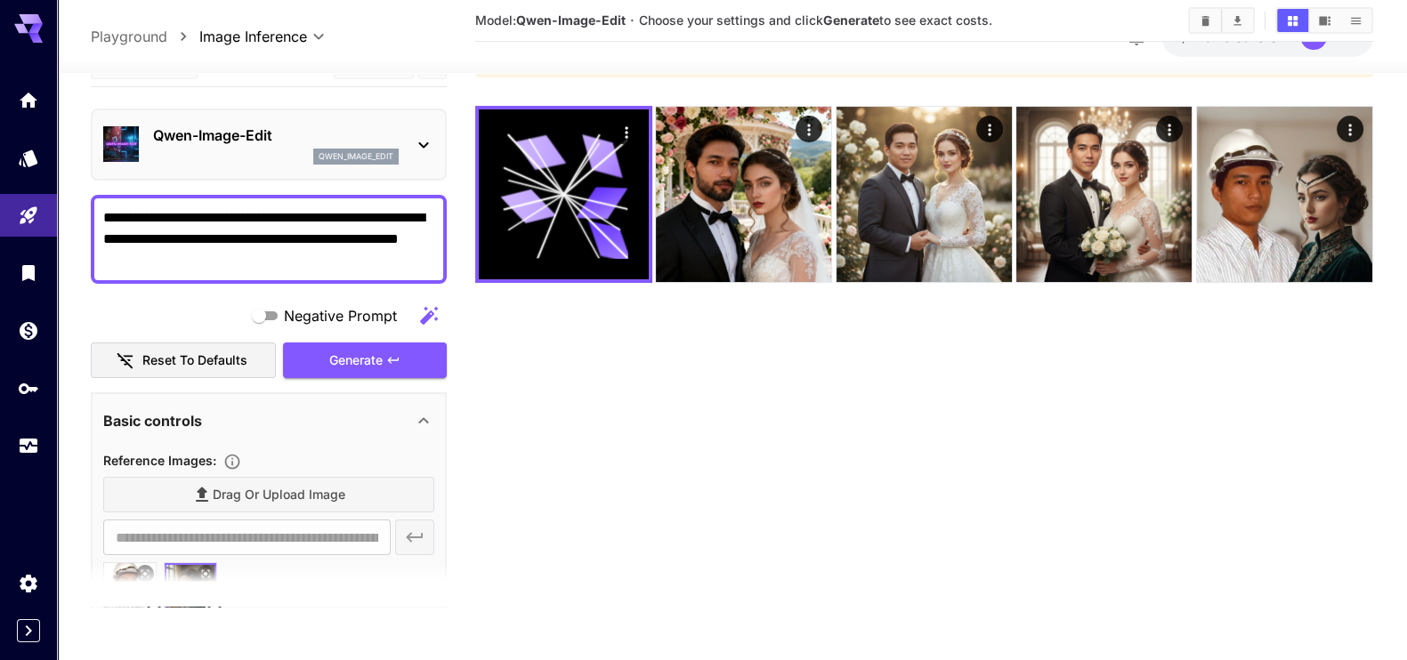
click at [423, 147] on icon at bounding box center [423, 144] width 21 height 21
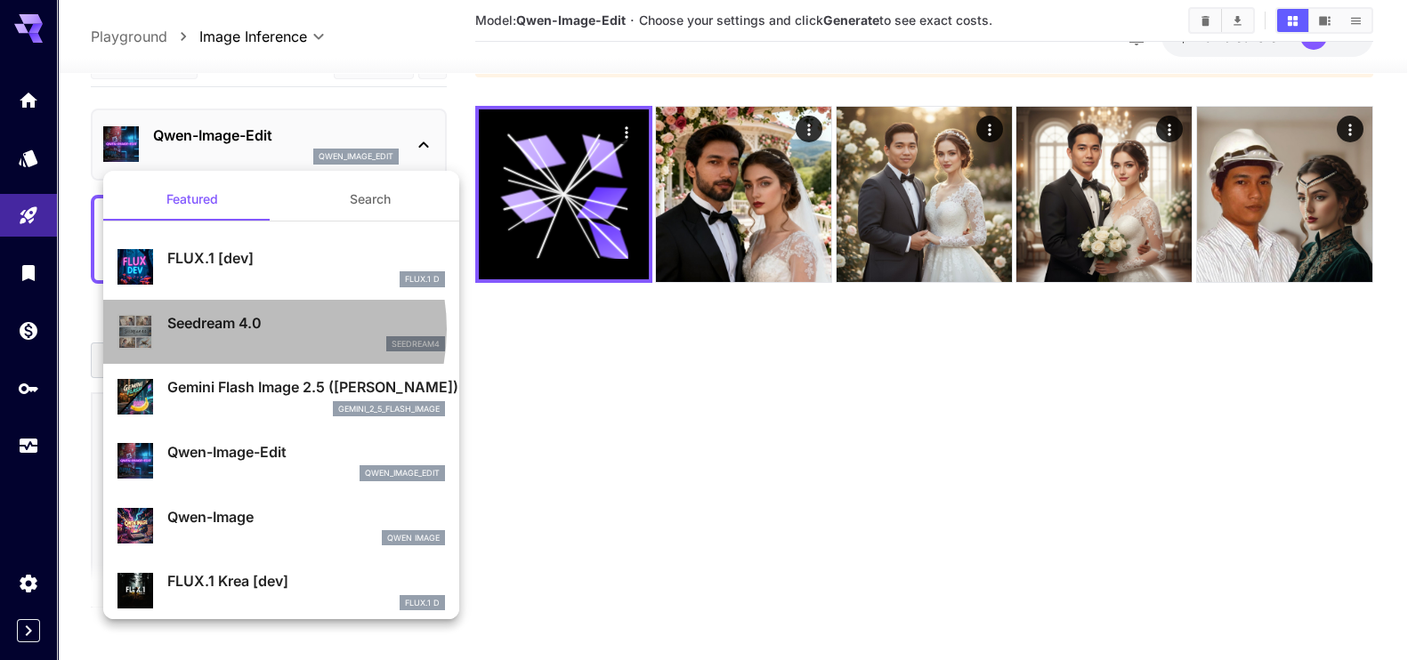
click at [248, 328] on p "Seedream 4.0" at bounding box center [306, 322] width 278 height 21
type input "**********"
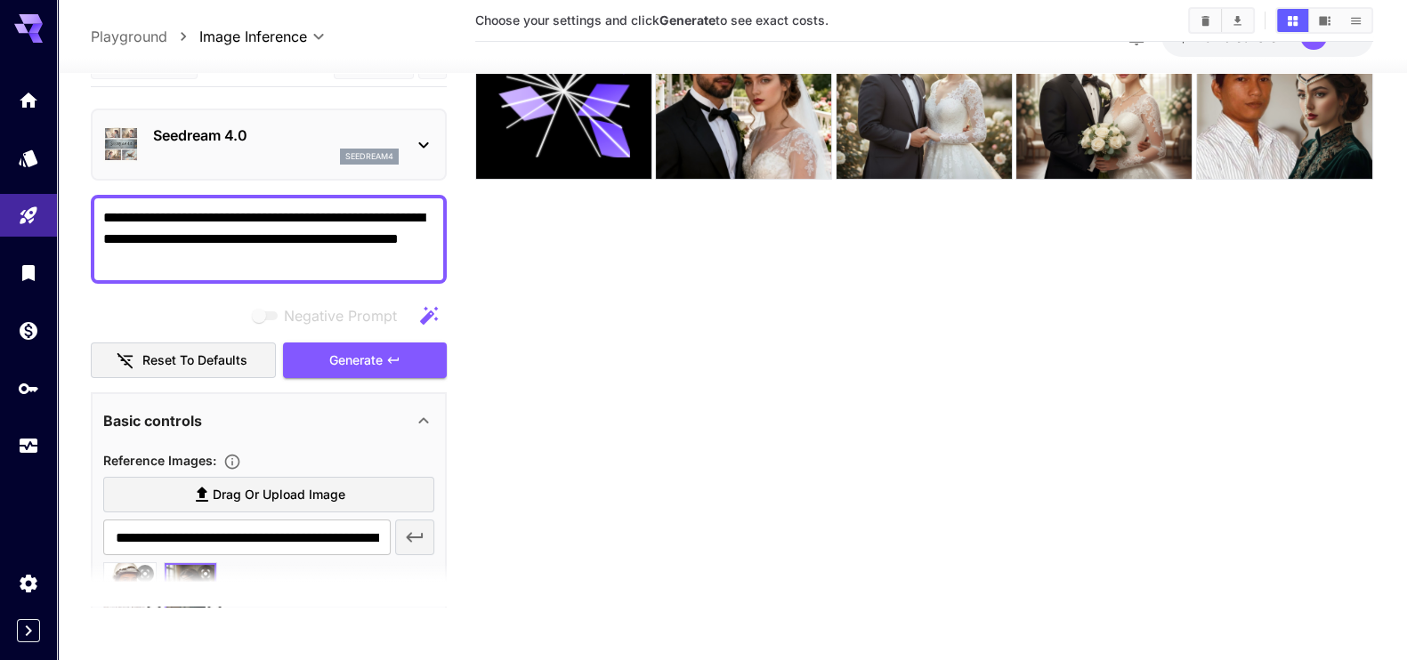
click at [529, 391] on section "Choose your settings and click Generate to see exact costs." at bounding box center [924, 277] width 898 height 660
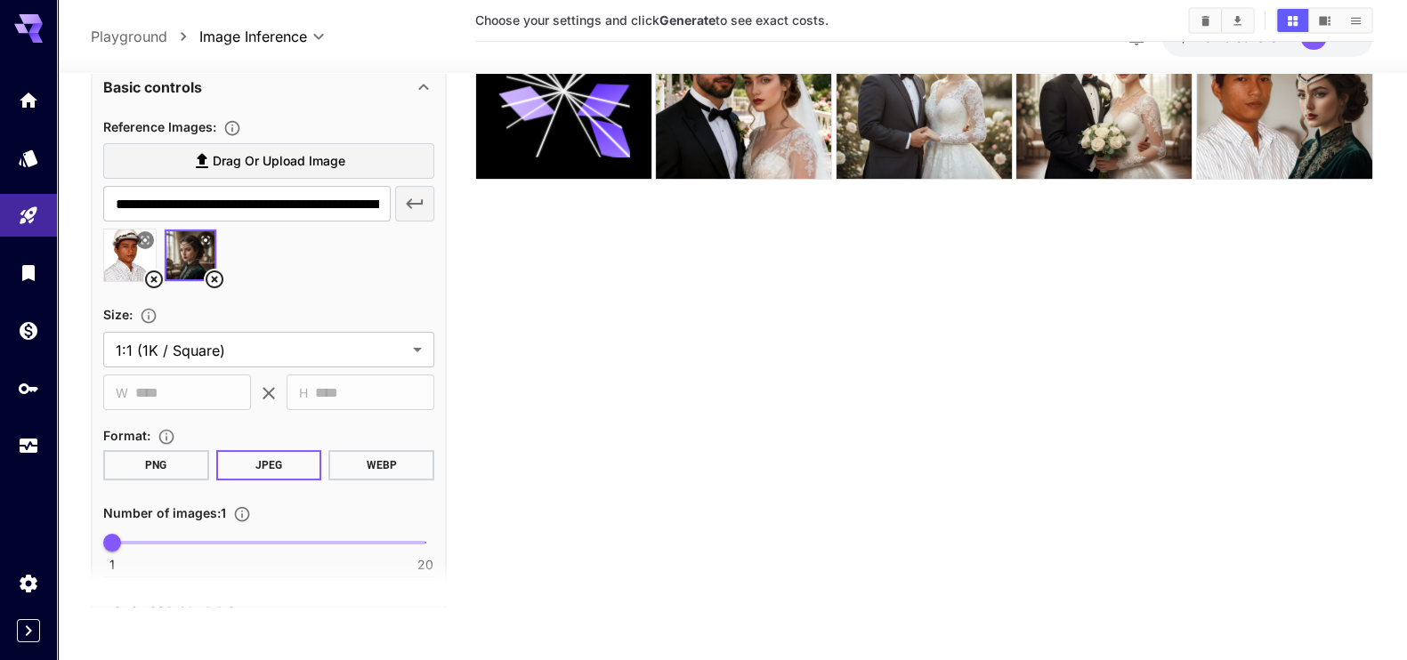
click at [157, 278] on icon at bounding box center [153, 280] width 21 height 21
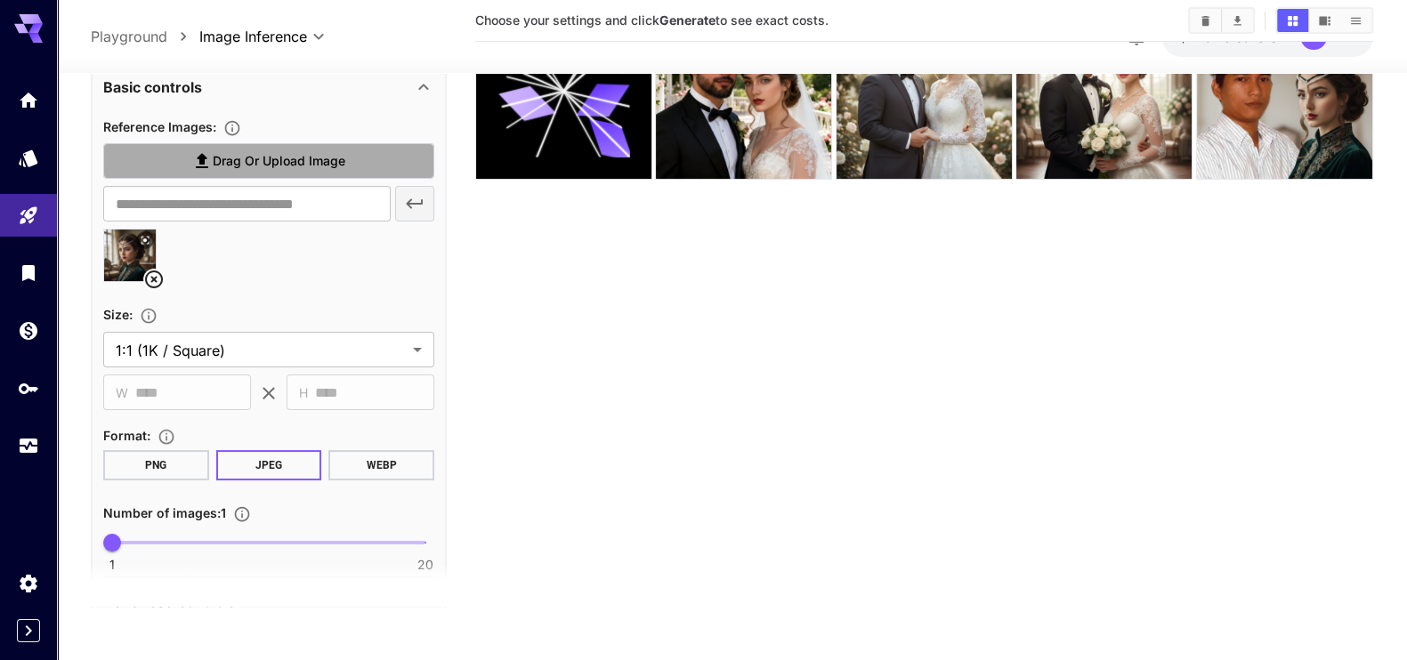
click at [375, 168] on label "Drag or upload image" at bounding box center [268, 161] width 331 height 36
click at [0, 0] on input "Drag or upload image" at bounding box center [0, 0] width 0 height 0
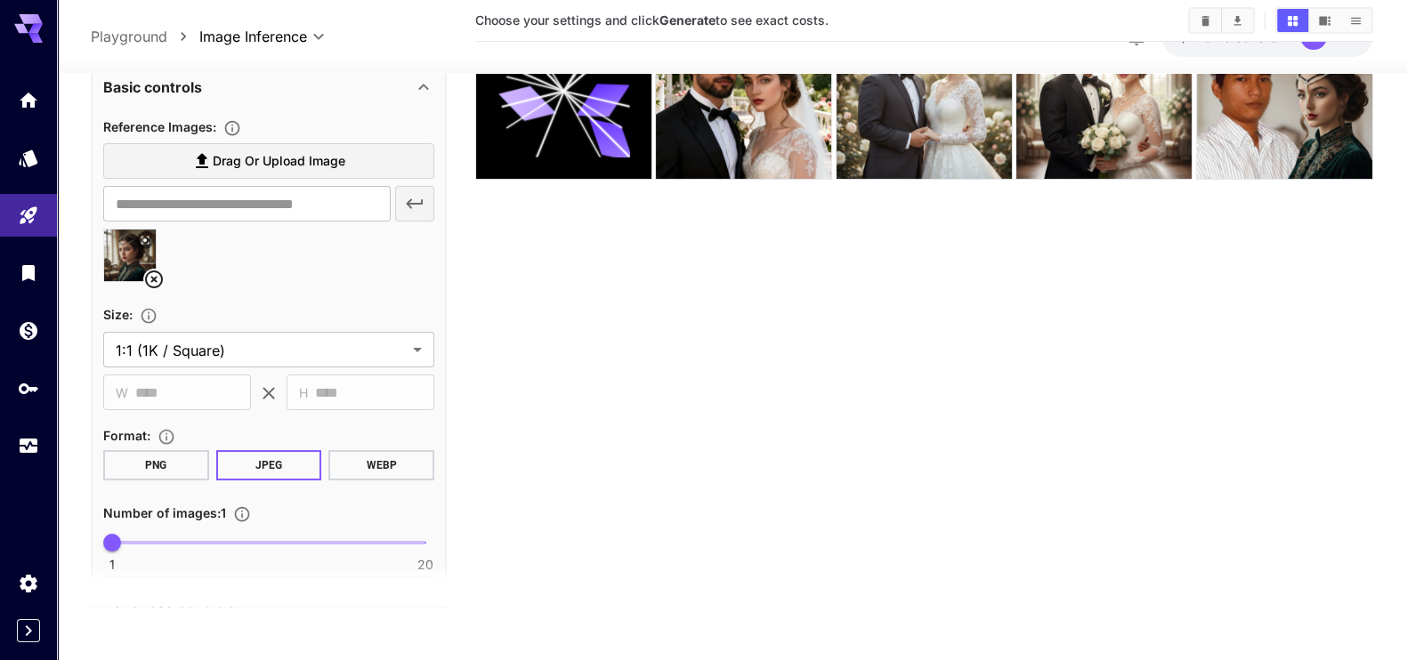
click at [1029, 391] on section "Choose your settings and click Generate to see exact costs." at bounding box center [924, 277] width 898 height 660
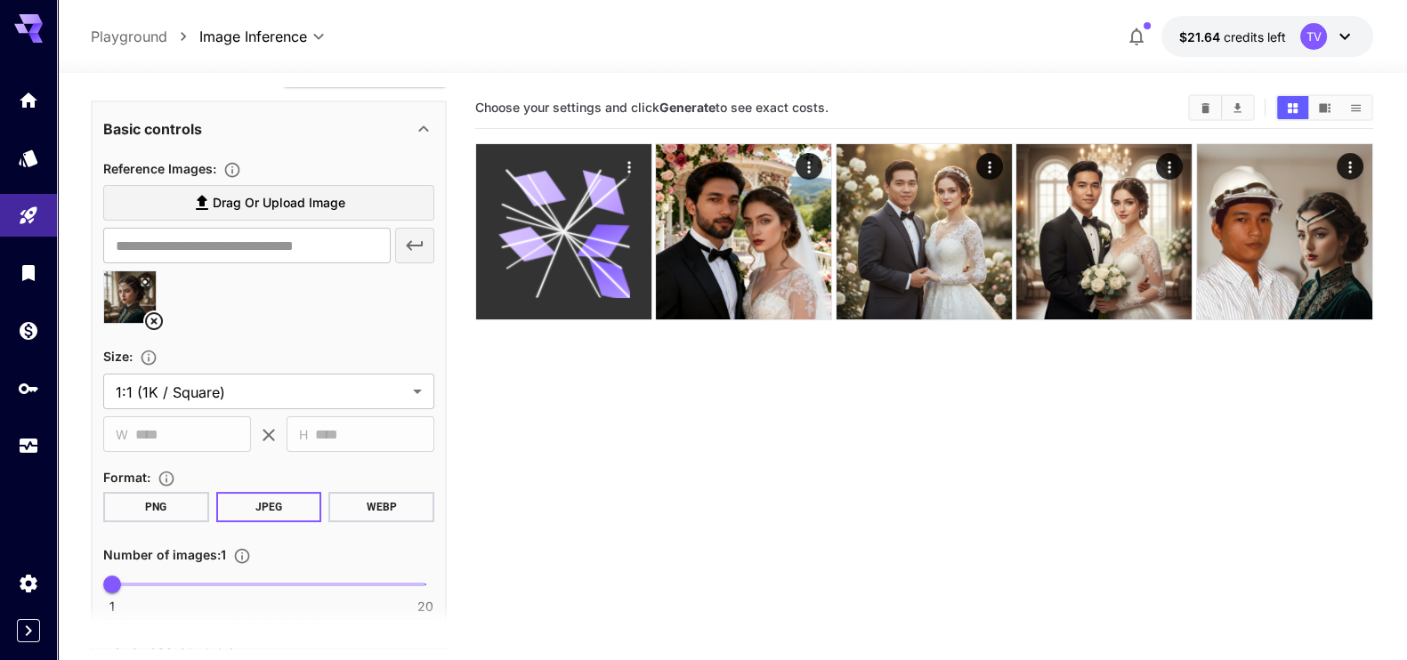
click at [635, 165] on icon "Actions" at bounding box center [629, 167] width 18 height 18
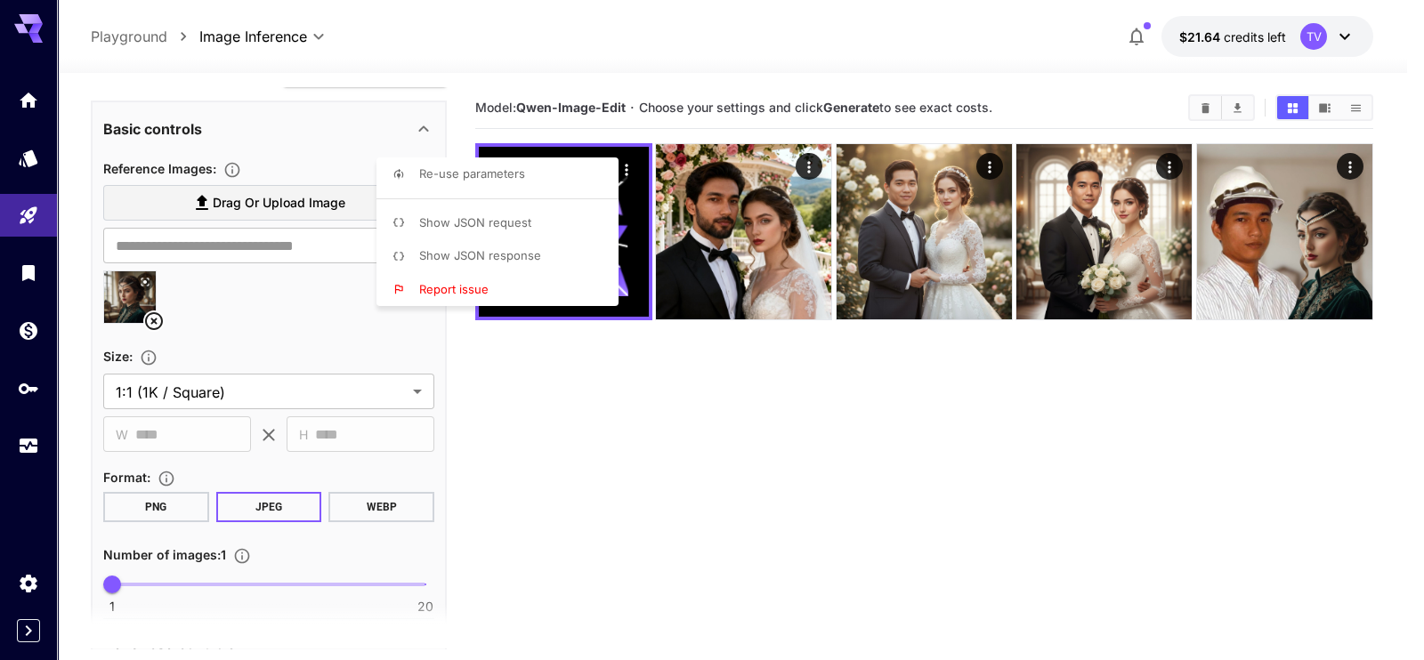
click at [676, 371] on div at bounding box center [712, 330] width 1424 height 660
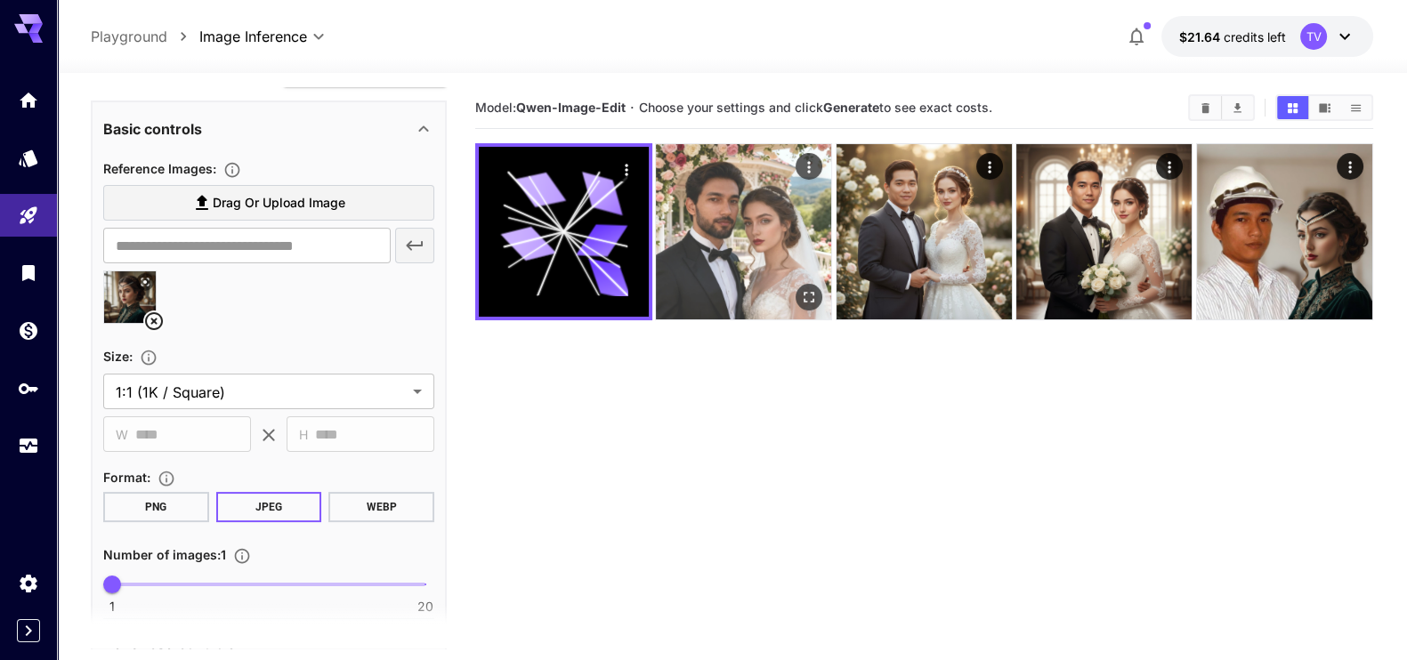
click at [749, 282] on img at bounding box center [743, 231] width 175 height 175
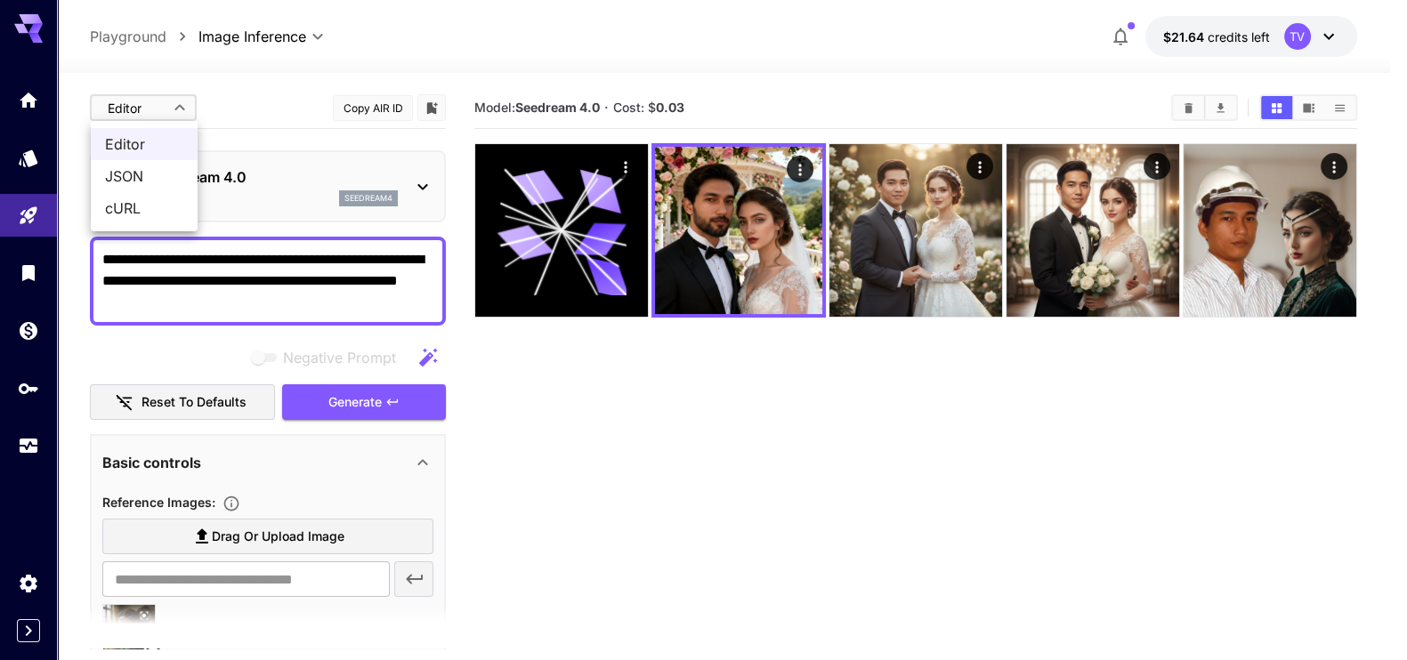
click at [160, 107] on body "**********" at bounding box center [703, 400] width 1407 height 801
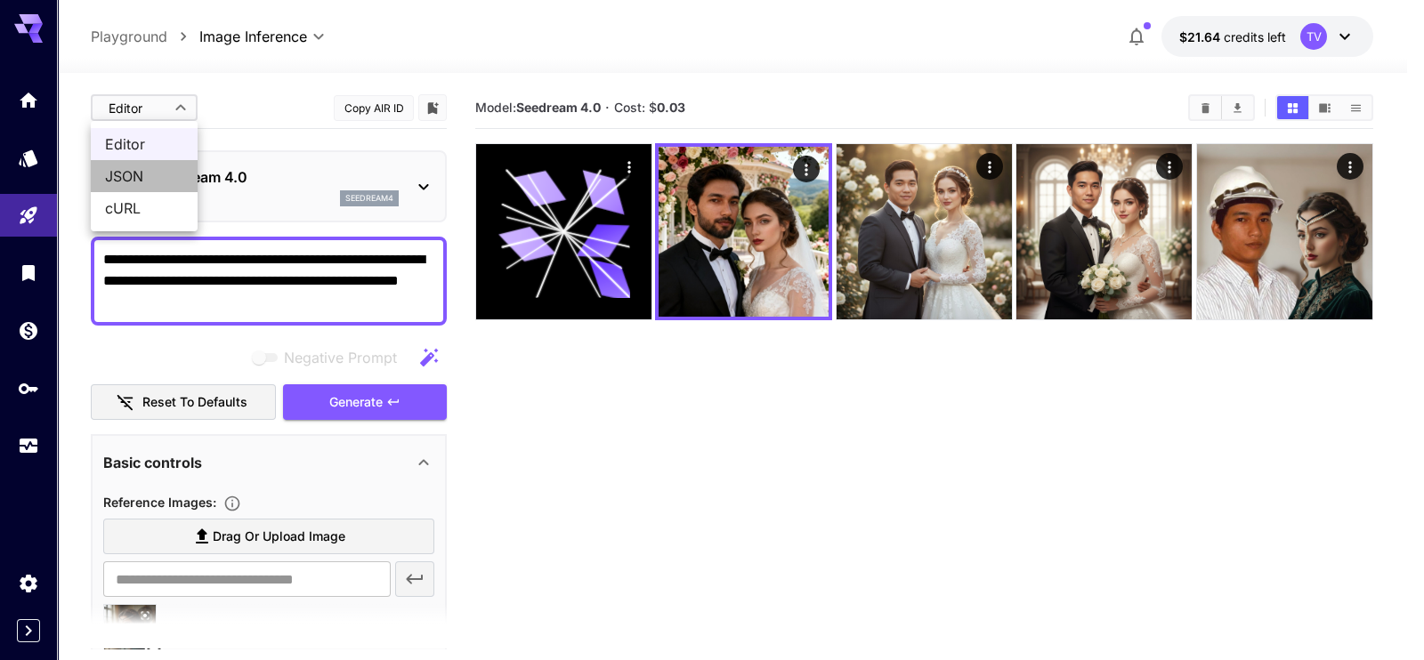
click at [134, 173] on span "JSON" at bounding box center [144, 175] width 78 height 21
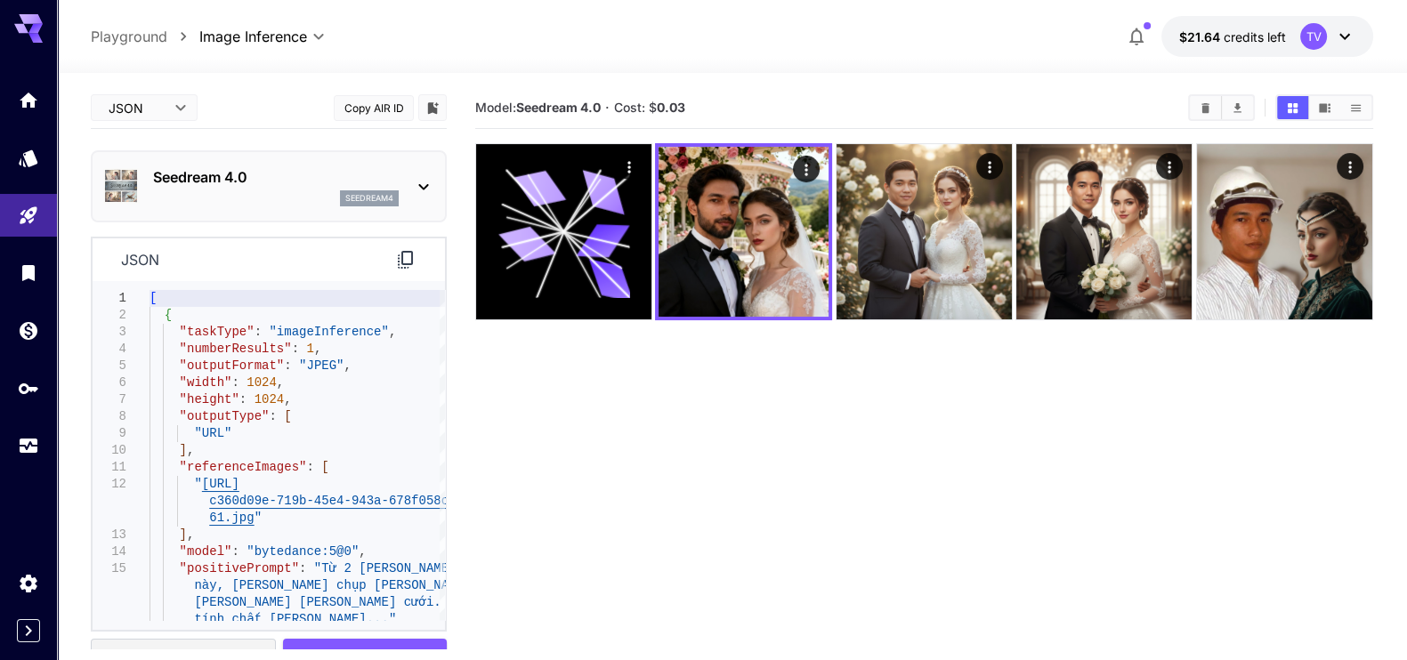
click at [541, 416] on section "Model: Seedream 4.0 · Cost: $ 0.03" at bounding box center [924, 417] width 898 height 660
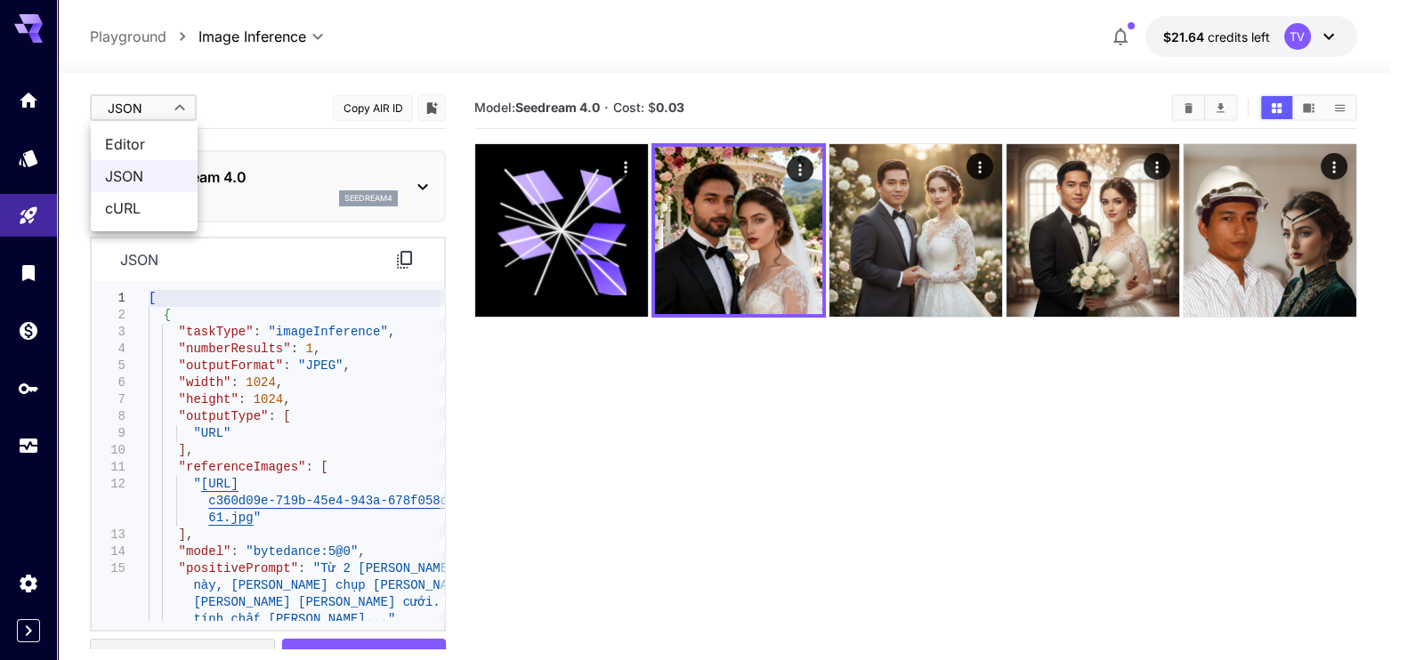
click at [174, 101] on body "**********" at bounding box center [703, 400] width 1407 height 801
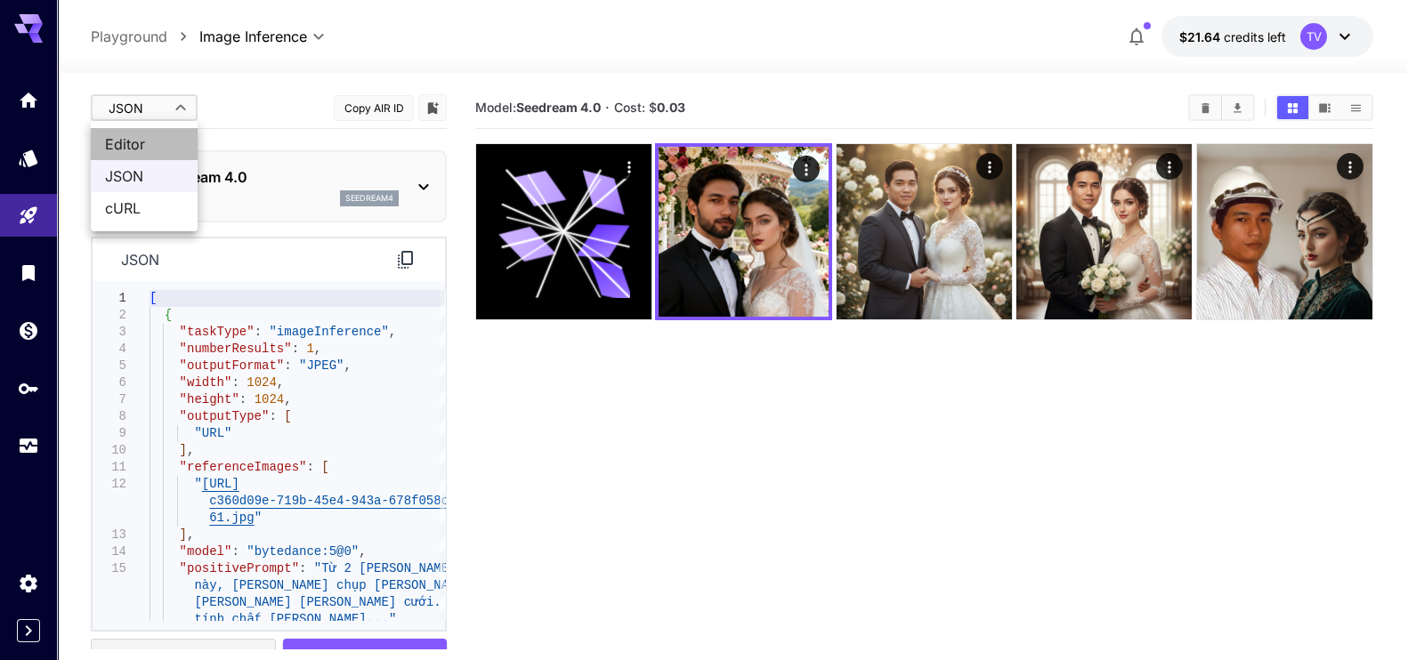
click at [149, 133] on span "Editor" at bounding box center [144, 143] width 78 height 21
type input "****"
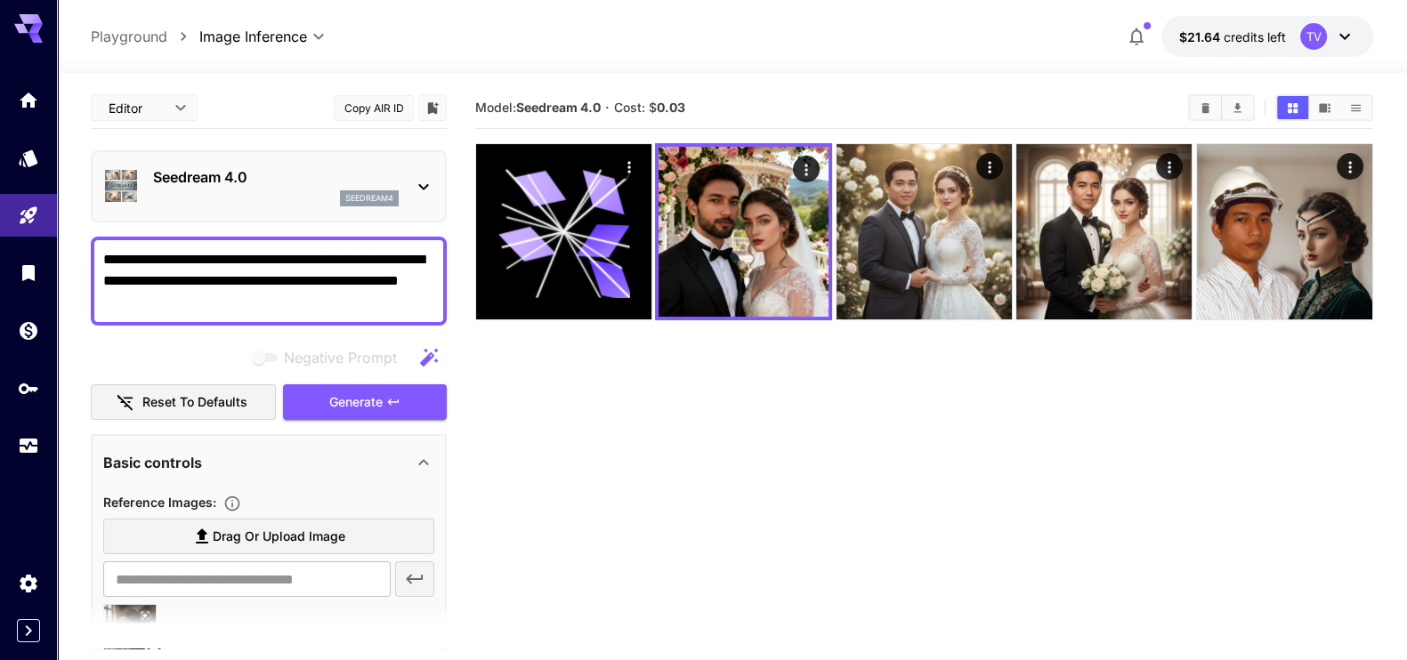
scroll to position [222, 0]
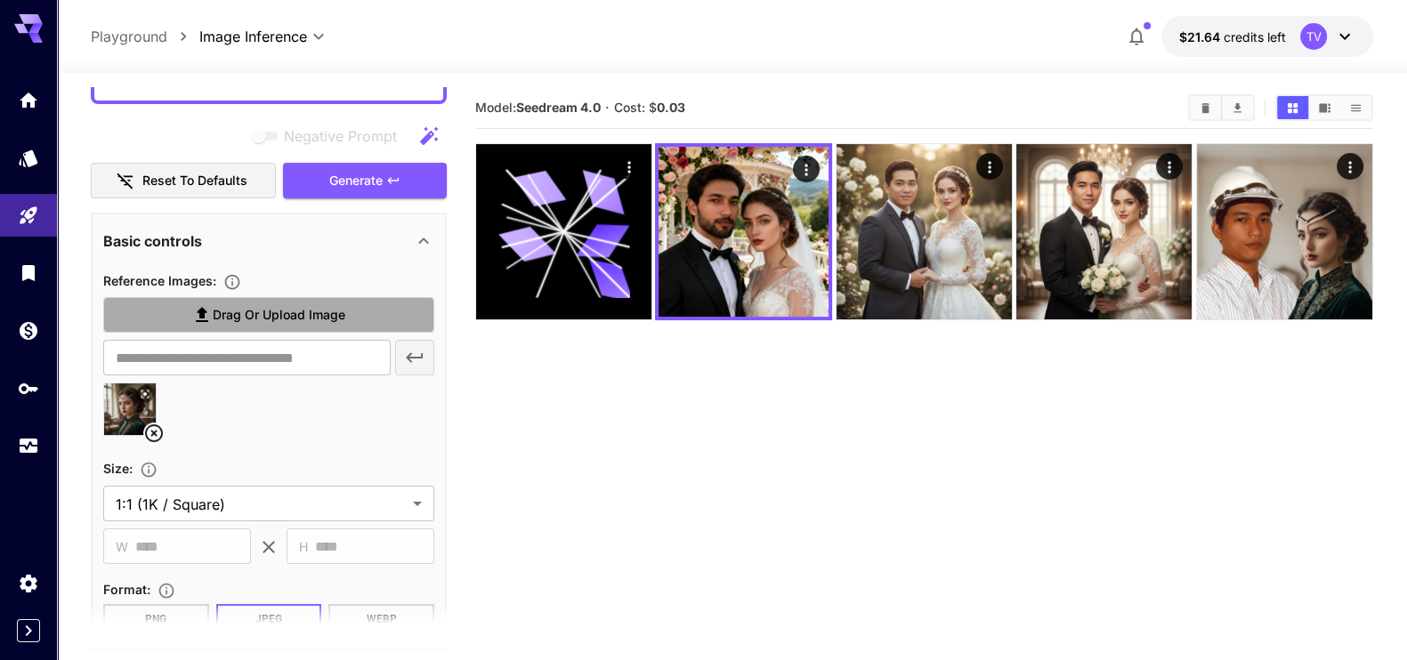
click at [237, 318] on span "Drag or upload image" at bounding box center [279, 315] width 133 height 22
click at [0, 0] on input "Drag or upload image" at bounding box center [0, 0] width 0 height 0
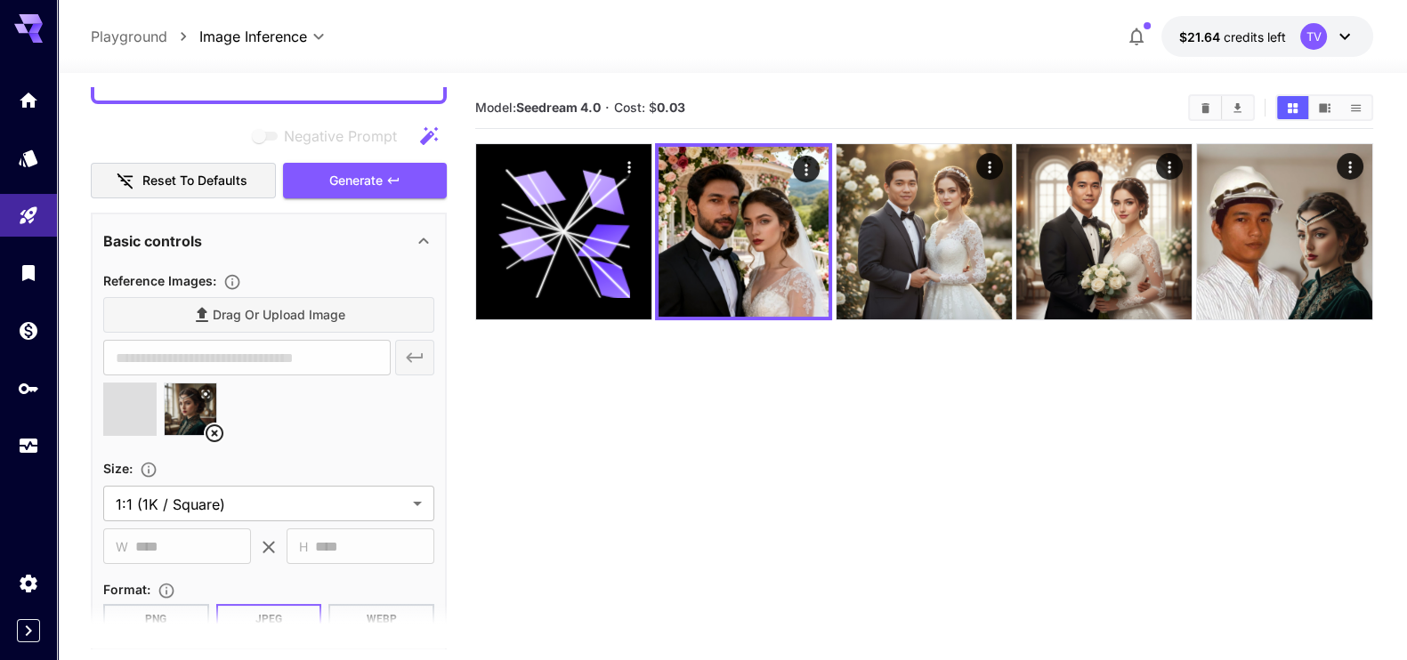
type input "**********"
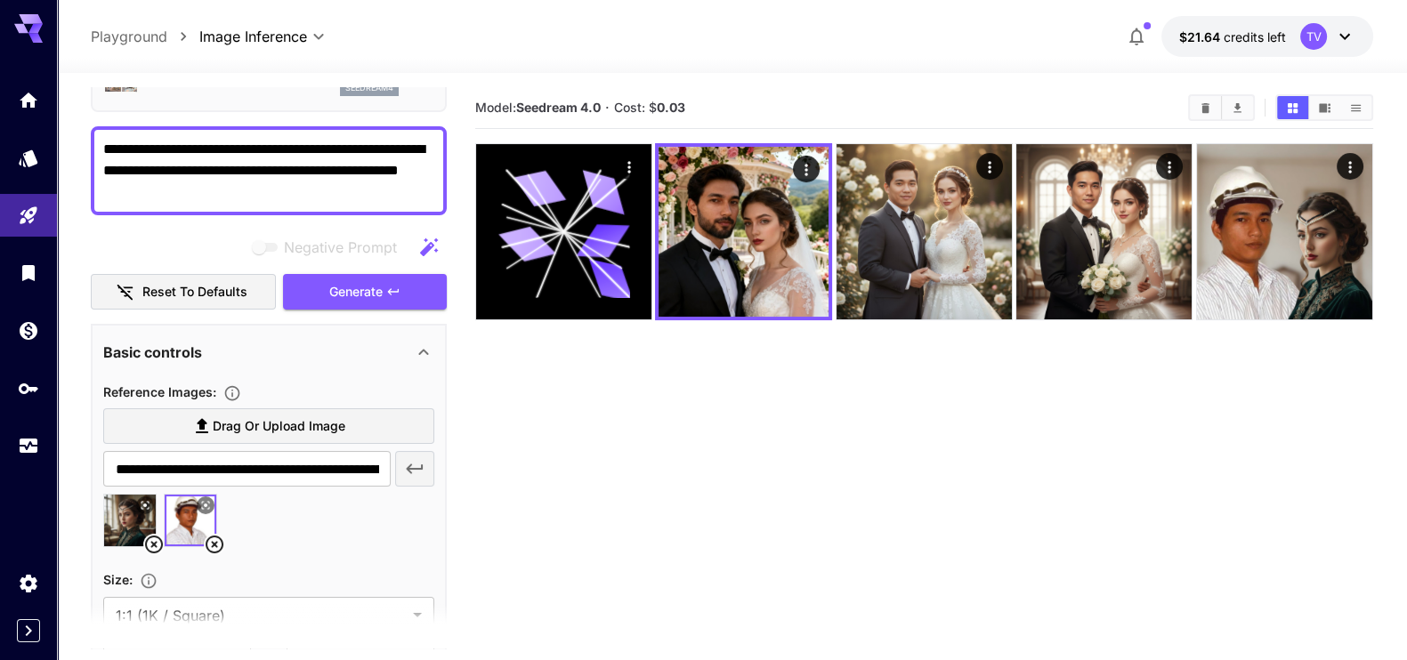
scroll to position [0, 0]
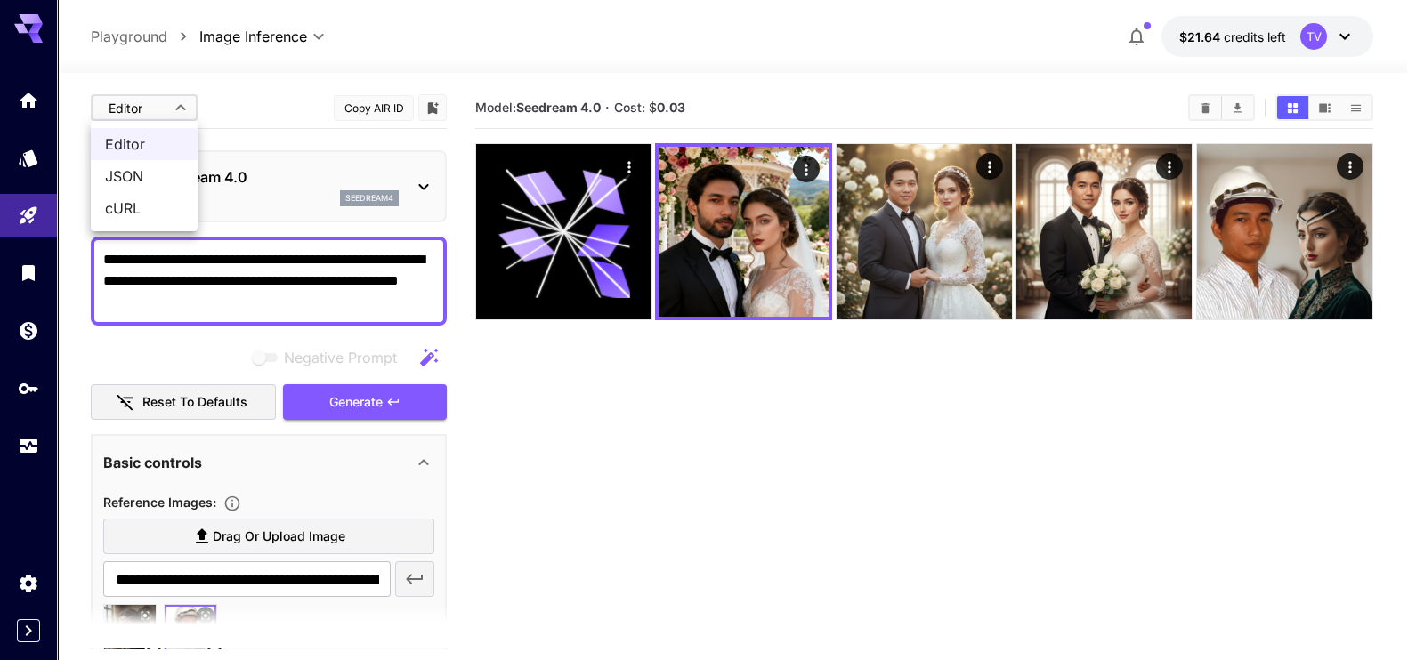
click at [152, 109] on body "**********" at bounding box center [712, 400] width 1424 height 801
click at [138, 178] on span "JSON" at bounding box center [144, 175] width 78 height 21
type input "****"
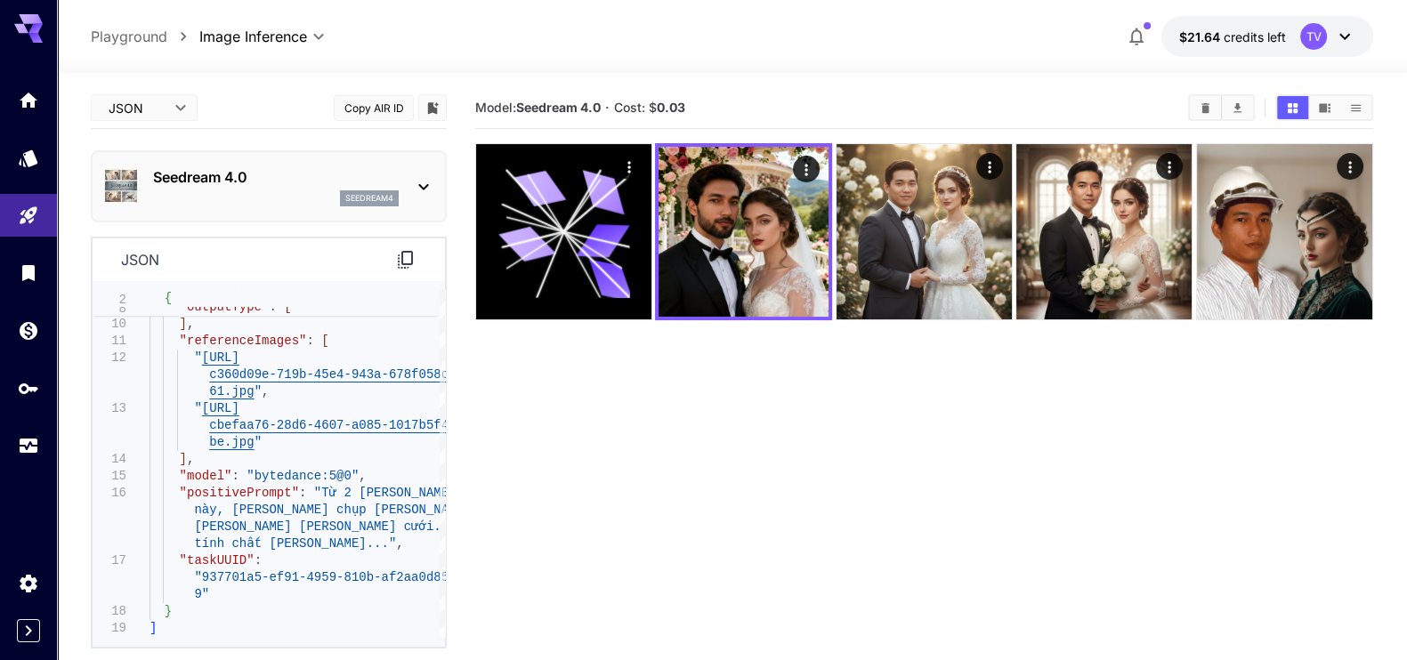
click at [733, 448] on section "Model: Seedream 4.0 · Cost: $ 0.03" at bounding box center [924, 417] width 898 height 660
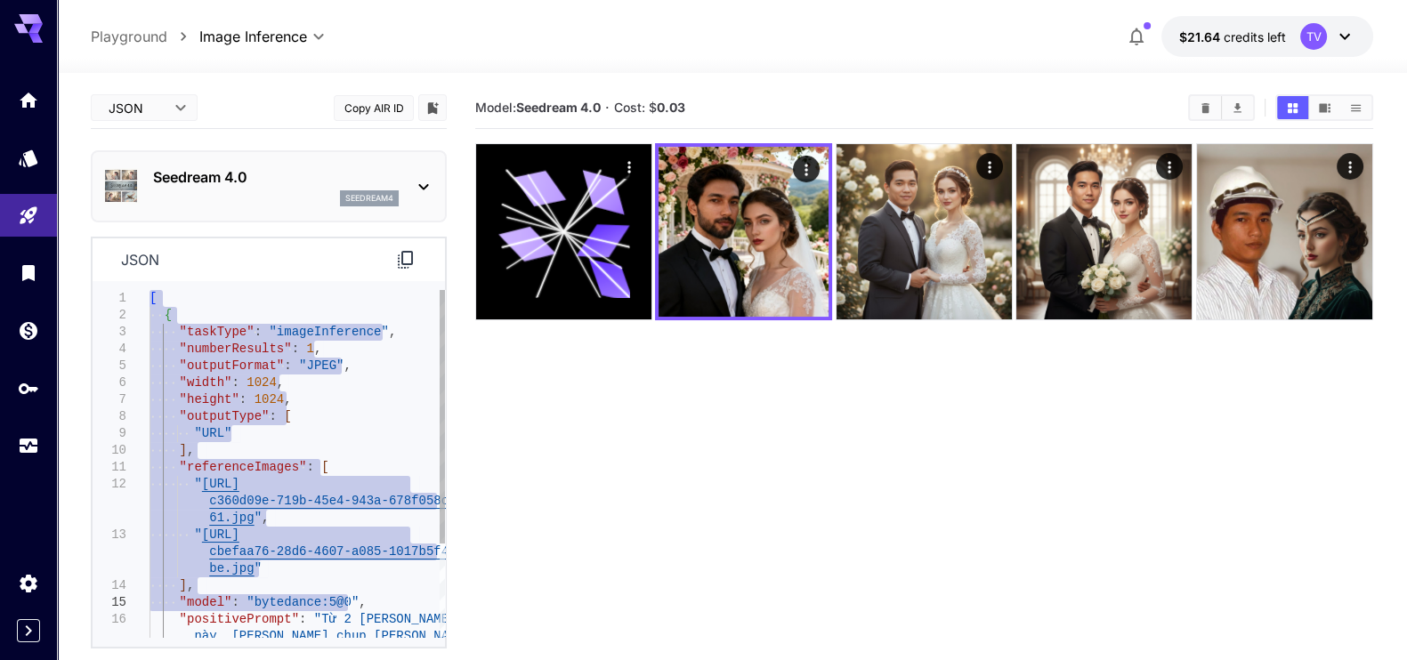
type textarea "**********"
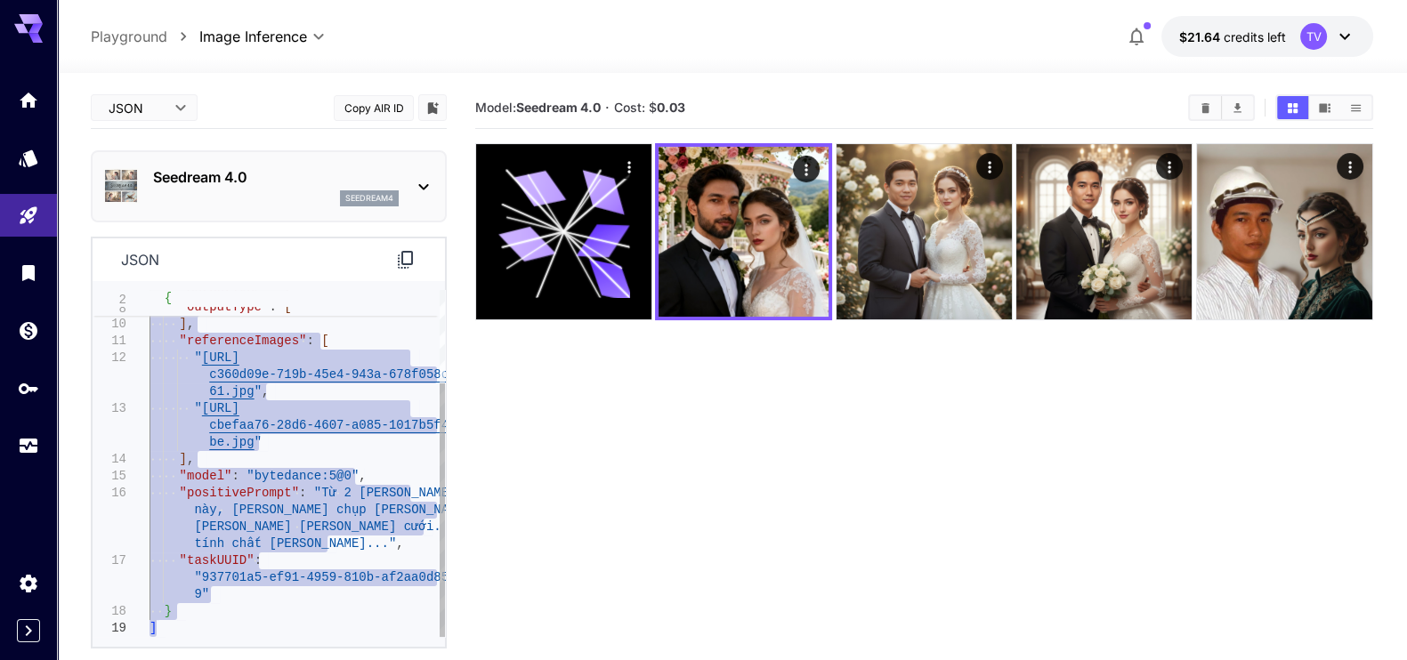
drag, startPoint x: 150, startPoint y: 298, endPoint x: 381, endPoint y: 653, distance: 423.2
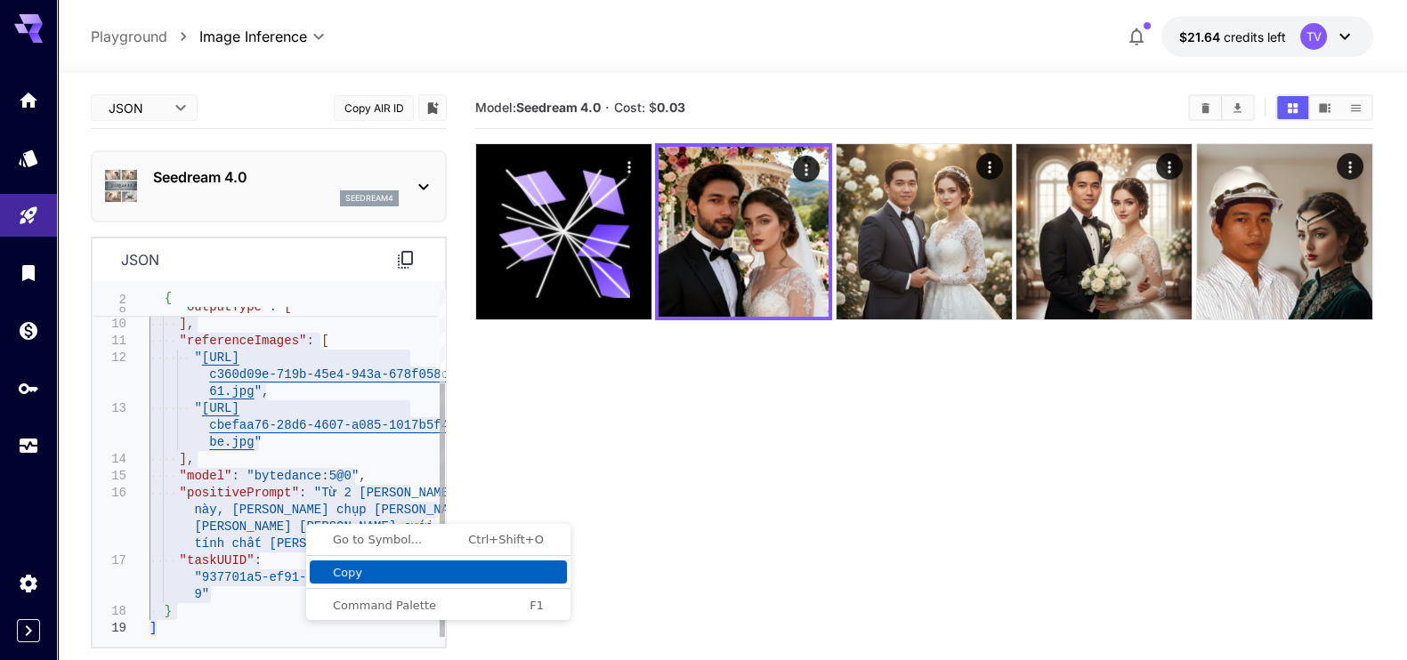
click at [375, 574] on span "Copy" at bounding box center [438, 573] width 257 height 12
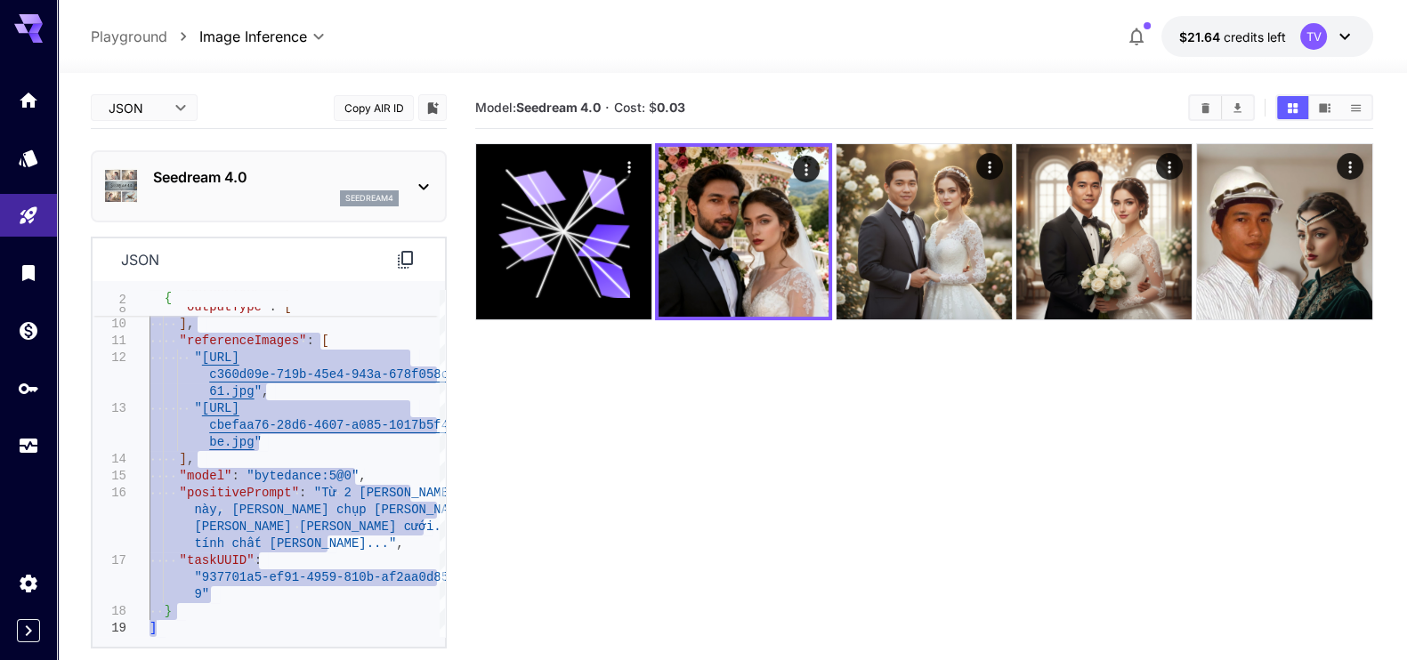
click at [743, 501] on section "Model: Seedream 4.0 · Cost: $ 0.03" at bounding box center [924, 417] width 898 height 660
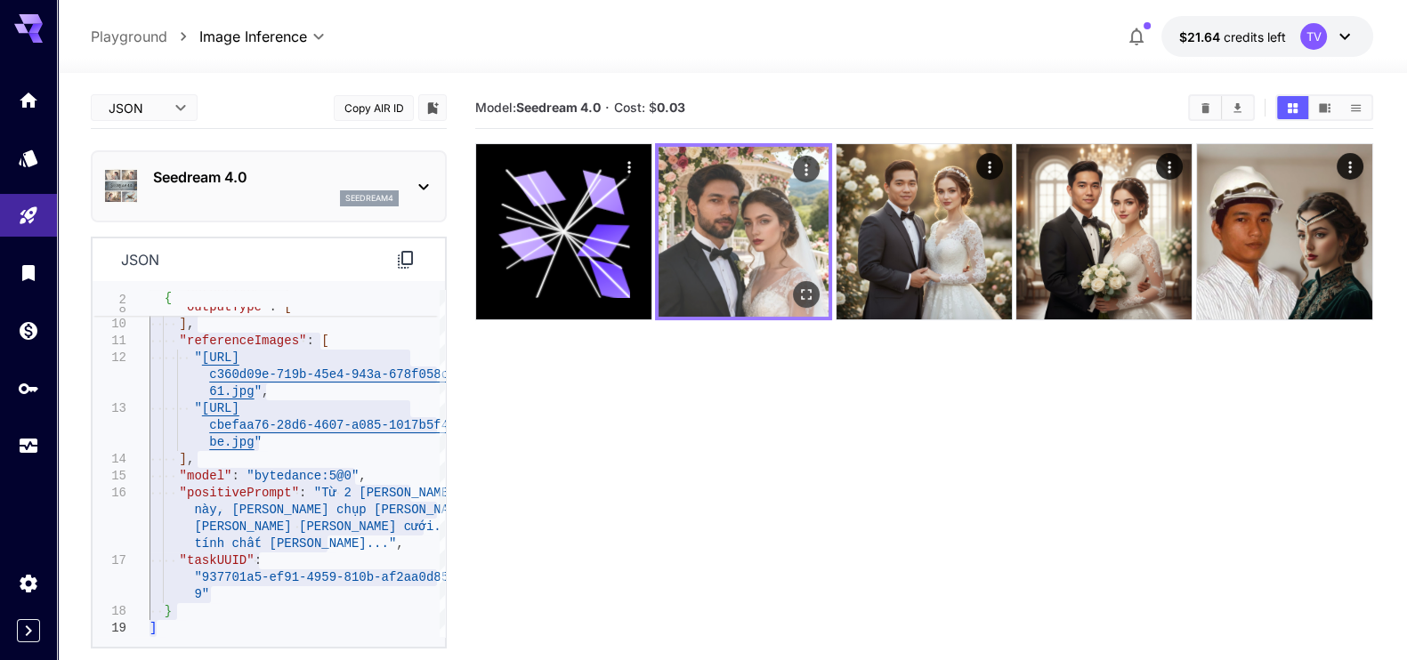
click at [763, 239] on img at bounding box center [743, 232] width 170 height 170
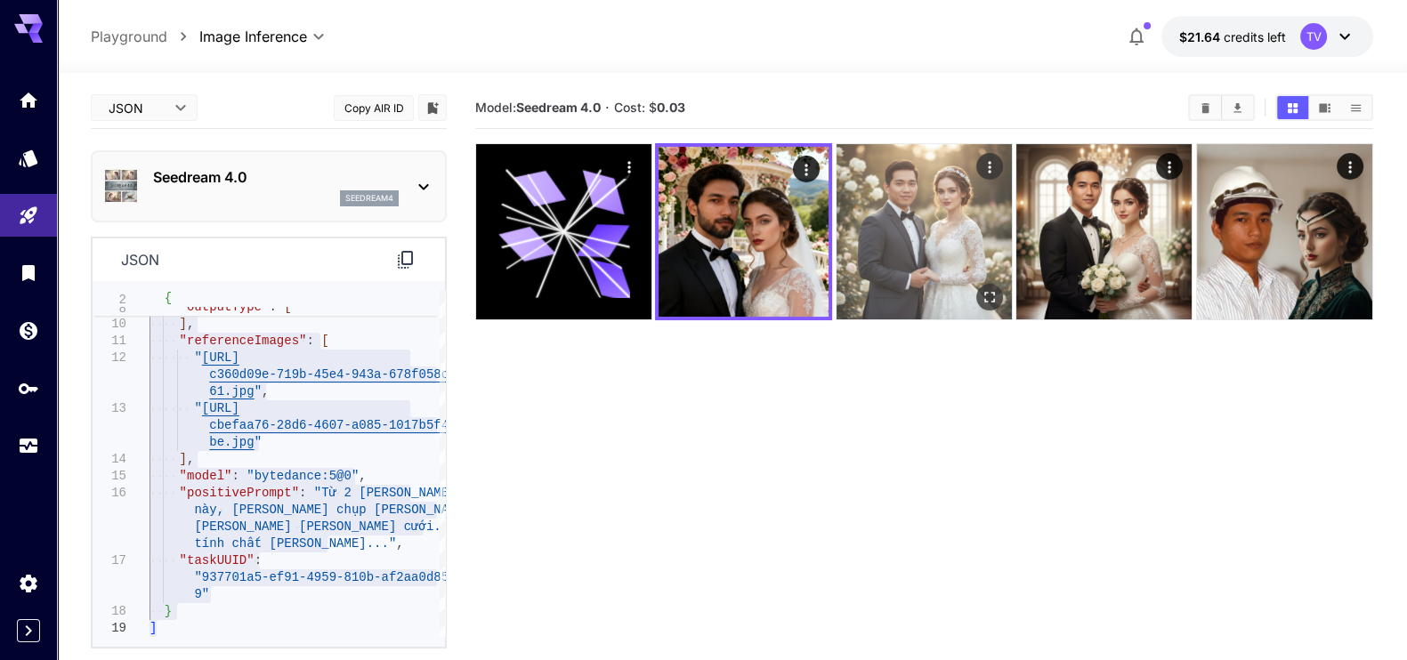
click at [908, 246] on img at bounding box center [923, 231] width 175 height 175
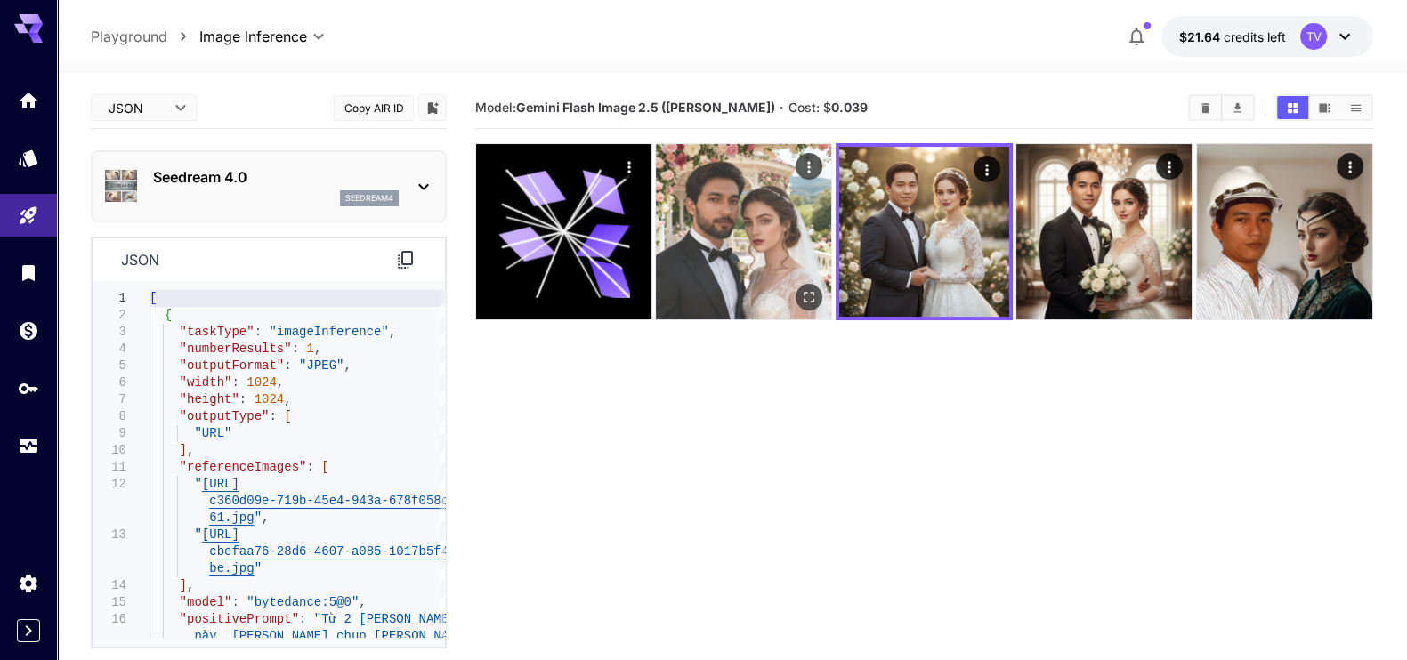
click at [741, 246] on img at bounding box center [743, 231] width 175 height 175
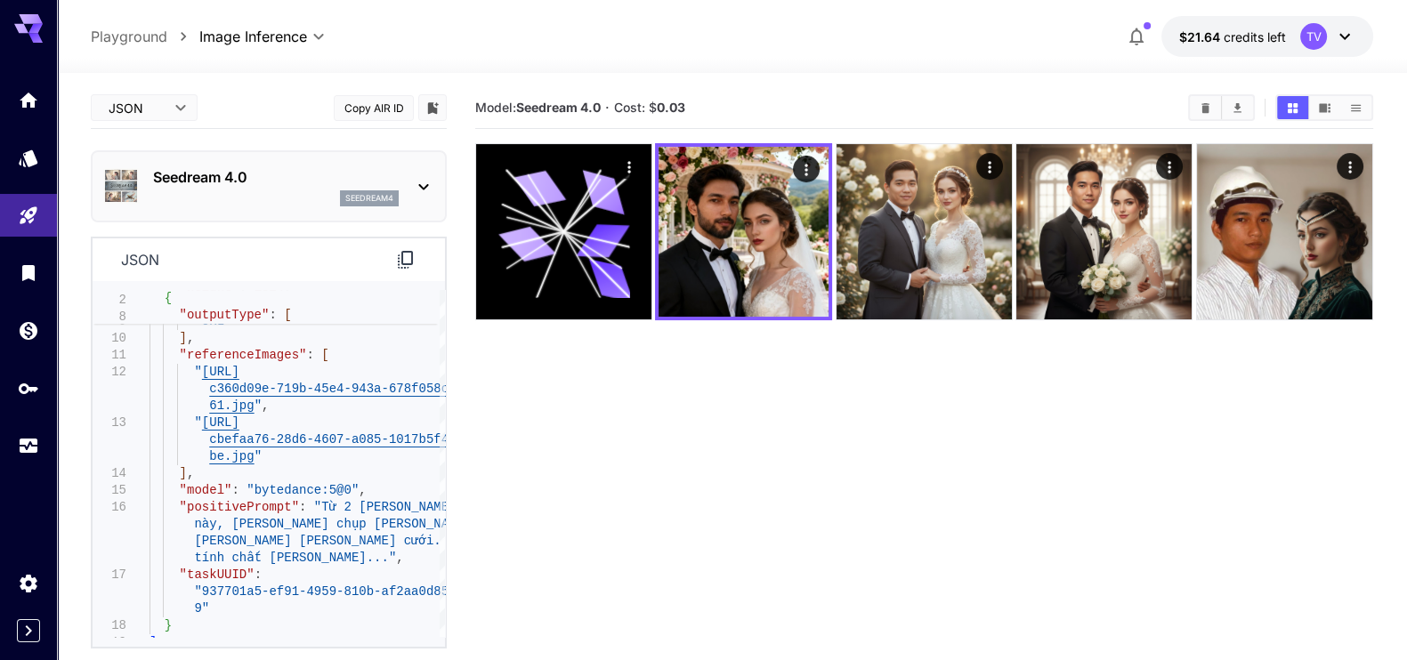
click at [719, 462] on section "Model: Seedream 4.0 · Cost: $ 0.03" at bounding box center [924, 417] width 898 height 660
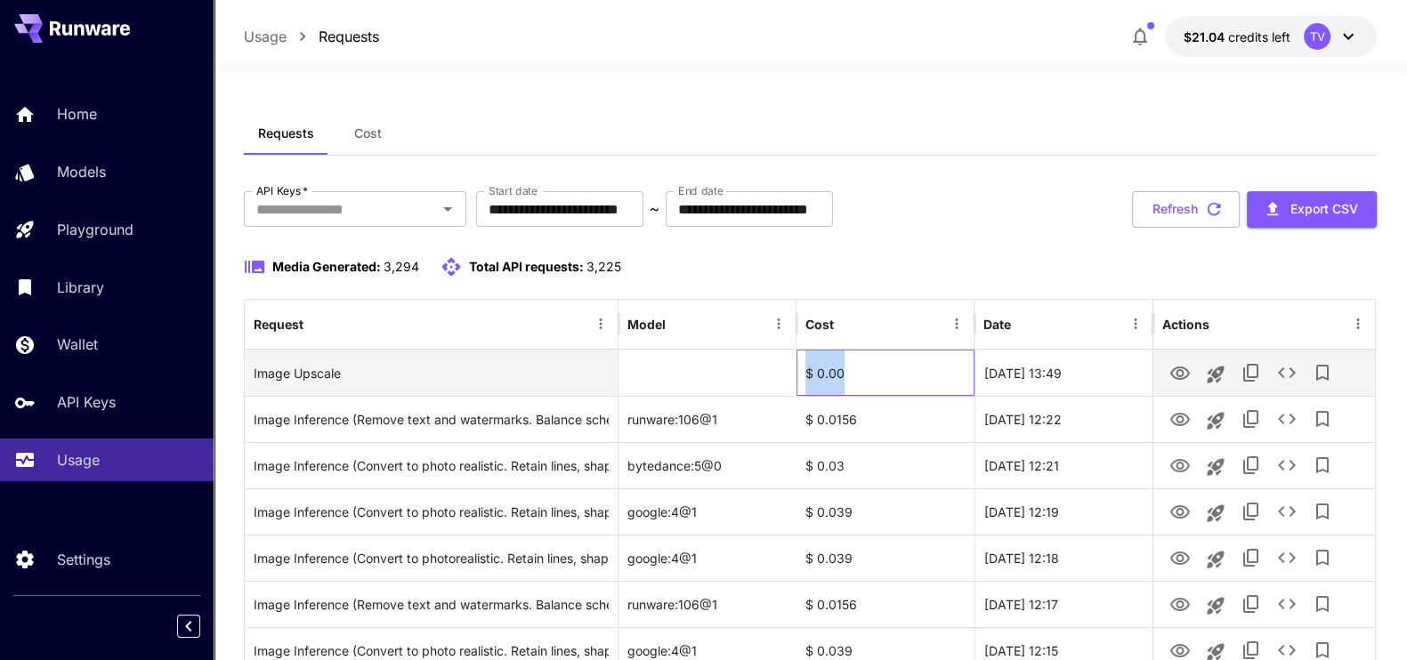
drag, startPoint x: 801, startPoint y: 366, endPoint x: 875, endPoint y: 376, distance: 74.6
click at [875, 376] on div "$ 0.00" at bounding box center [885, 373] width 178 height 46
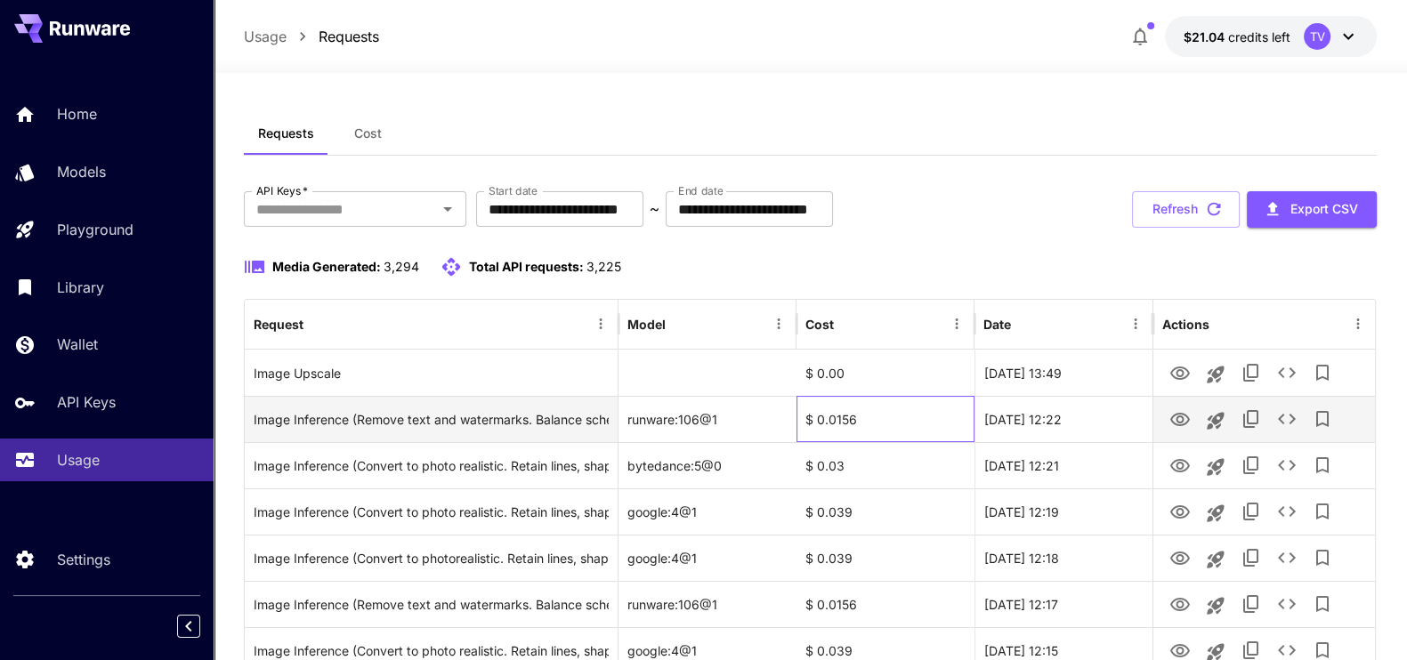
click at [895, 396] on div "$ 0.0156" at bounding box center [885, 419] width 178 height 46
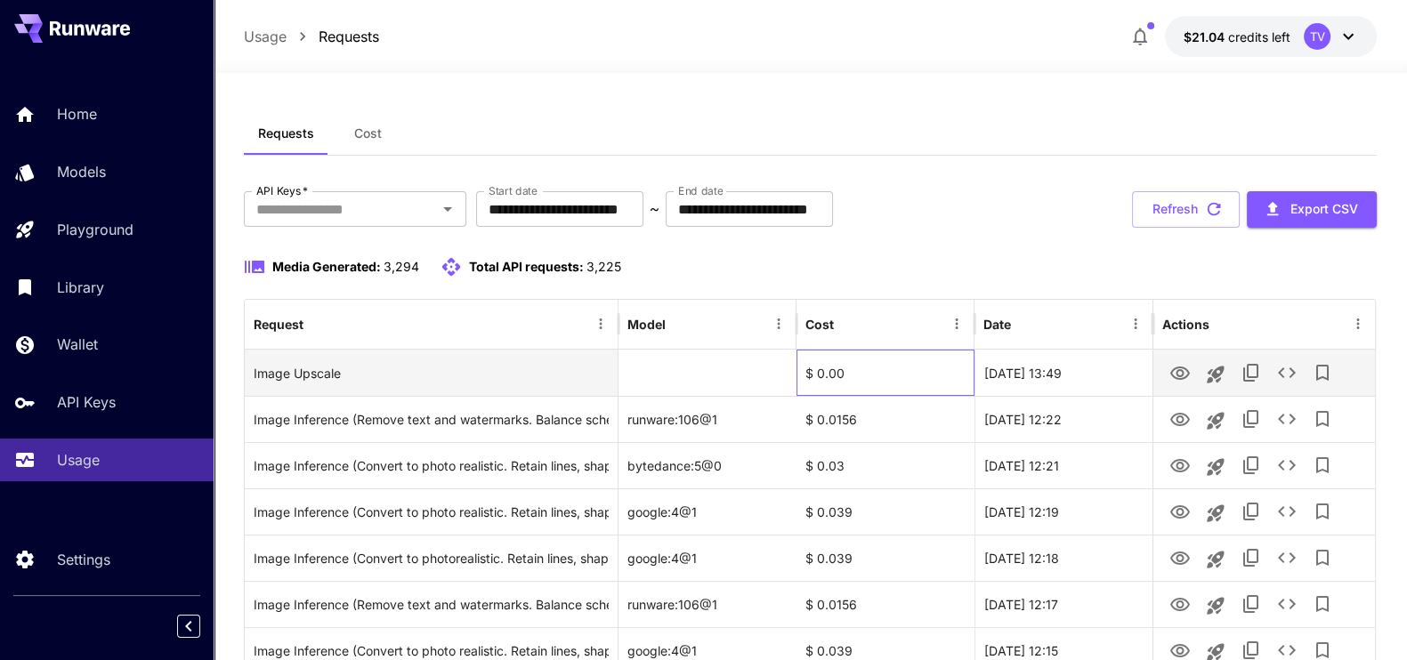
click at [910, 379] on div "$ 0.00" at bounding box center [885, 373] width 178 height 46
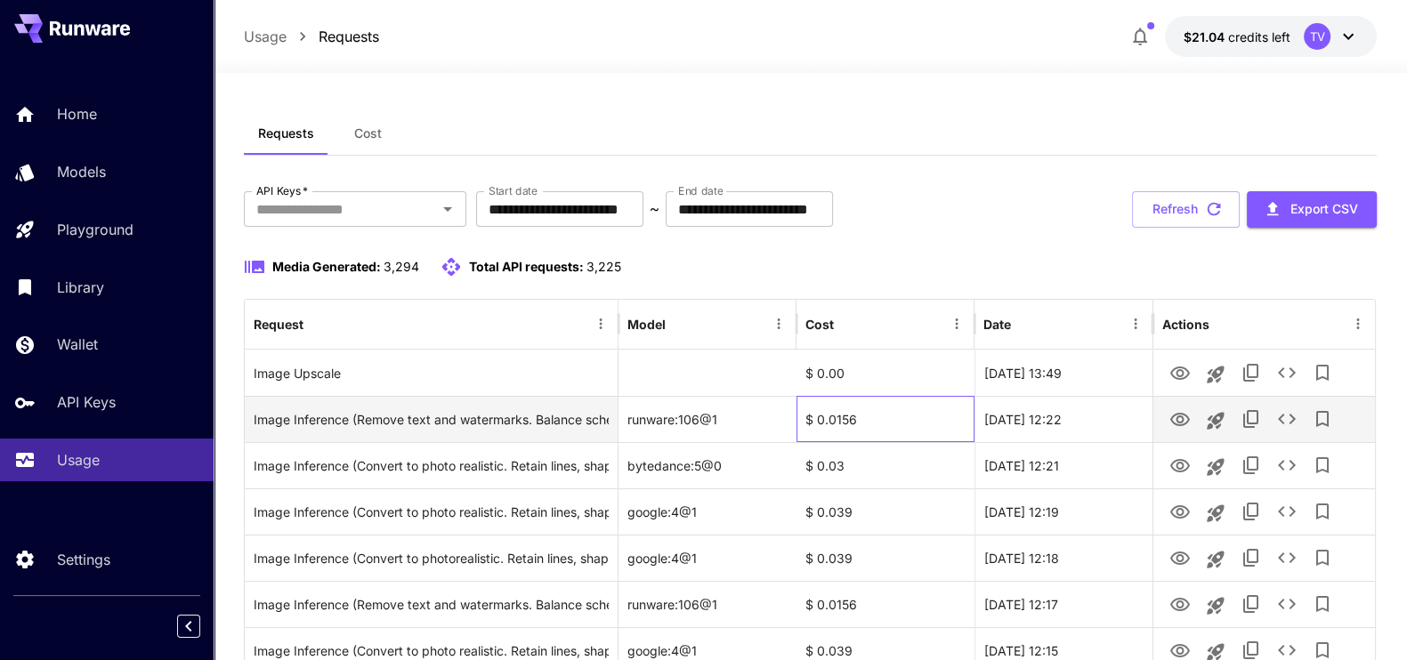
click at [892, 434] on div "$ 0.0156" at bounding box center [885, 419] width 178 height 46
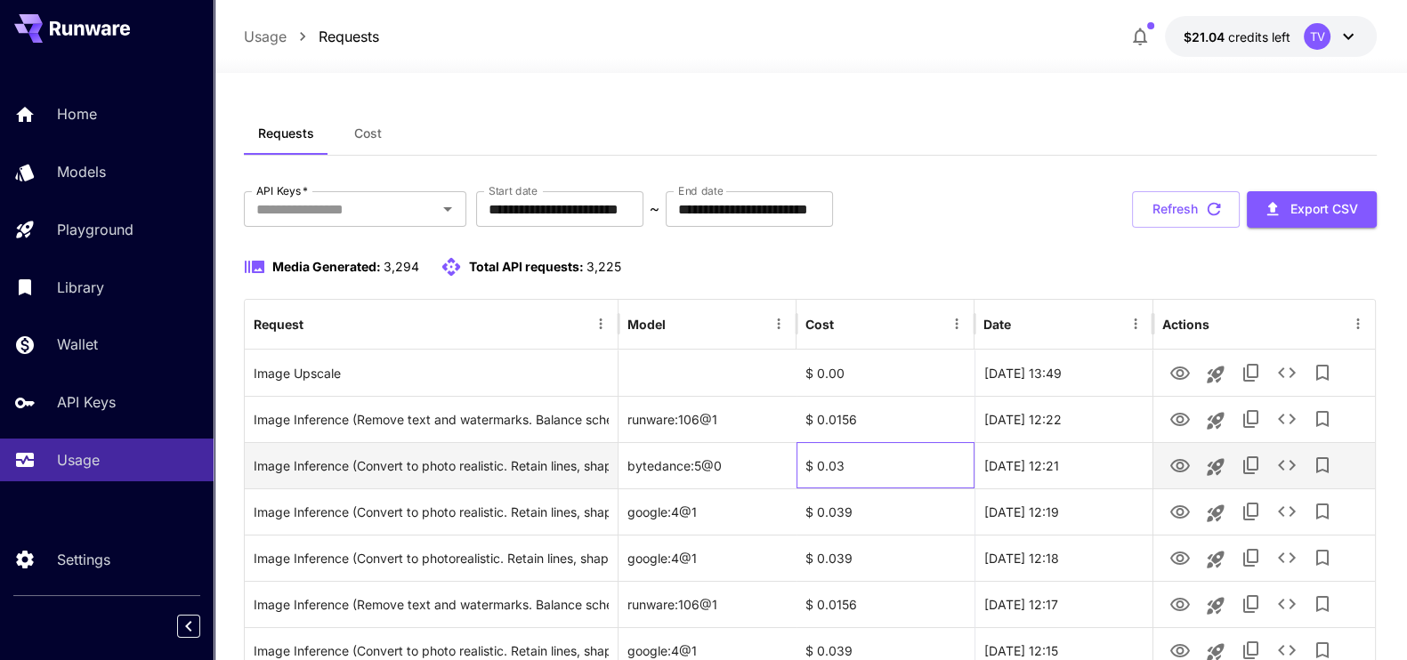
click at [897, 470] on div "$ 0.03" at bounding box center [885, 465] width 178 height 46
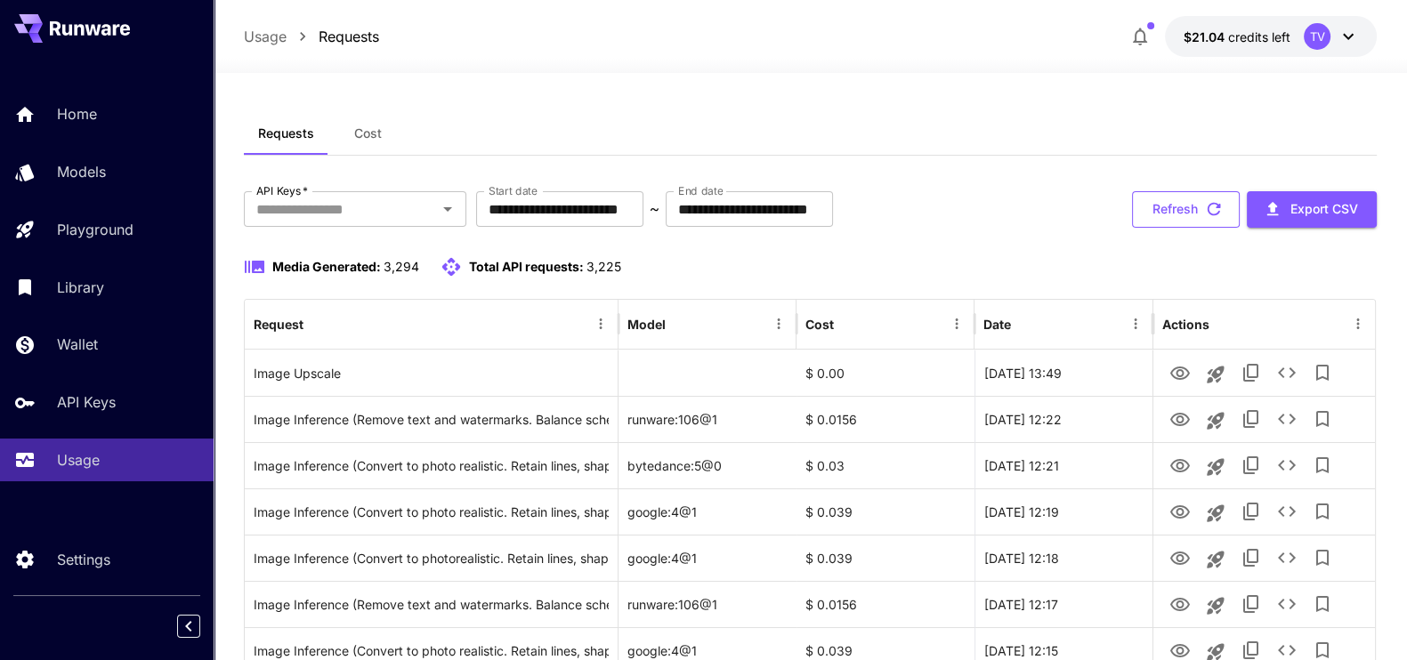
click at [1174, 207] on button "Refresh" at bounding box center [1186, 209] width 108 height 36
